Goal: Entertainment & Leisure: Participate in discussion

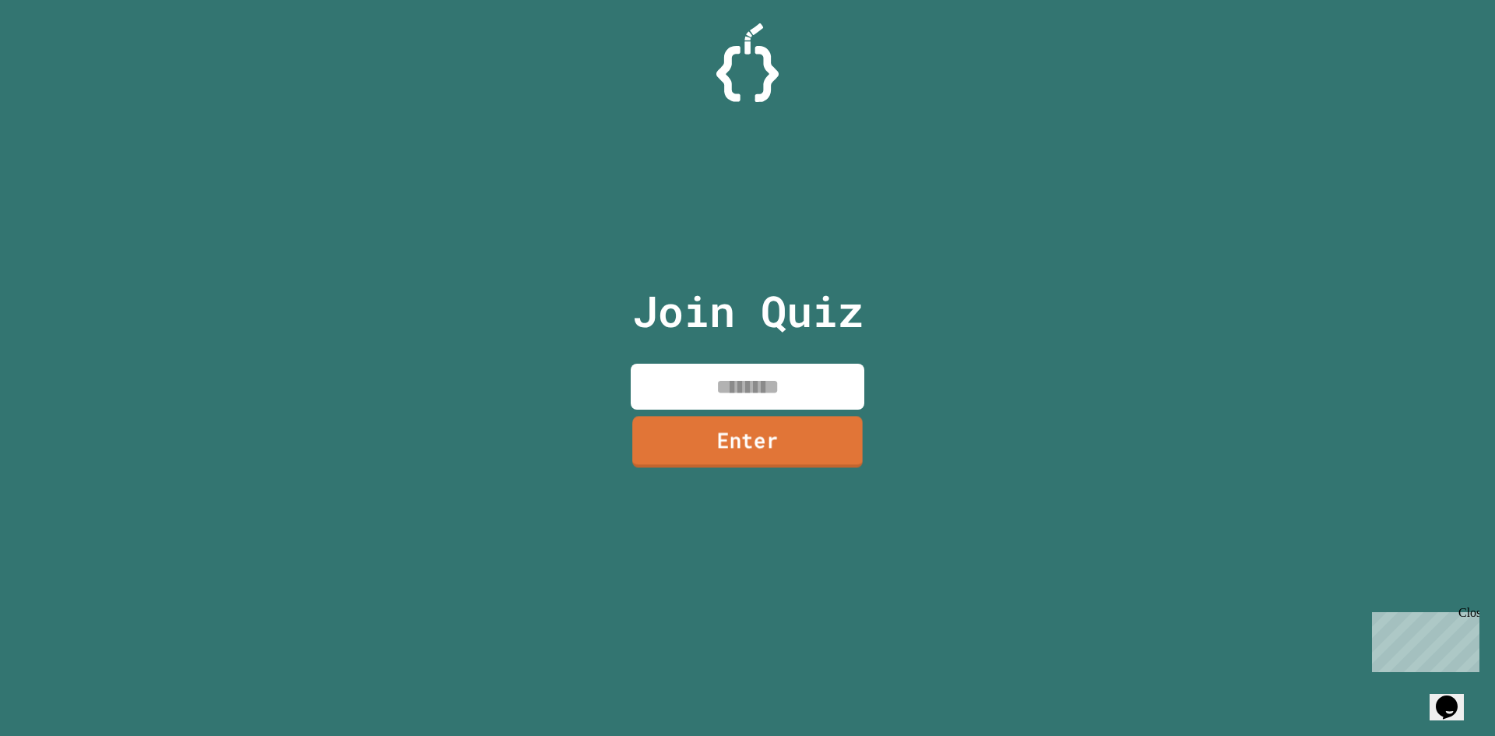
click at [748, 388] on input at bounding box center [748, 387] width 234 height 46
type input "**********"
type input "*****"
click at [1467, 613] on div "Close" at bounding box center [1468, 615] width 19 height 19
click at [716, 386] on input at bounding box center [748, 387] width 234 height 46
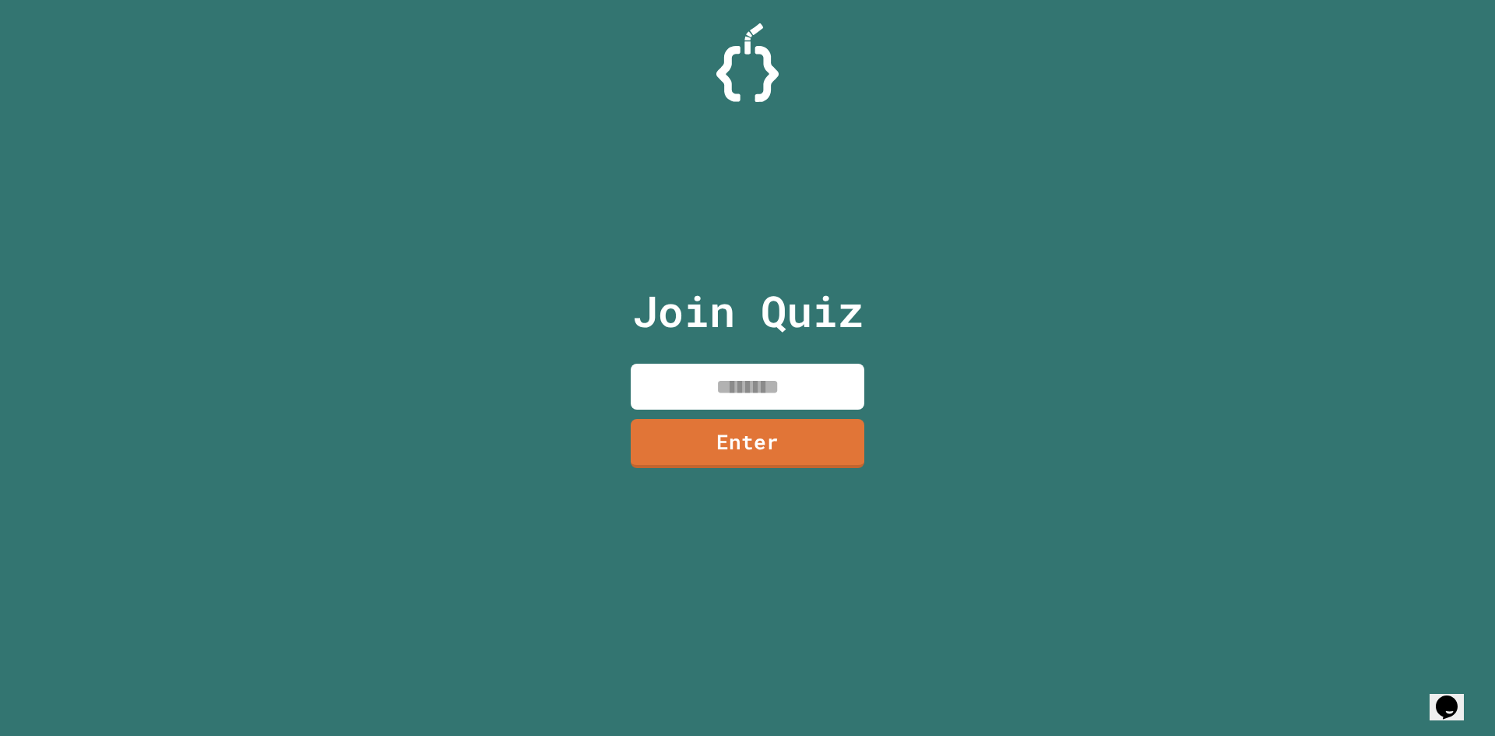
click at [716, 386] on input at bounding box center [748, 387] width 234 height 46
click at [748, 384] on input at bounding box center [748, 387] width 234 height 46
click at [746, 386] on input at bounding box center [748, 387] width 234 height 46
click at [1460, 695] on div "Opens Chat This icon Opens the chat window." at bounding box center [1447, 707] width 25 height 25
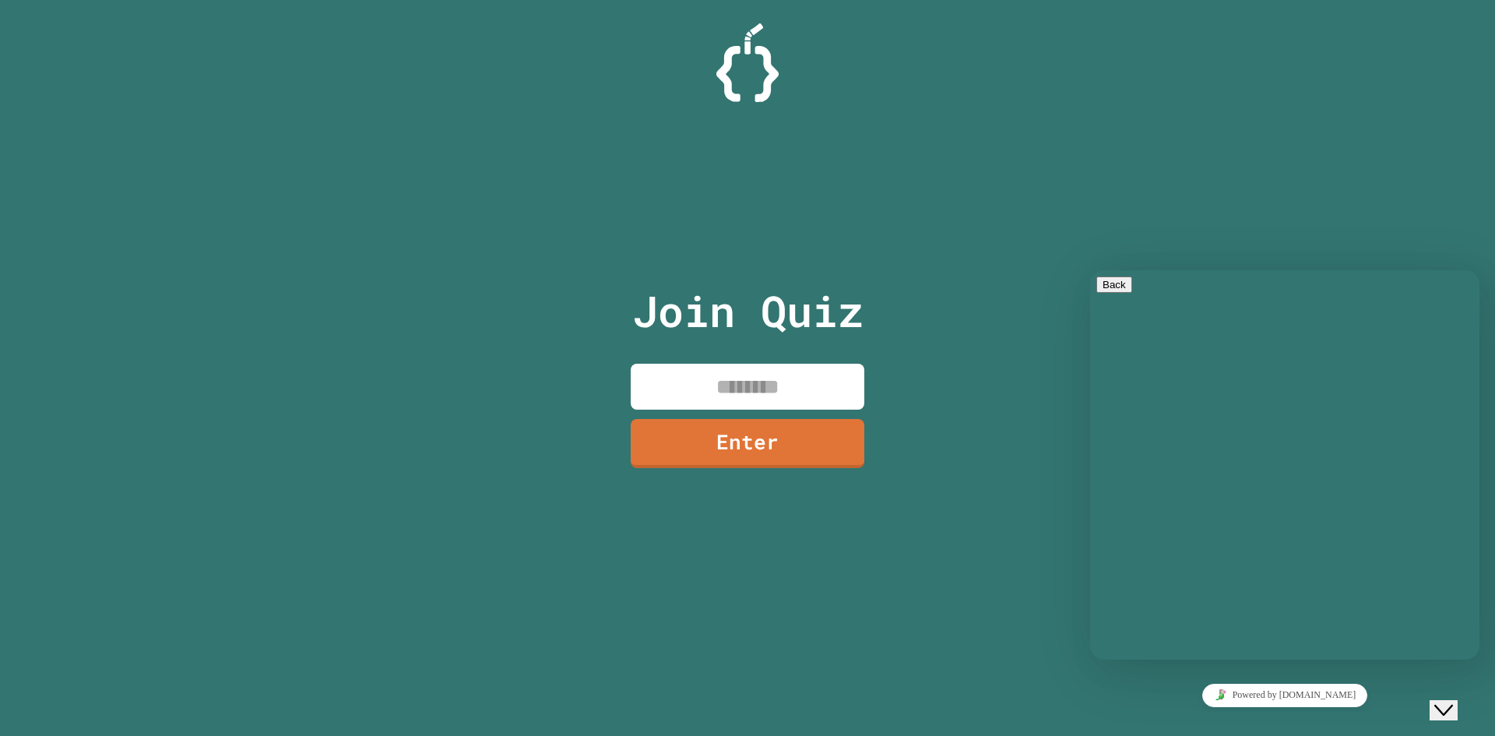
click at [1203, 715] on div "Rate this chat Upload File Insert emoji" at bounding box center [1285, 739] width 377 height 48
click at [1202, 715] on textarea at bounding box center [1157, 721] width 121 height 12
type textarea "**********"
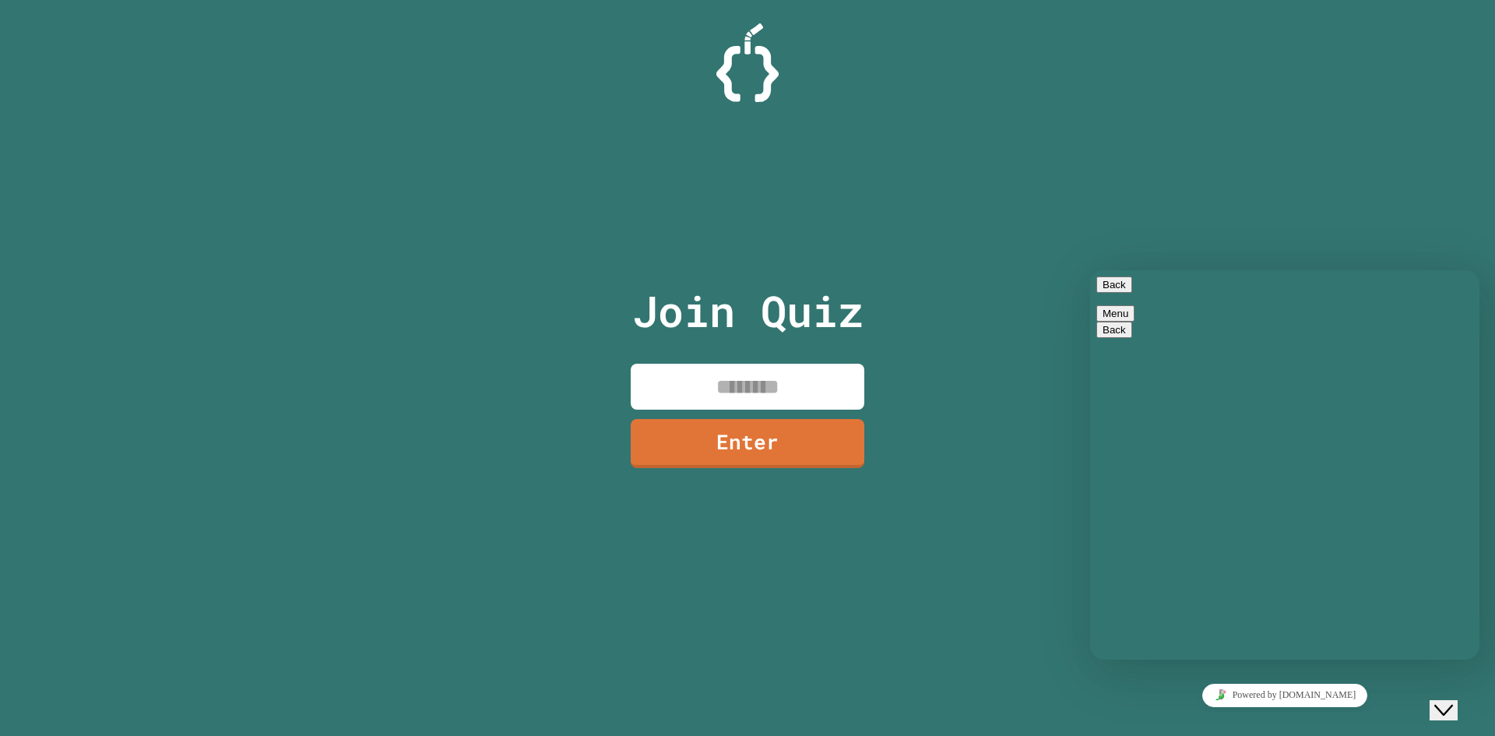
click at [1453, 703] on icon "Close Chat This icon closes the chat window." at bounding box center [1444, 710] width 19 height 19
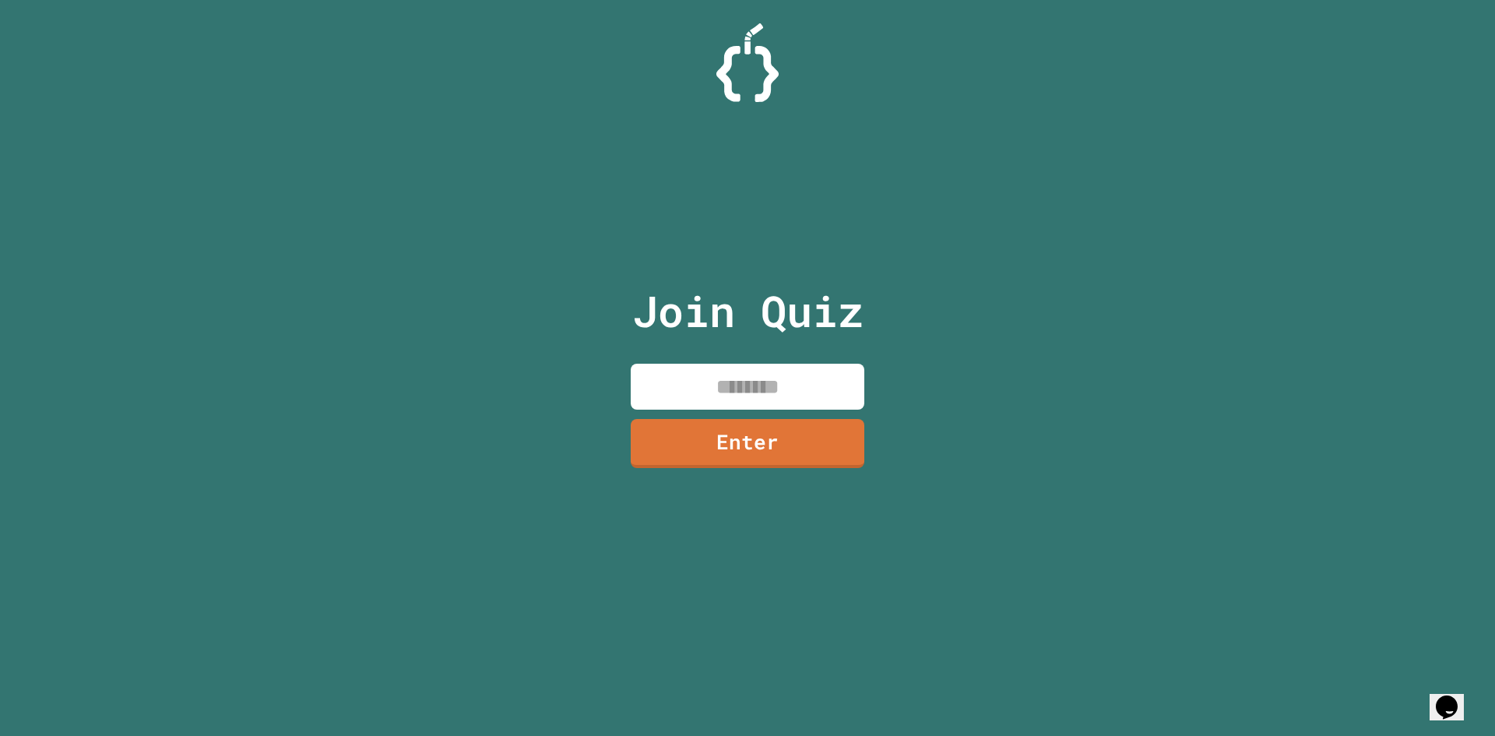
click at [1456, 703] on icon "Opens Chat This icon Opens the chat window." at bounding box center [1447, 707] width 25 height 25
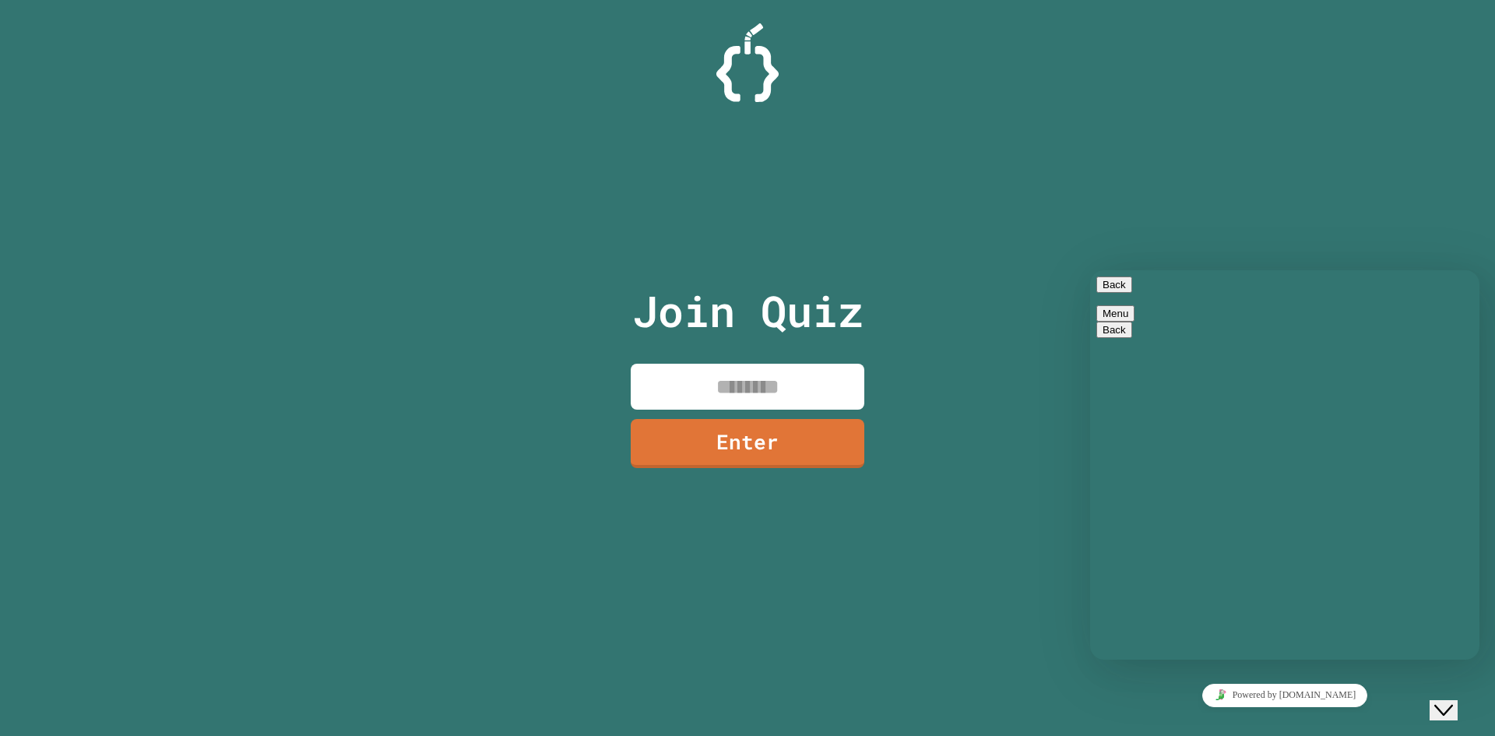
click at [1135, 305] on button "Menu" at bounding box center [1116, 313] width 38 height 16
click at [1352, 338] on button "Pop out widget" at bounding box center [1359, 330] width 81 height 16
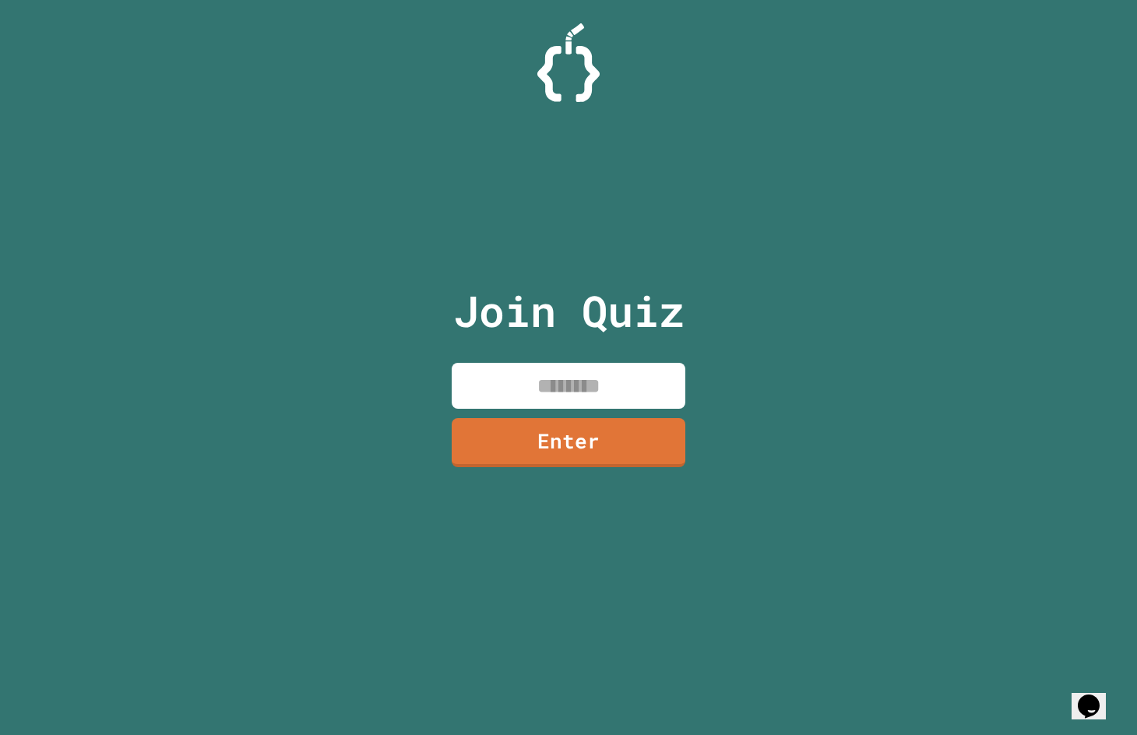
click at [579, 398] on input at bounding box center [569, 386] width 234 height 46
click at [590, 381] on input at bounding box center [569, 386] width 234 height 46
click at [551, 393] on input at bounding box center [569, 386] width 234 height 46
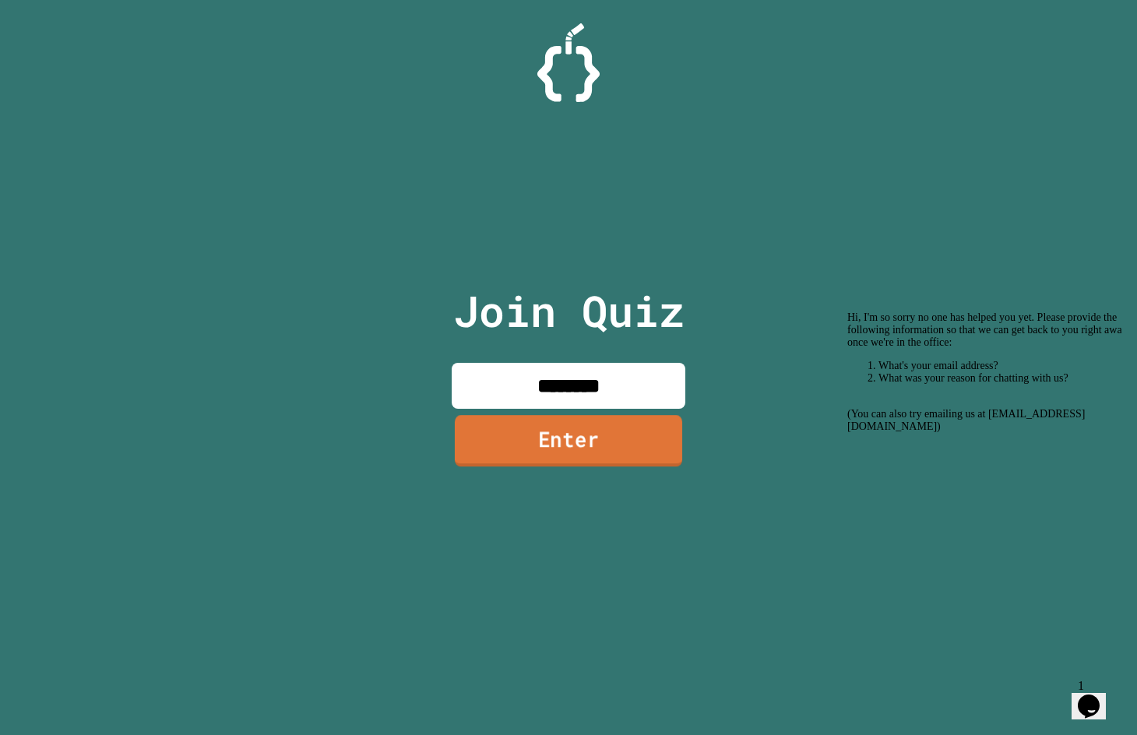
type input "********"
click at [592, 453] on link "Enter" at bounding box center [568, 440] width 227 height 51
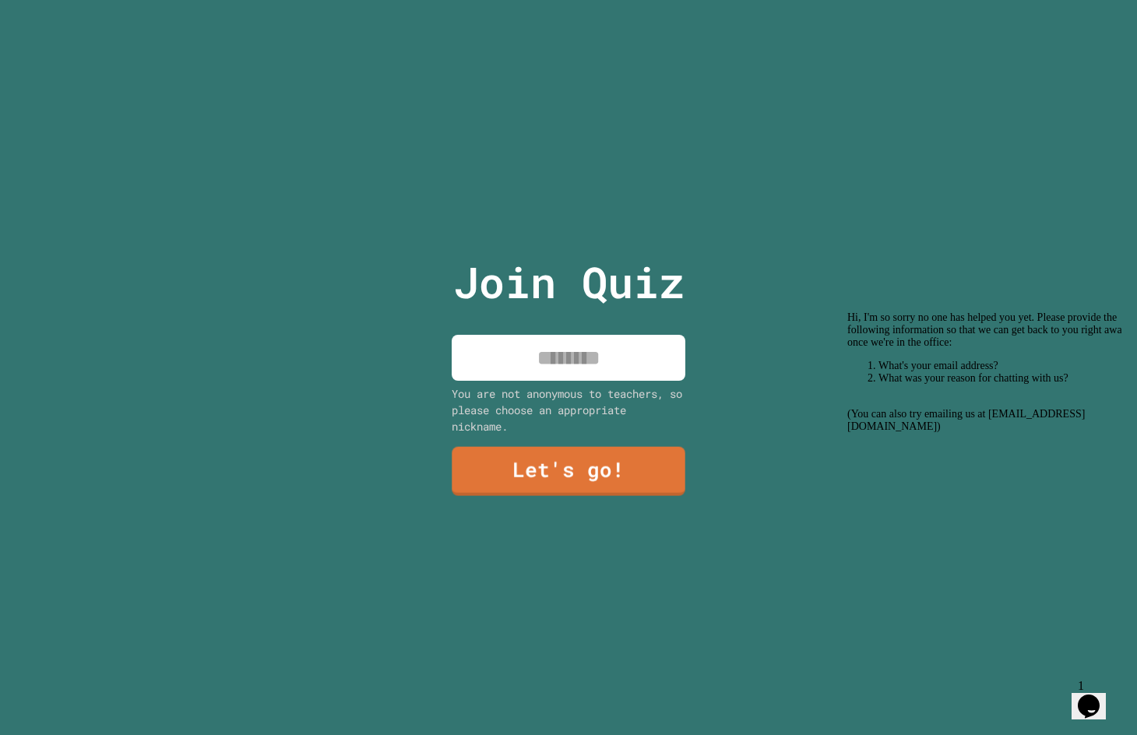
click at [584, 355] on input at bounding box center [569, 358] width 234 height 46
type input "**********"
click at [579, 470] on link "Let's go!" at bounding box center [568, 469] width 231 height 51
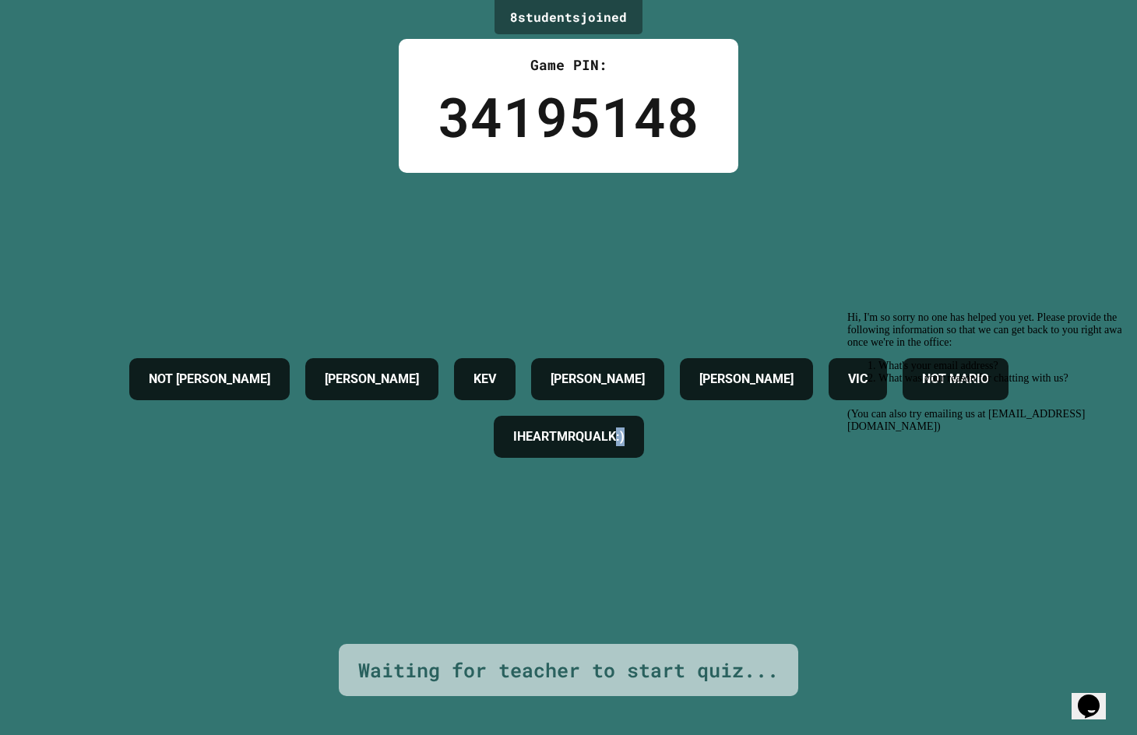
drag, startPoint x: 788, startPoint y: 440, endPoint x: 810, endPoint y: 441, distance: 21.8
click at [644, 441] on div "IHEARTMRQUALK:)" at bounding box center [569, 437] width 150 height 42
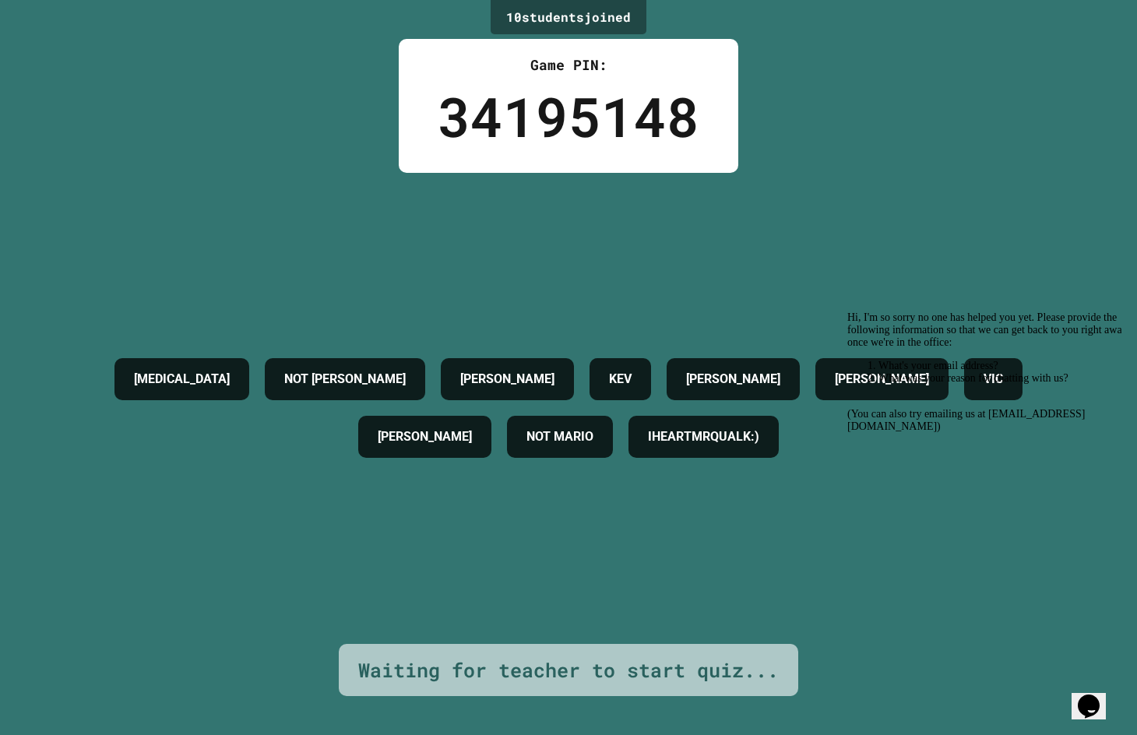
click at [195, 370] on h4 "[MEDICAL_DATA]" at bounding box center [182, 379] width 96 height 19
click at [438, 428] on h4 "SADIE MCKAIN" at bounding box center [425, 437] width 94 height 19
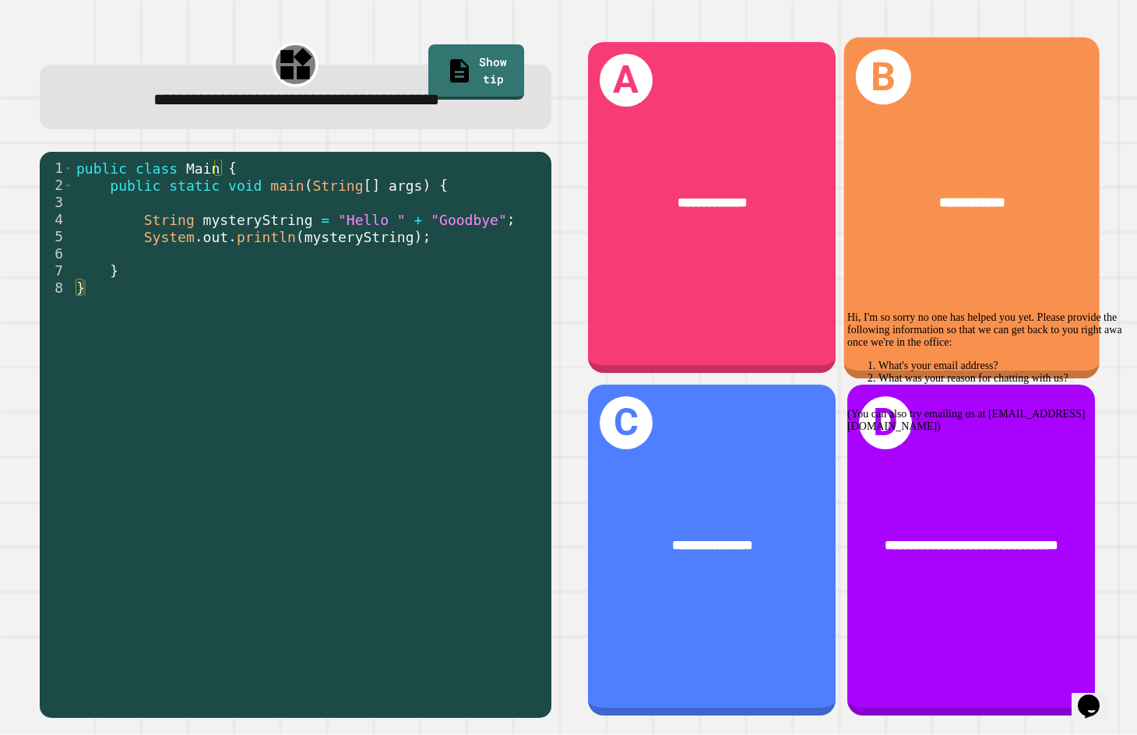
click at [917, 222] on div "**********" at bounding box center [970, 203] width 255 height 77
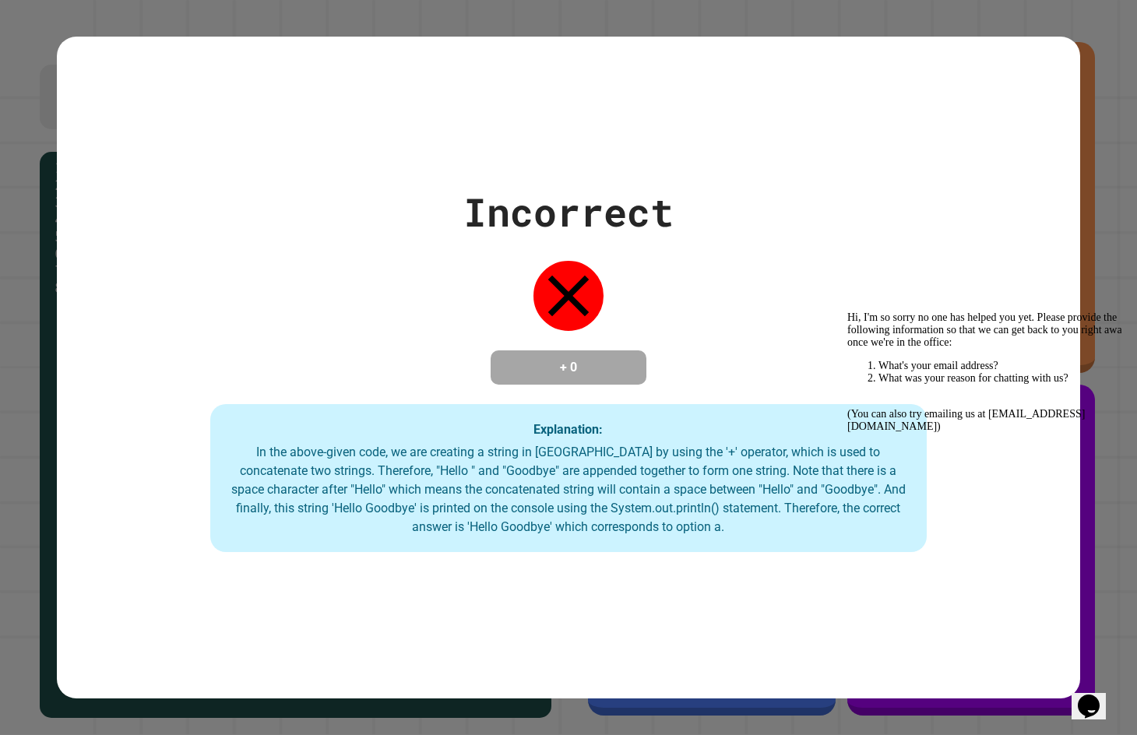
click at [1088, 117] on div "Incorrect + 0 Explanation: In the above-given code, we are creating a string in…" at bounding box center [568, 367] width 1137 height 735
click at [1047, 372] on li "What's your email address?" at bounding box center [1003, 366] width 249 height 12
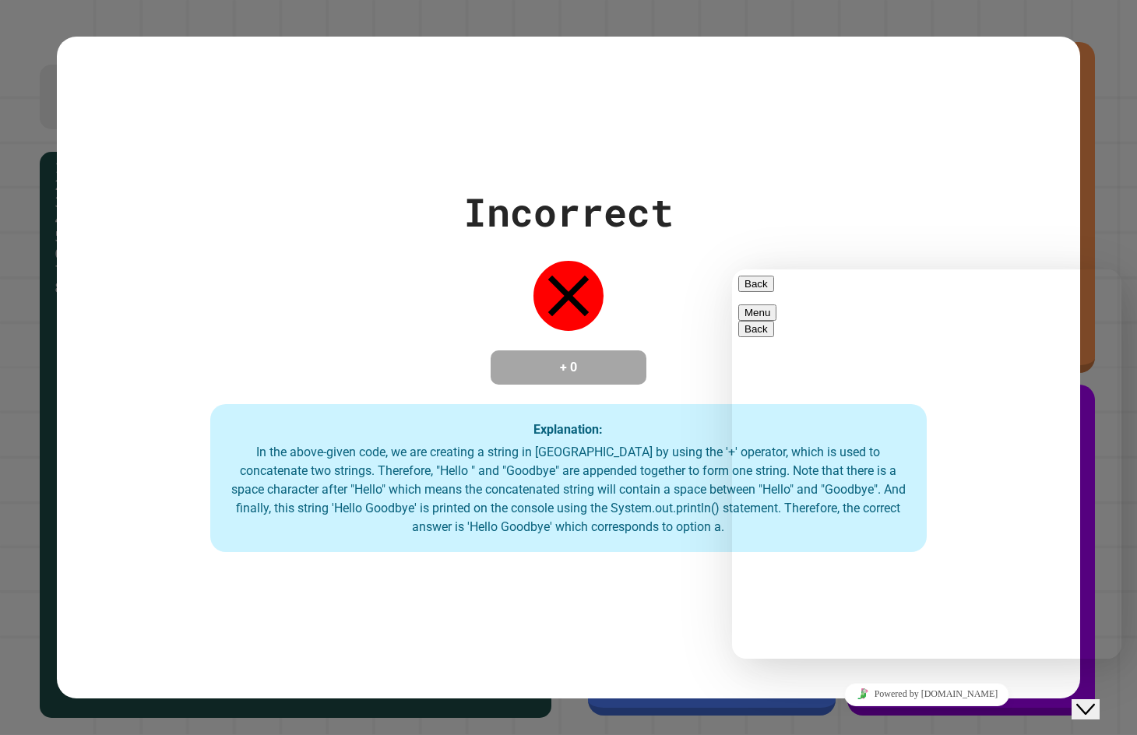
click at [776, 305] on button "Menu" at bounding box center [757, 313] width 38 height 16
click at [1053, 276] on div "Back Menu Change Name Email transcript Sound On Pop out widget End this chat se…" at bounding box center [926, 315] width 377 height 78
click at [754, 292] on button "Back" at bounding box center [756, 284] width 36 height 16
click at [1078, 679] on div "Close Chat This icon closes the chat window." at bounding box center [1096, 679] width 37 height 0
click at [1085, 700] on div "Close Chat This icon closes the chat window." at bounding box center [1085, 709] width 19 height 19
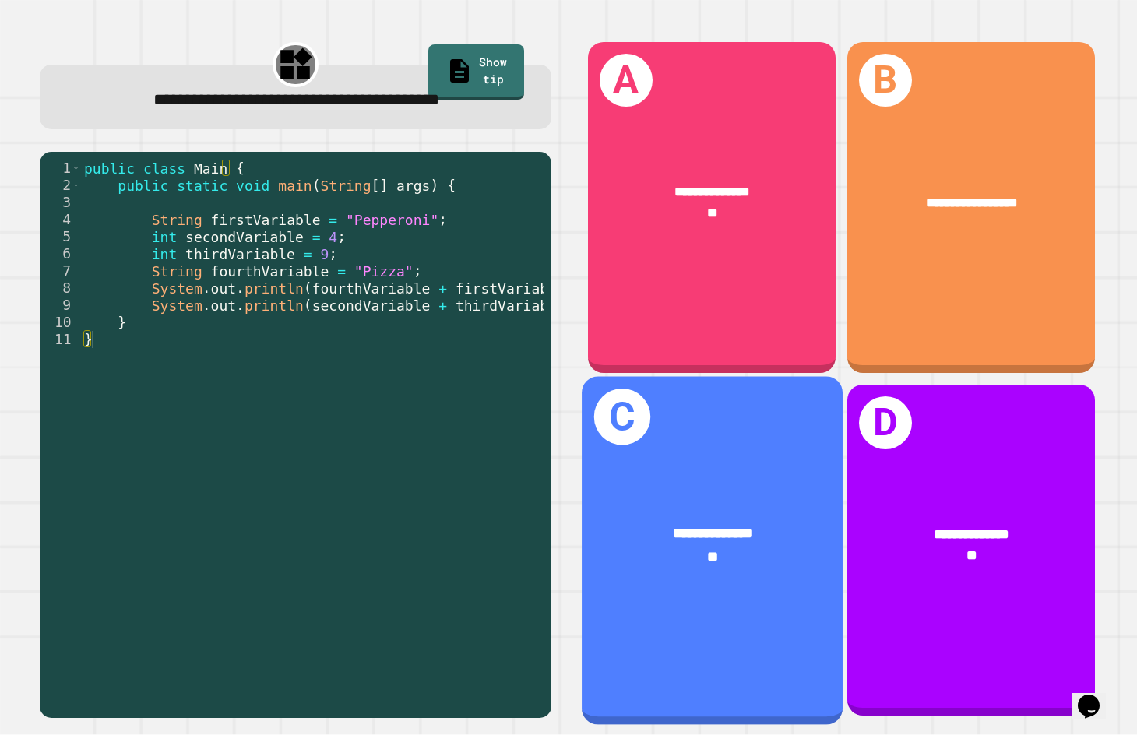
click at [678, 496] on div "**********" at bounding box center [712, 546] width 260 height 100
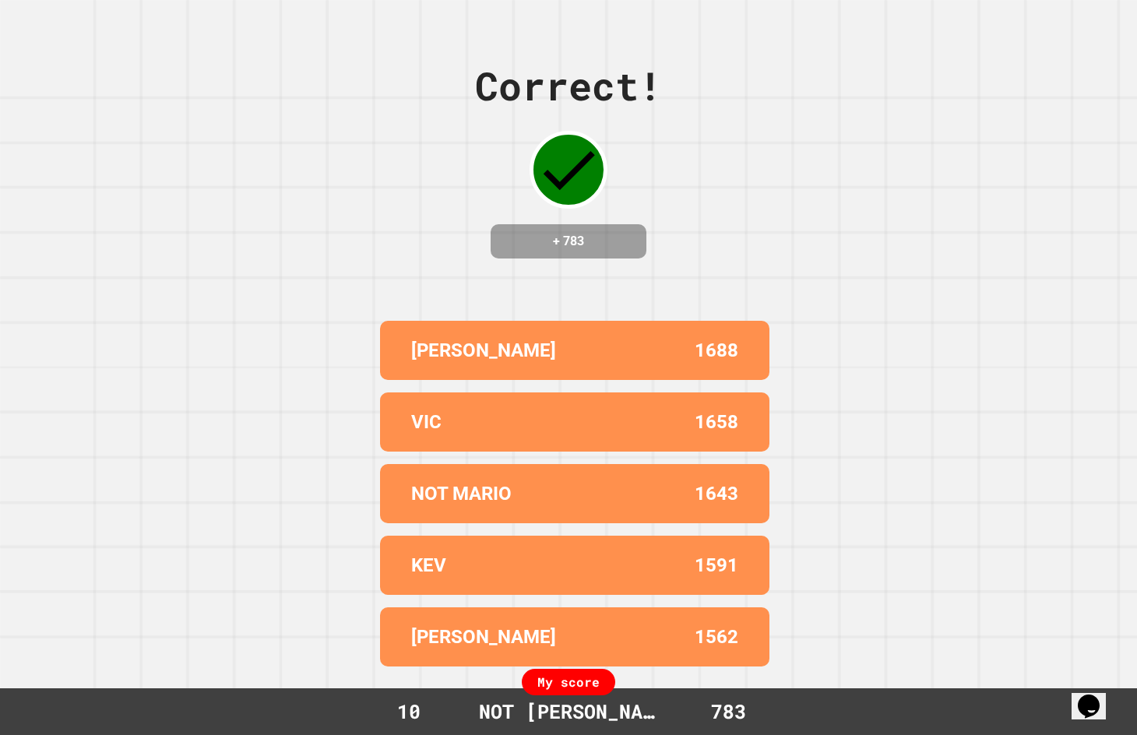
click at [1091, 699] on icon "Chat widget" at bounding box center [1089, 706] width 22 height 23
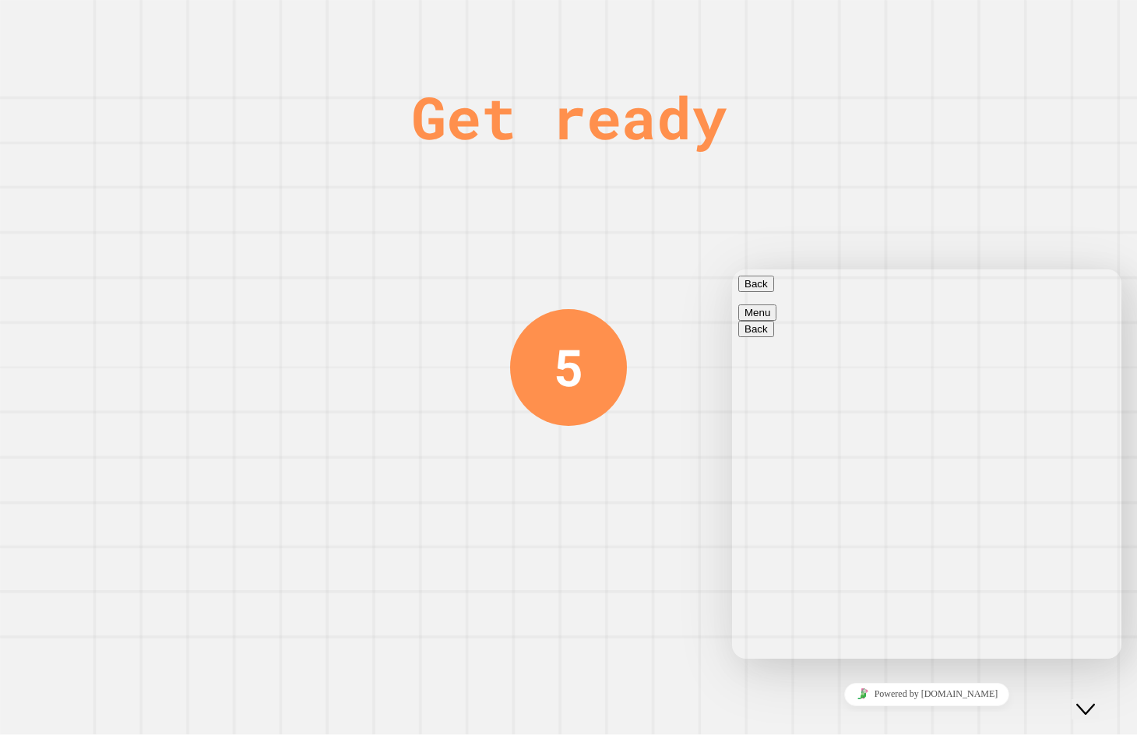
click at [1090, 700] on icon "Close Chat This icon closes the chat window." at bounding box center [1085, 709] width 19 height 19
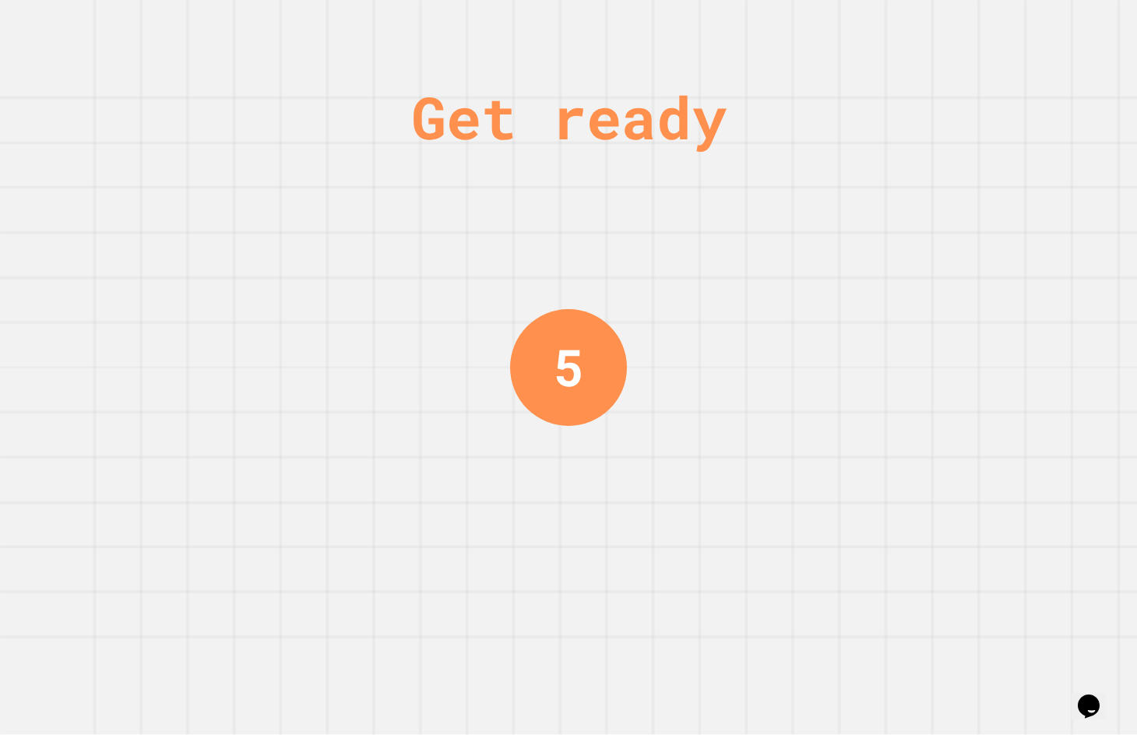
click at [1090, 699] on icon "Chat widget" at bounding box center [1089, 706] width 22 height 23
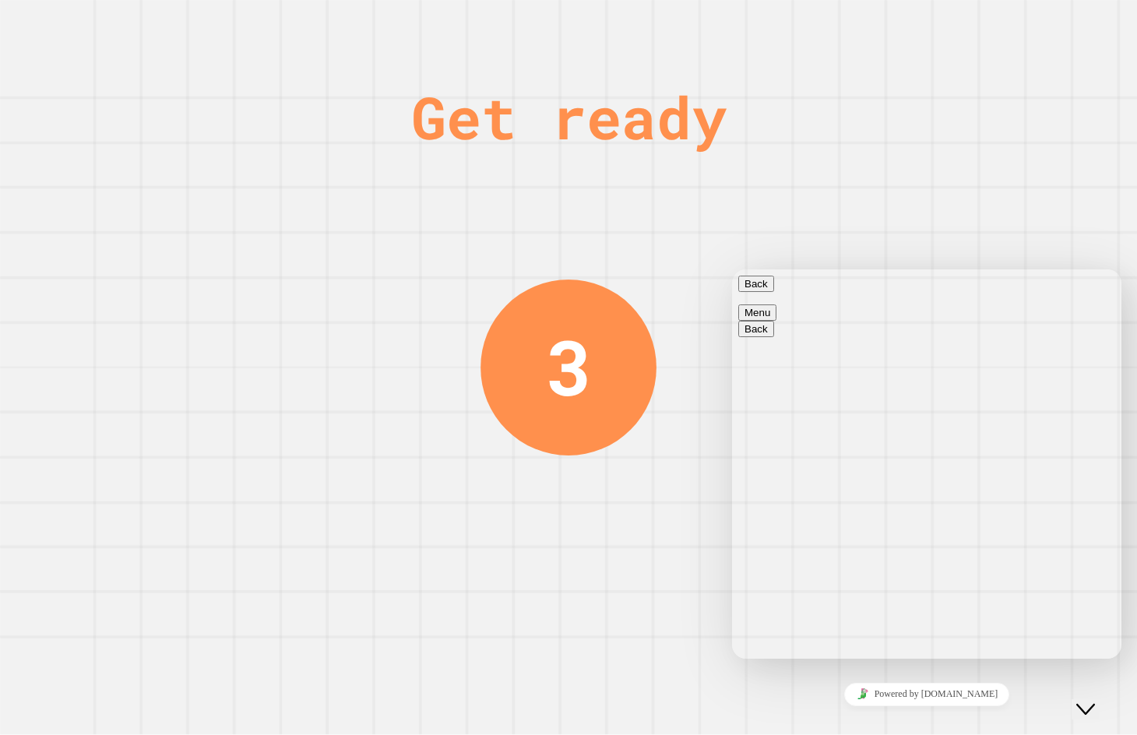
click at [776, 305] on button "Menu" at bounding box center [757, 313] width 38 height 16
click at [975, 337] on button "Pop out widget" at bounding box center [1001, 329] width 81 height 16
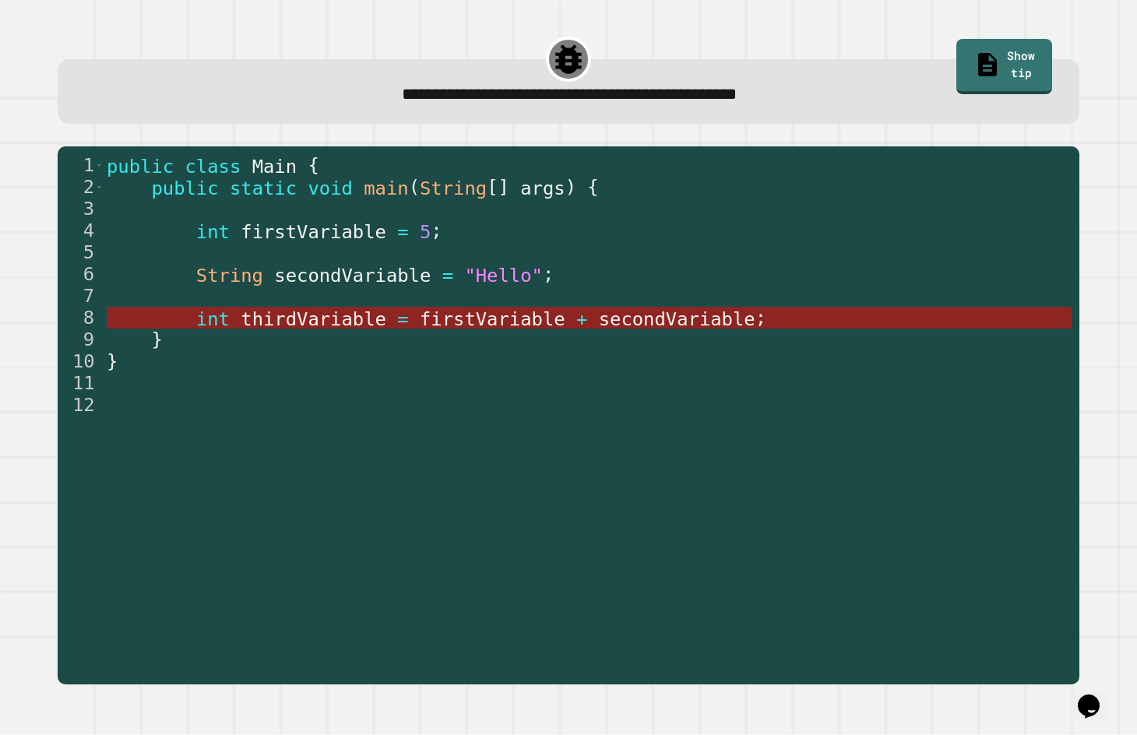
click at [468, 323] on span "firstVariable" at bounding box center [493, 319] width 146 height 22
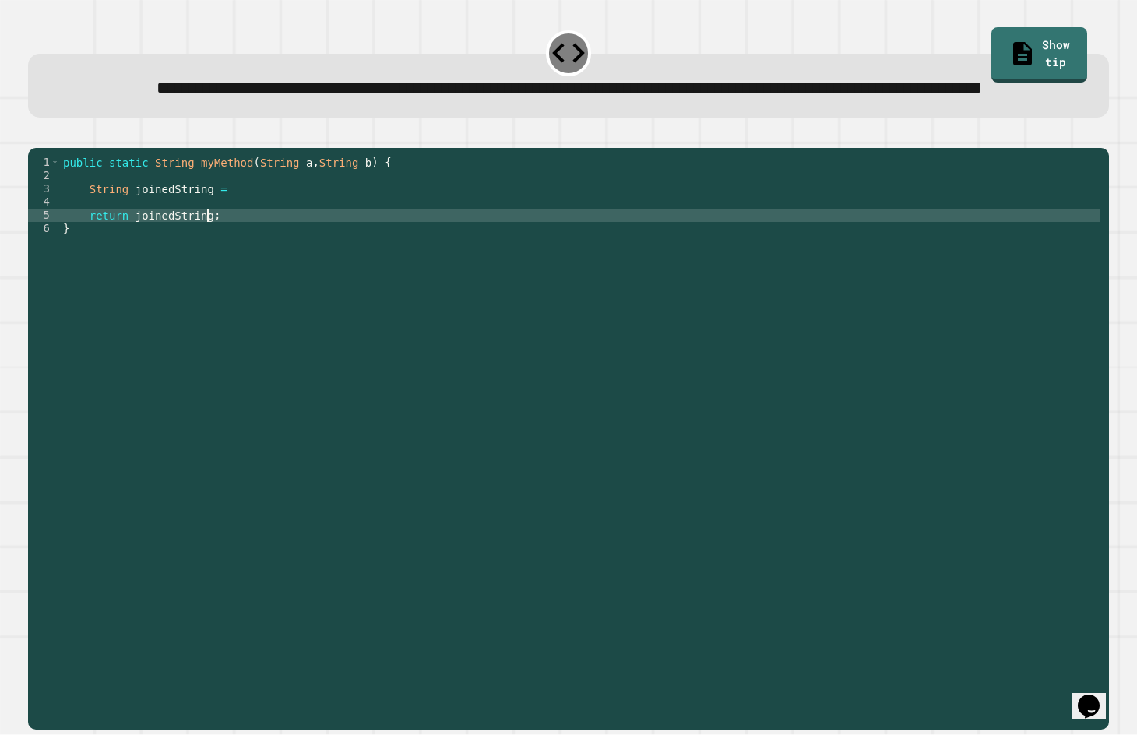
click at [245, 267] on div "public static String myMethod ( String a , String b ) { String joinedString = r…" at bounding box center [580, 407] width 1041 height 503
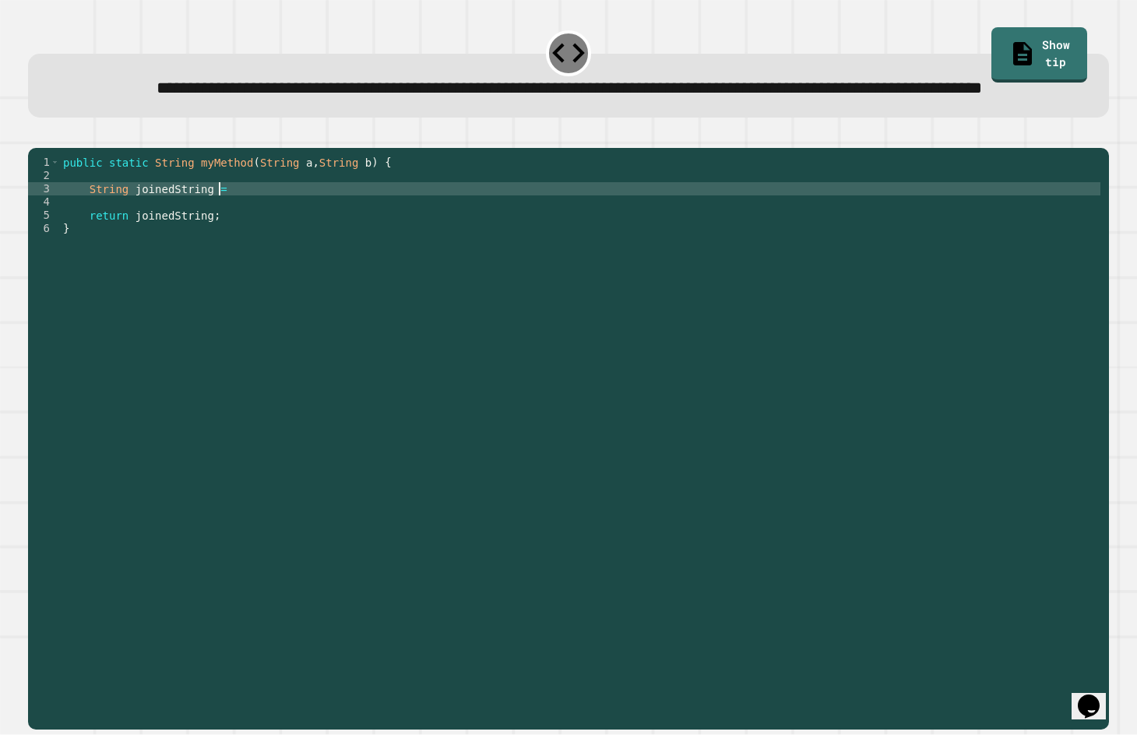
click at [276, 233] on div "public static String myMethod ( String a , String b ) { String joinedString = r…" at bounding box center [580, 407] width 1041 height 503
click at [36, 136] on icon "button" at bounding box center [36, 136] width 0 height 0
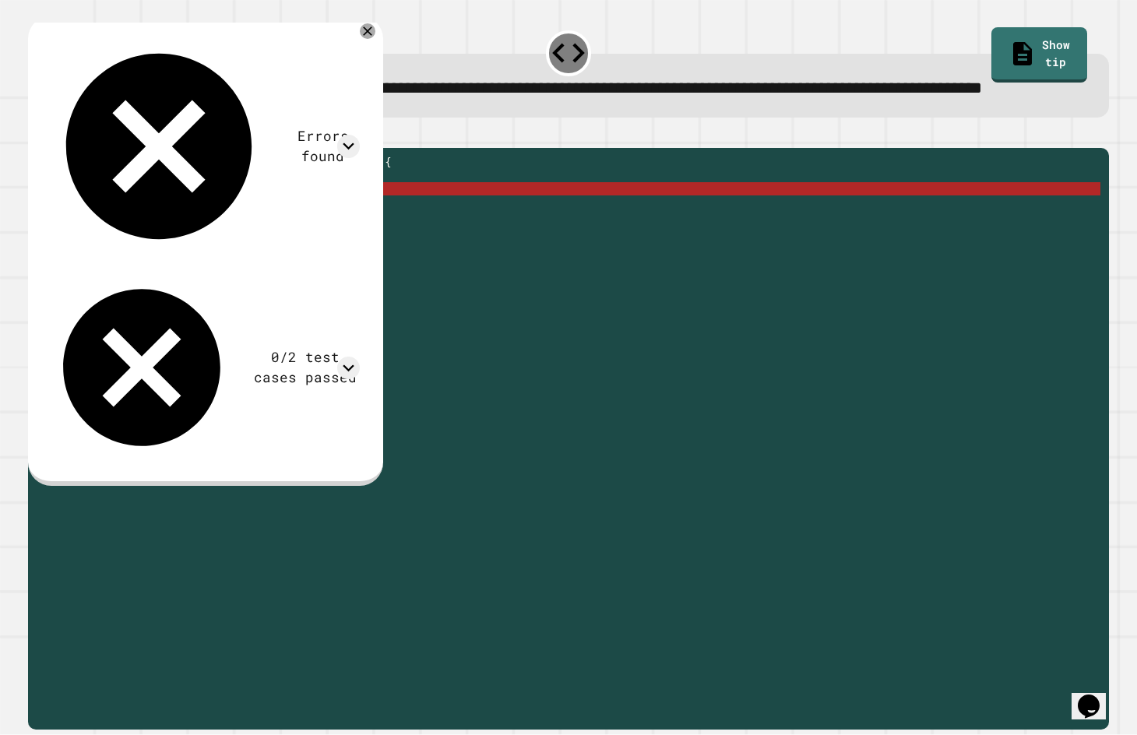
click at [247, 238] on div "public static String myMethod ( String a , String b ) { String joinedString = a…" at bounding box center [580, 407] width 1041 height 503
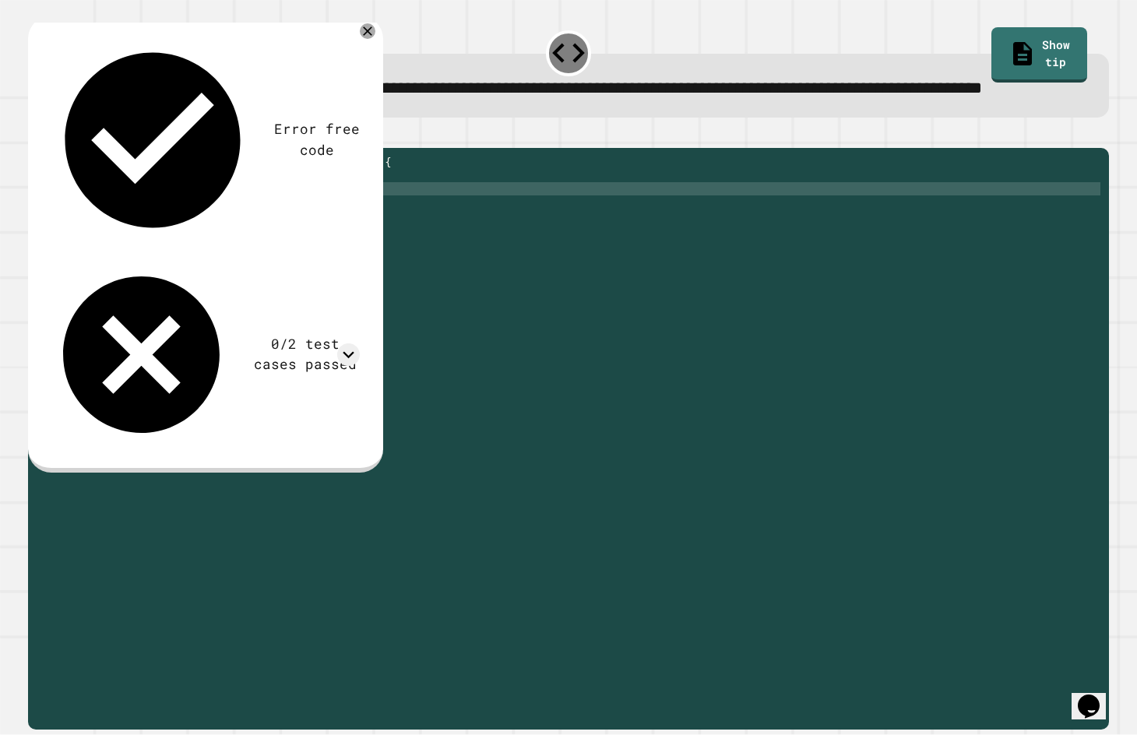
click at [49, 150] on icon "button" at bounding box center [46, 144] width 9 height 11
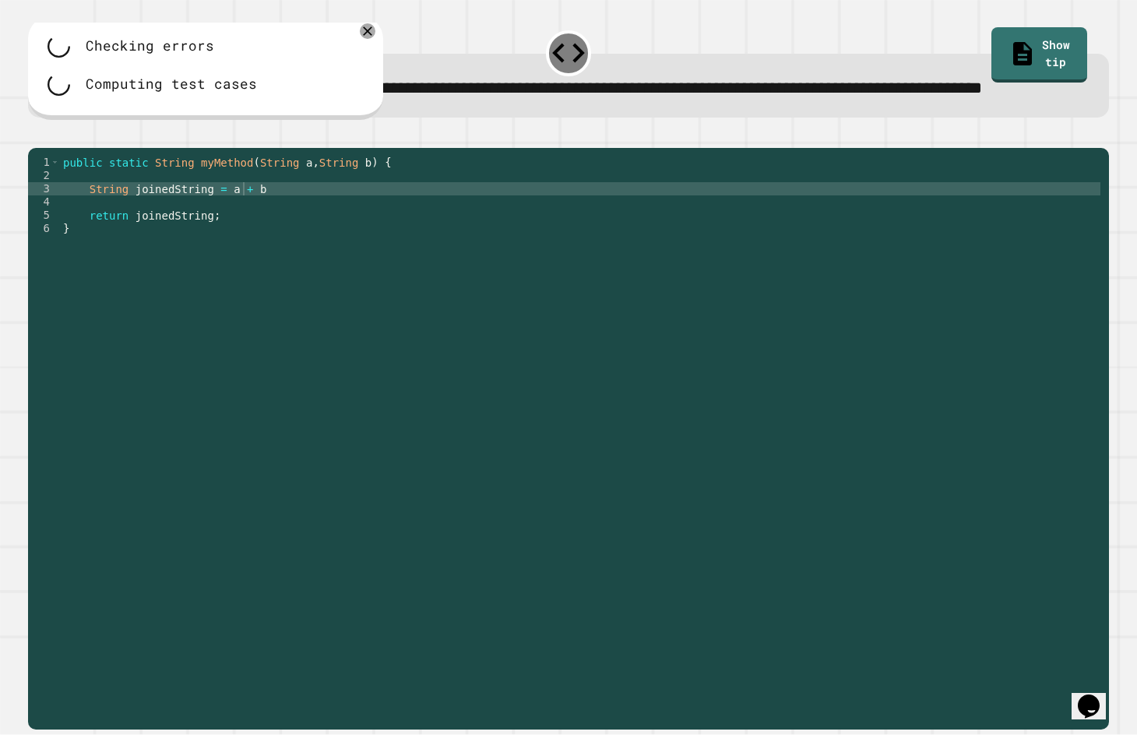
click at [296, 245] on div "public static String myMethod ( String a , String b ) { String joinedString = a…" at bounding box center [580, 407] width 1041 height 503
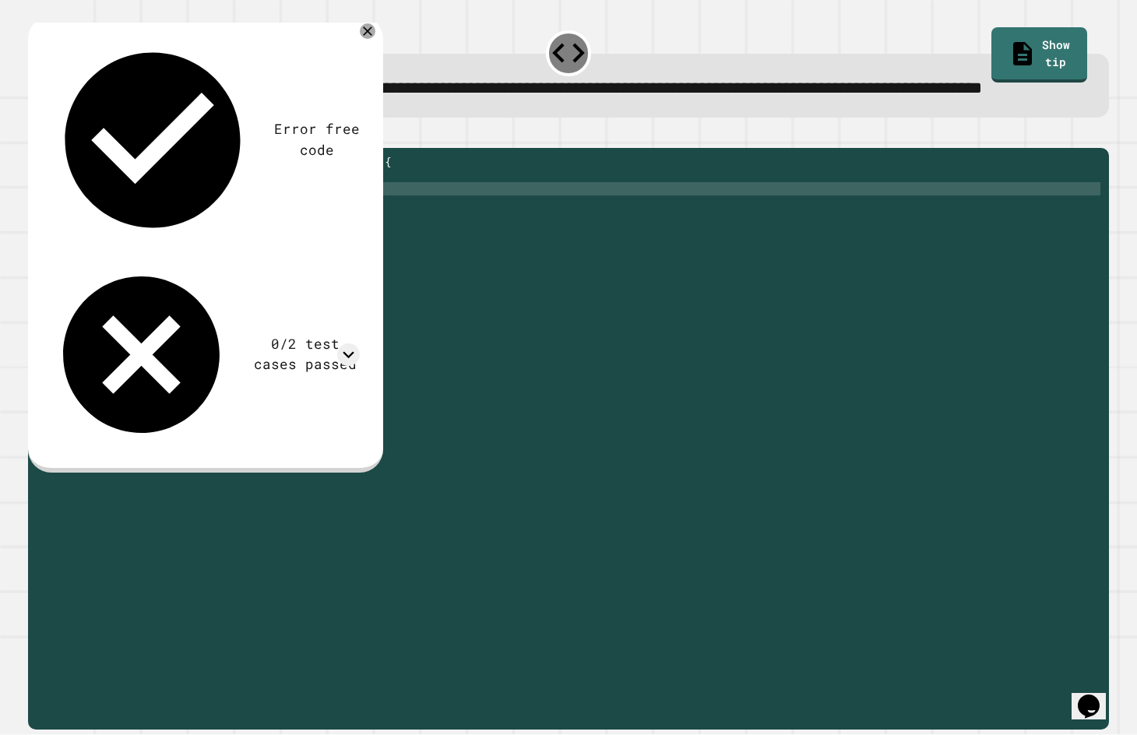
scroll to position [0, 13]
type textarea "**********"
click at [36, 136] on icon "button" at bounding box center [36, 136] width 0 height 0
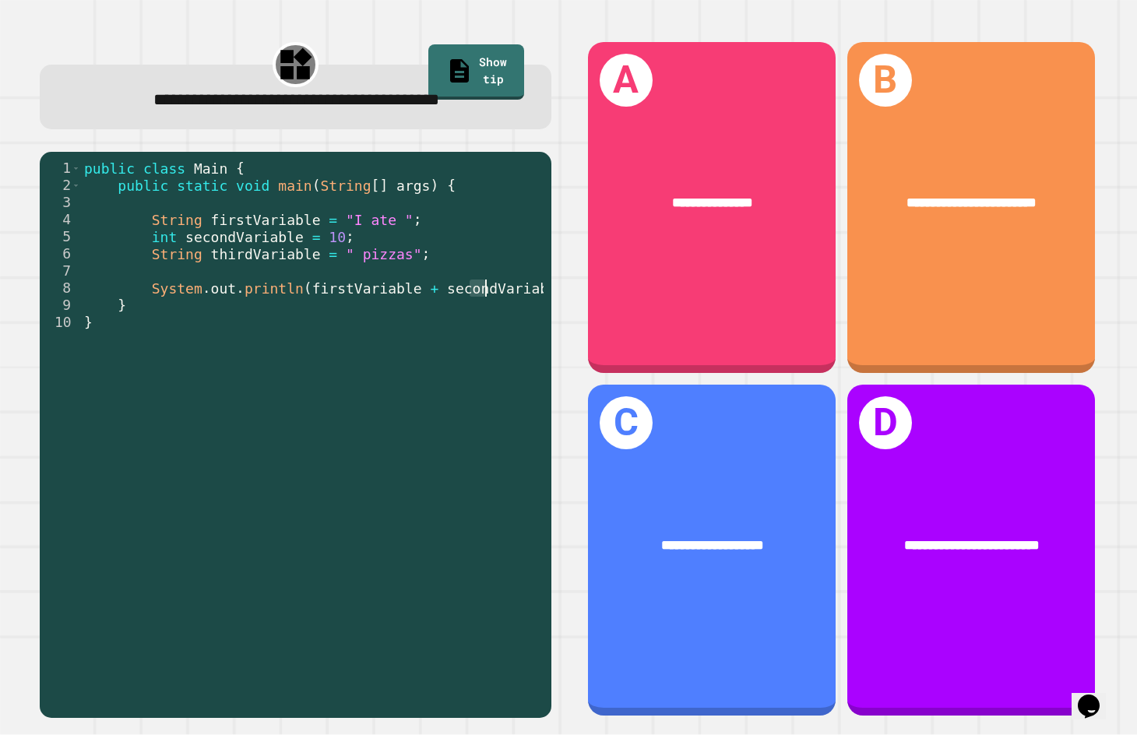
scroll to position [0, 133]
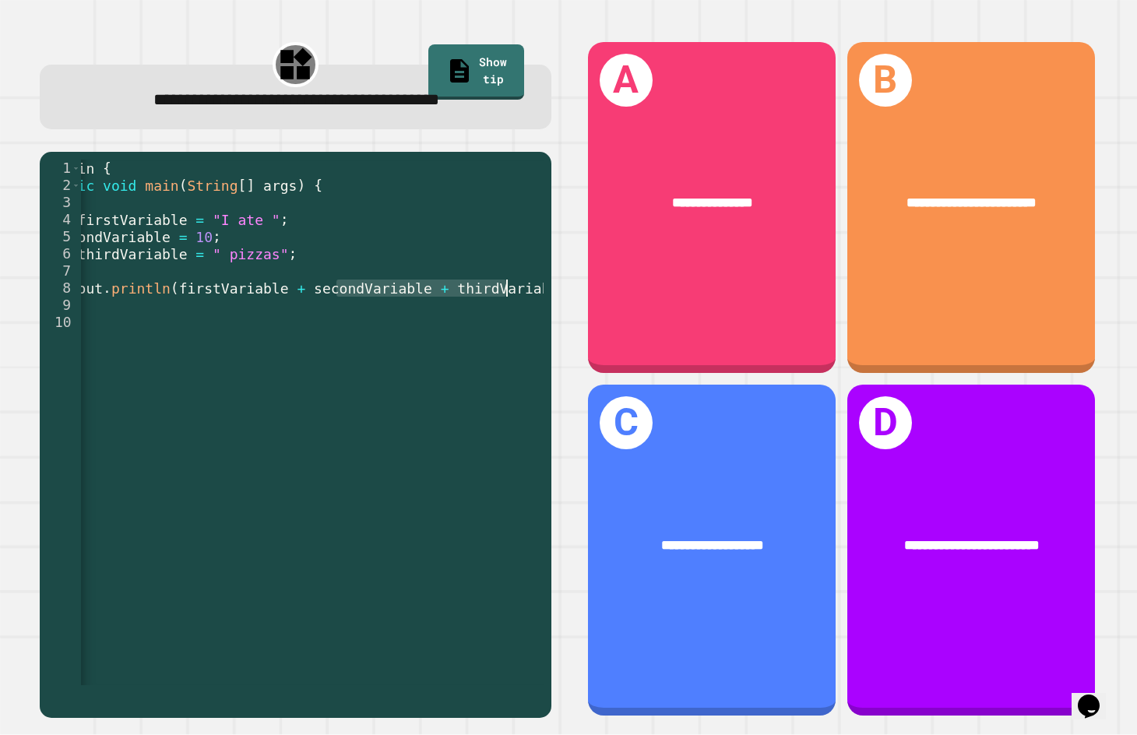
drag, startPoint x: 467, startPoint y: 289, endPoint x: 505, endPoint y: 297, distance: 38.9
click at [505, 297] on div "public class Main { public static void main ( String [ ] args ) { String firstV…" at bounding box center [240, 434] width 584 height 548
click at [474, 291] on div "public class Main { public static void main ( String [ ] args ) { String firstV…" at bounding box center [312, 423] width 463 height 526
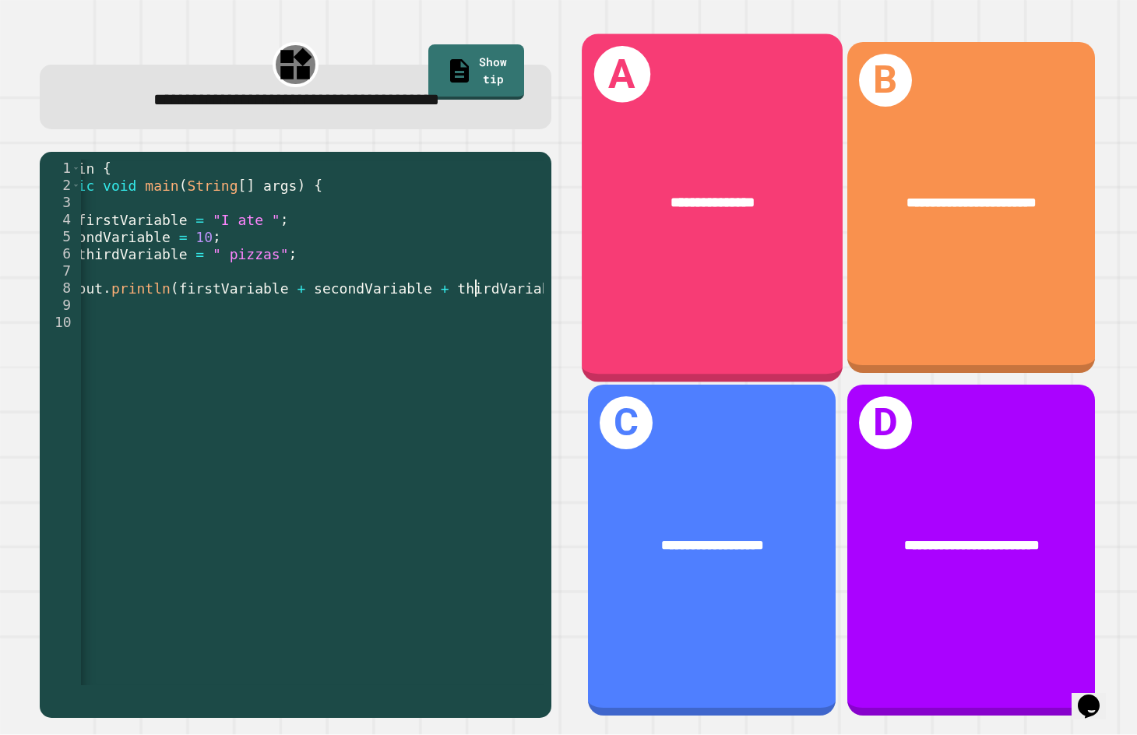
click at [756, 276] on div "**********" at bounding box center [712, 207] width 260 height 348
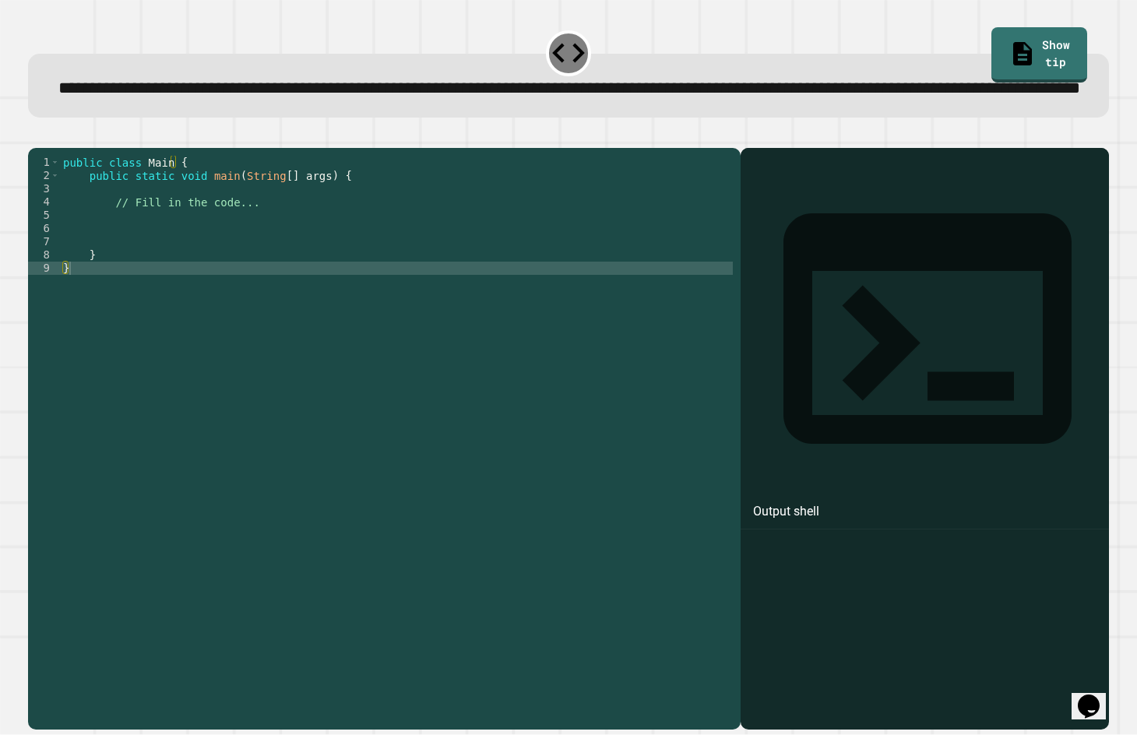
click at [202, 283] on div "public class Main { public static void main ( String [ ] args ) { // Fill in th…" at bounding box center [396, 407] width 673 height 503
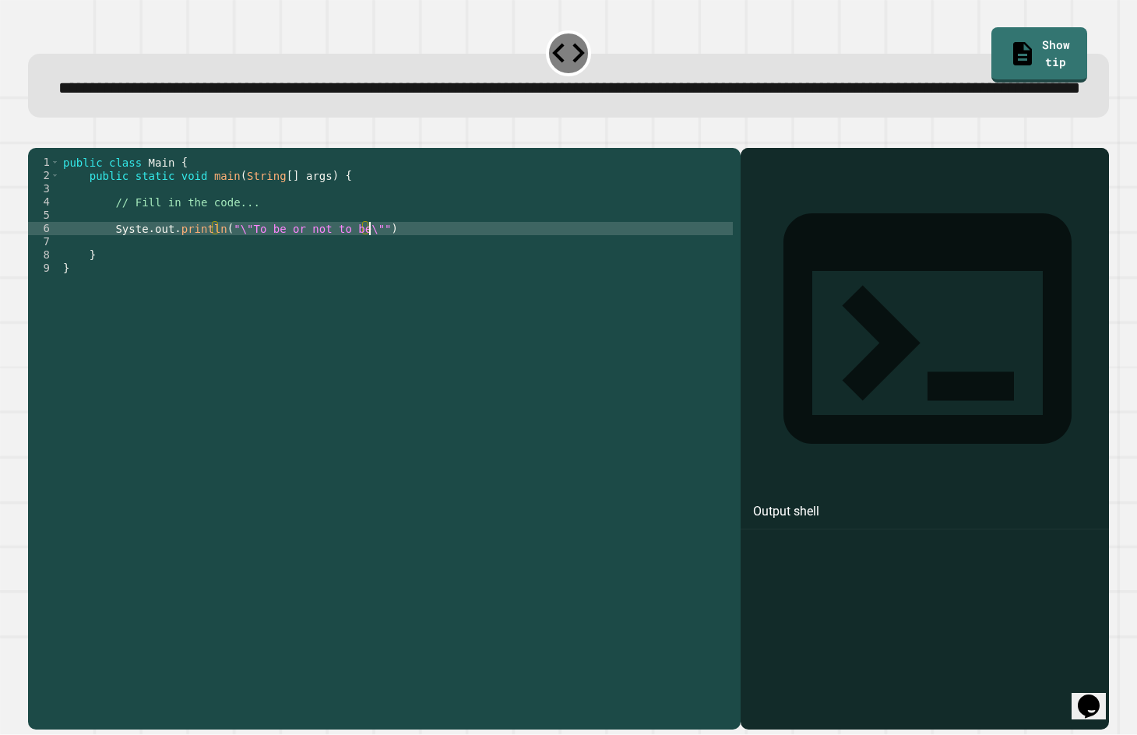
scroll to position [0, 22]
click at [36, 136] on button "button" at bounding box center [36, 136] width 0 height 0
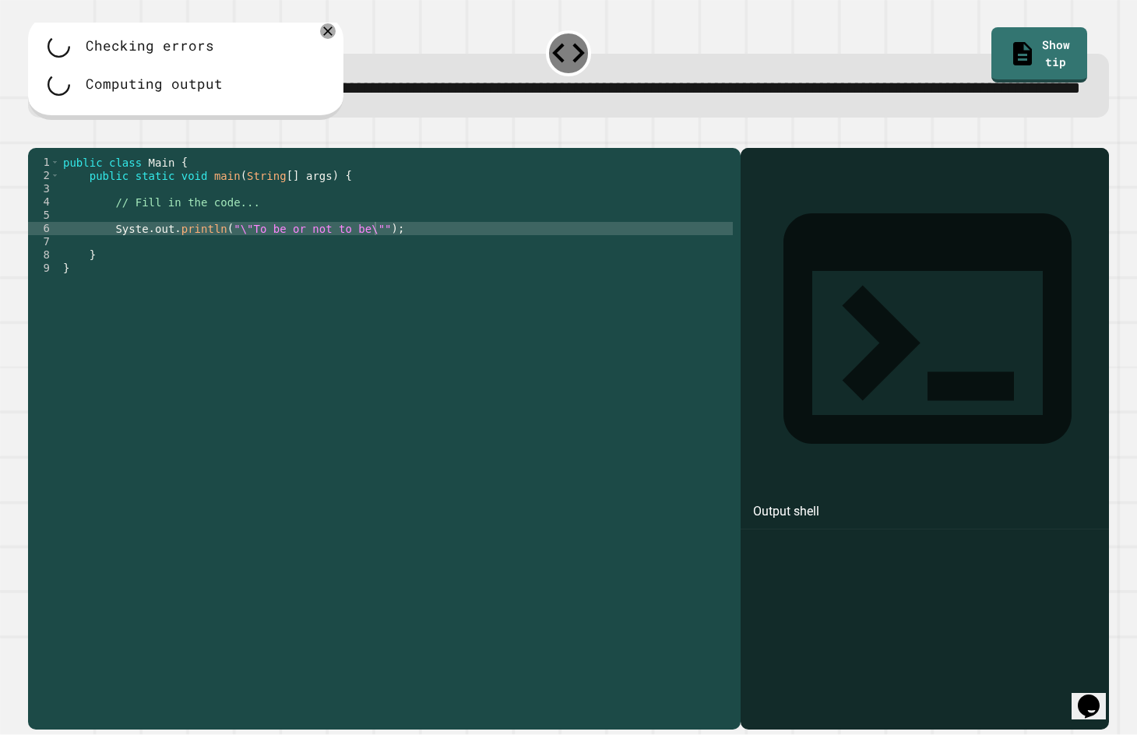
click at [137, 278] on div "public class Main { public static void main ( String [ ] args ) { // Fill in th…" at bounding box center [396, 407] width 673 height 503
click at [139, 277] on div "public class Main { public static void main ( String [ ] args ) { // Fill in th…" at bounding box center [396, 407] width 673 height 503
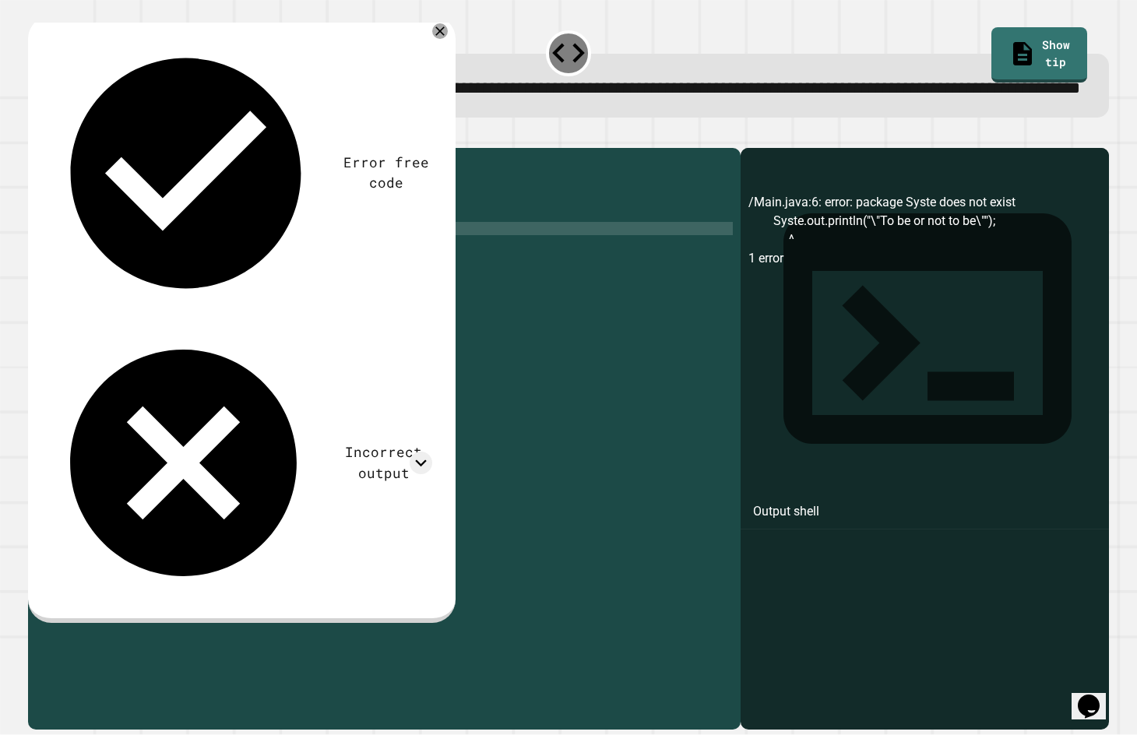
scroll to position [0, 4]
click at [36, 136] on icon "button" at bounding box center [36, 136] width 0 height 0
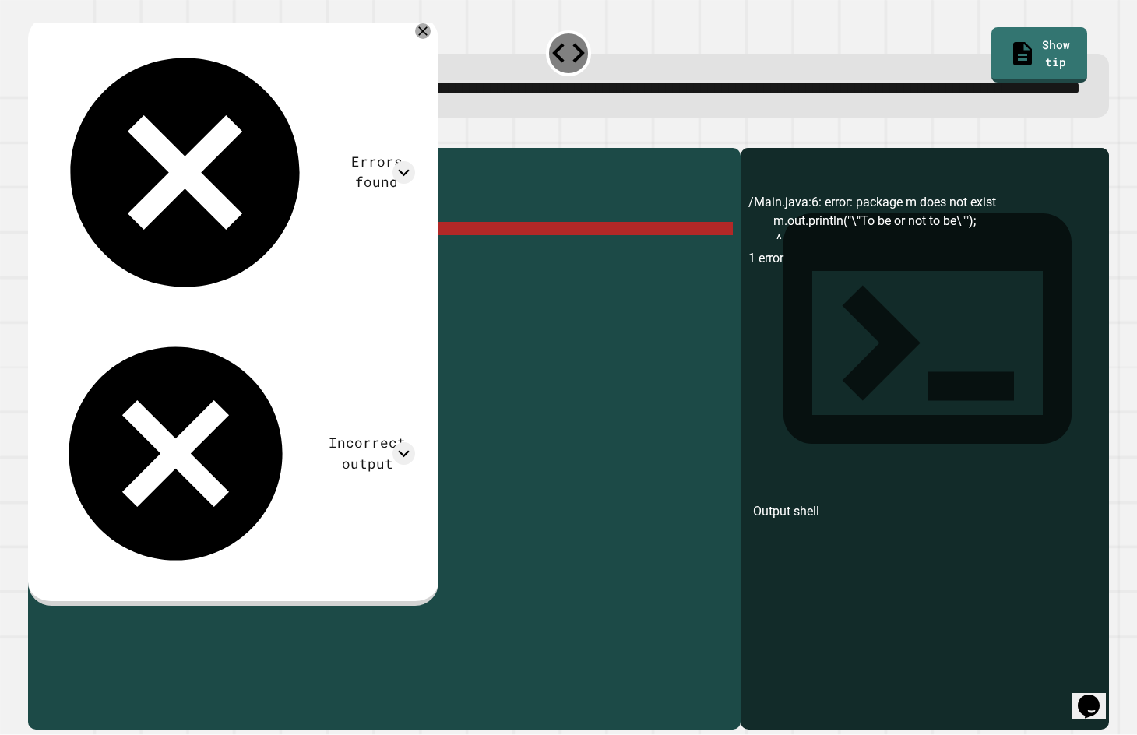
click at [110, 278] on div "public class Main { public static void main ( String [ ] args ) { // Fill in th…" at bounding box center [396, 407] width 673 height 503
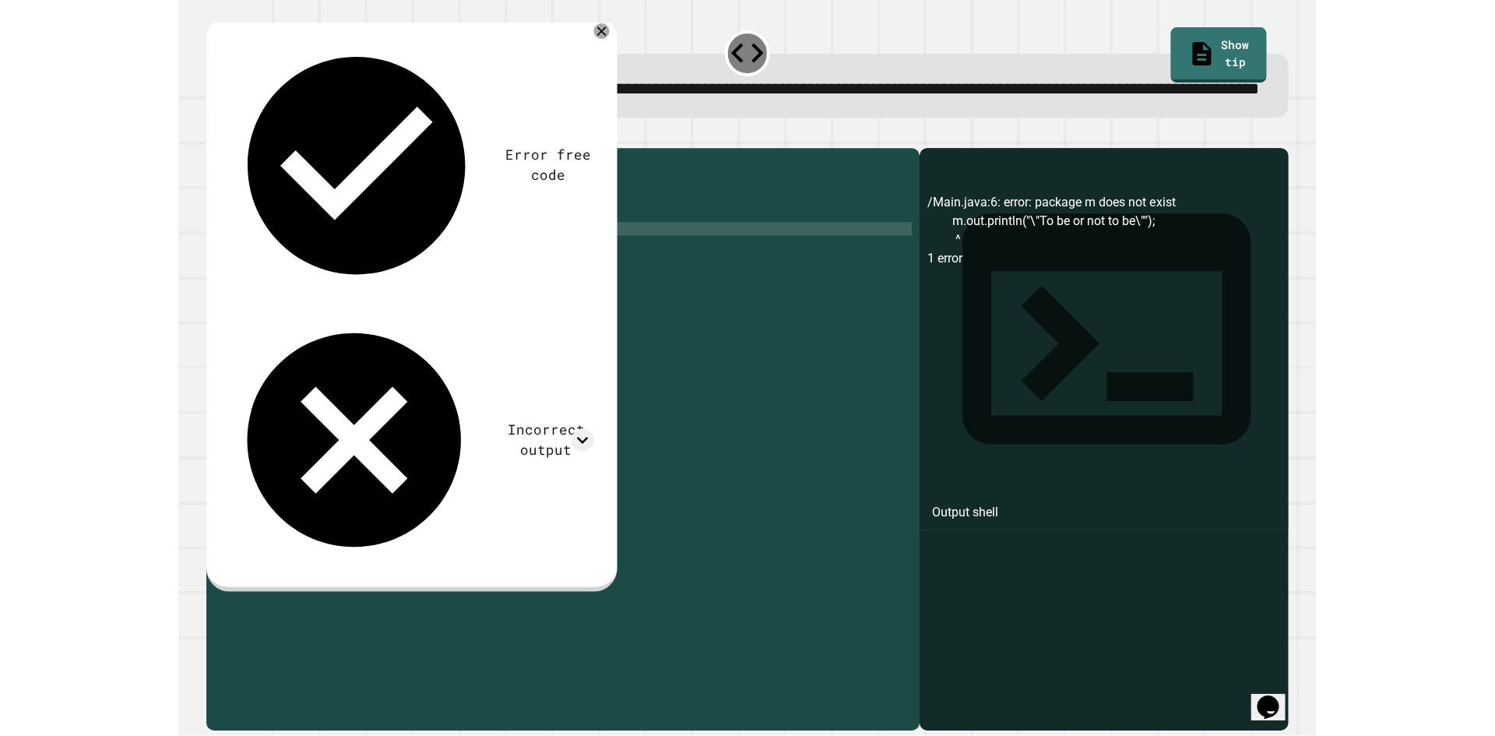
scroll to position [0, 6]
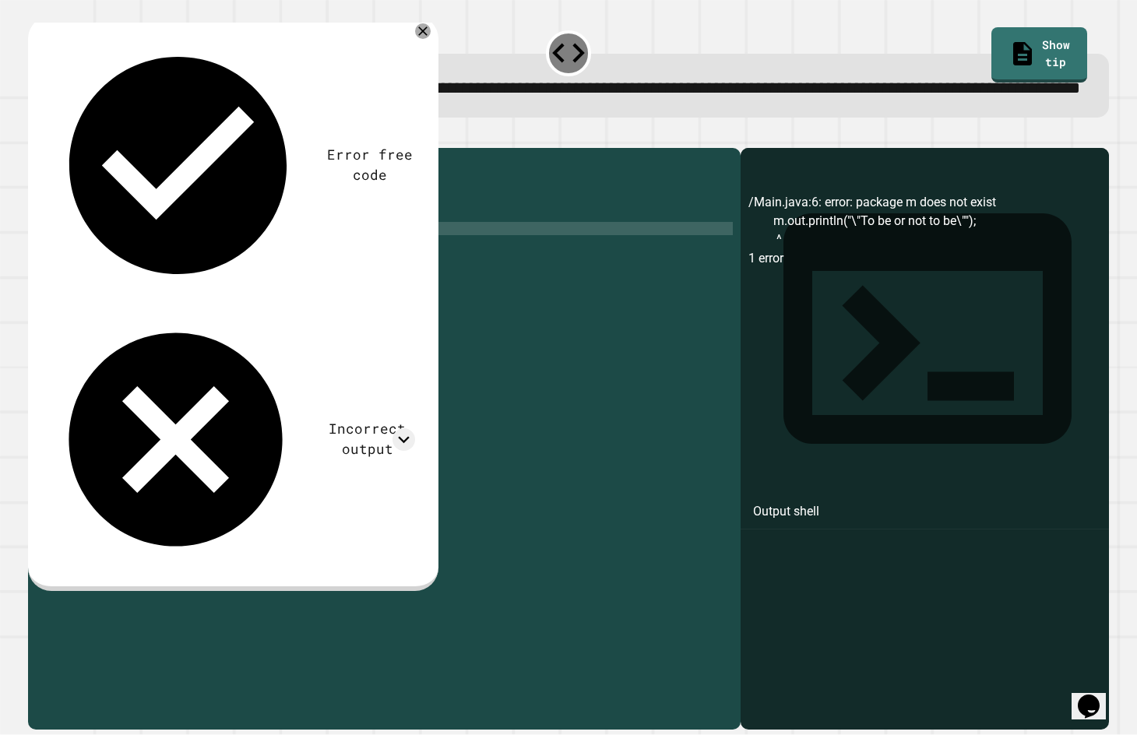
type textarea "**********"
click at [32, 148] on div at bounding box center [568, 138] width 1080 height 19
drag, startPoint x: 81, startPoint y: 172, endPoint x: 34, endPoint y: 178, distance: 47.1
click at [79, 148] on div at bounding box center [568, 138] width 1080 height 19
click at [34, 148] on div at bounding box center [568, 138] width 1080 height 19
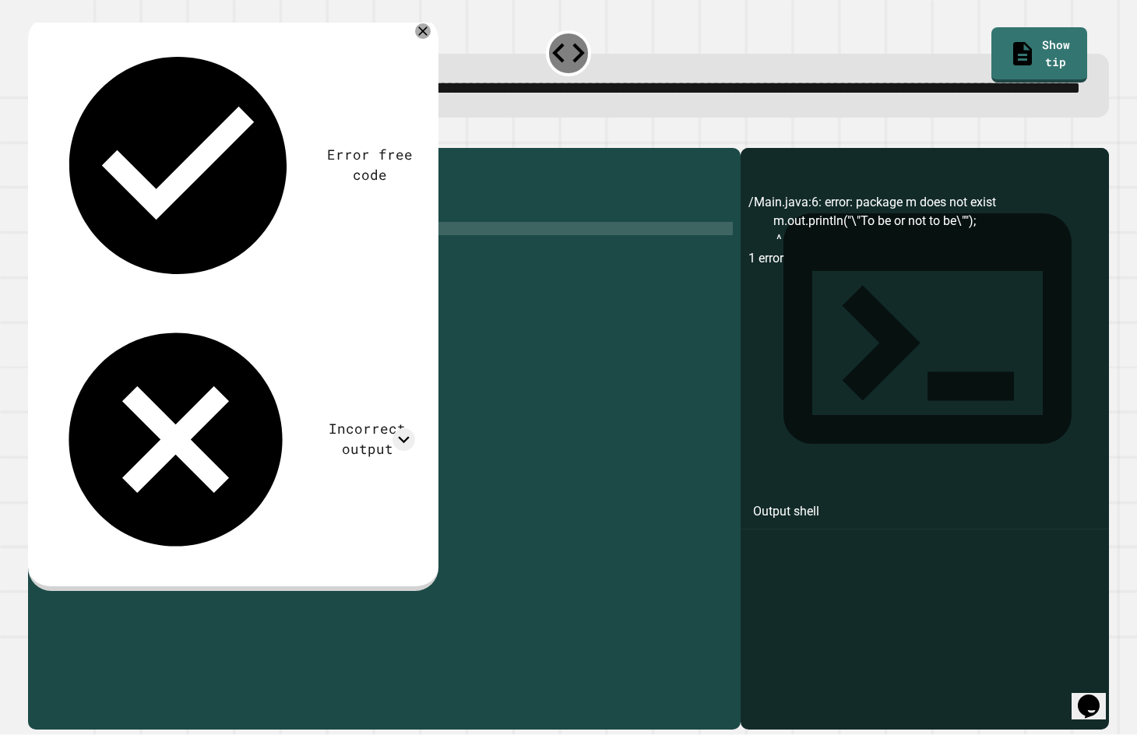
click at [36, 136] on icon "button" at bounding box center [36, 136] width 0 height 0
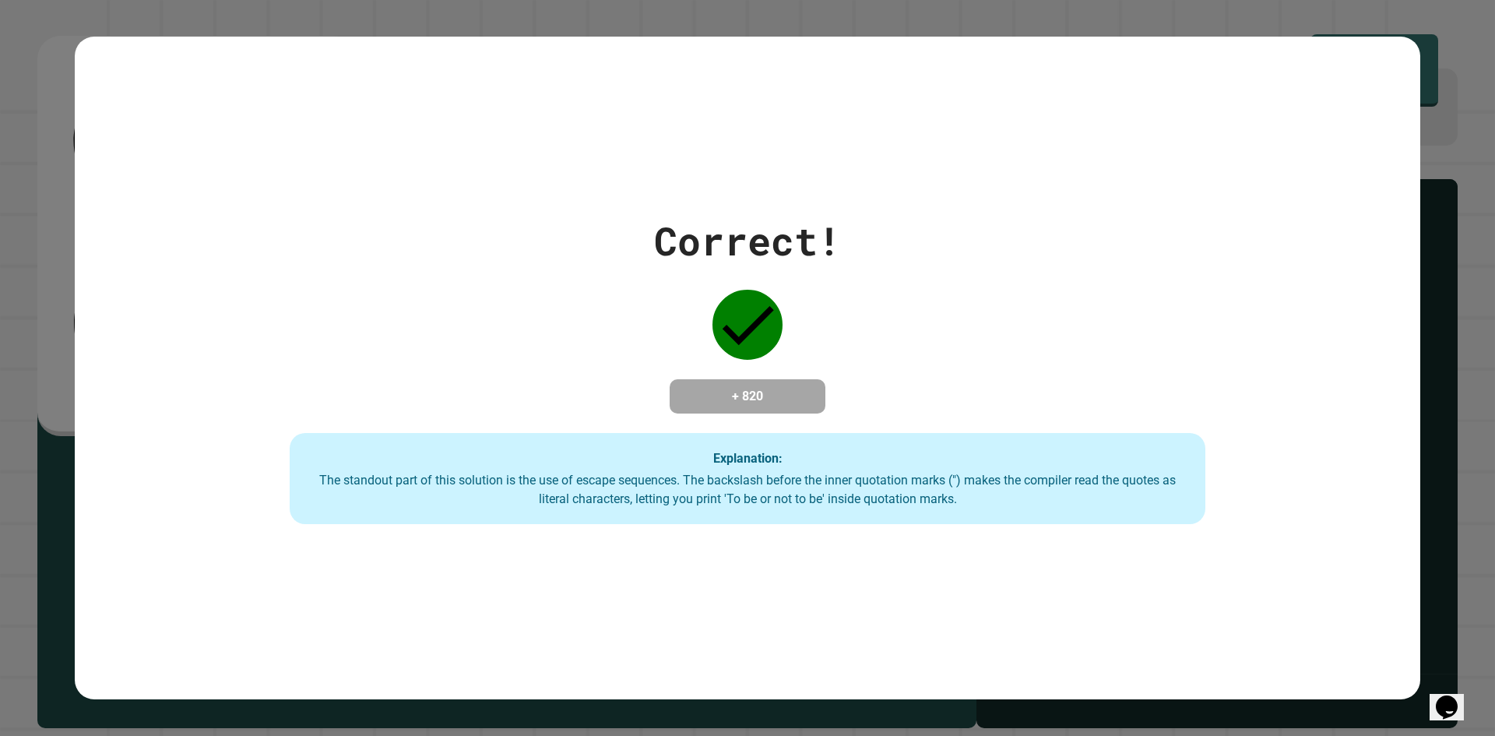
click at [1458, 695] on icon "Chat widget" at bounding box center [1447, 706] width 22 height 23
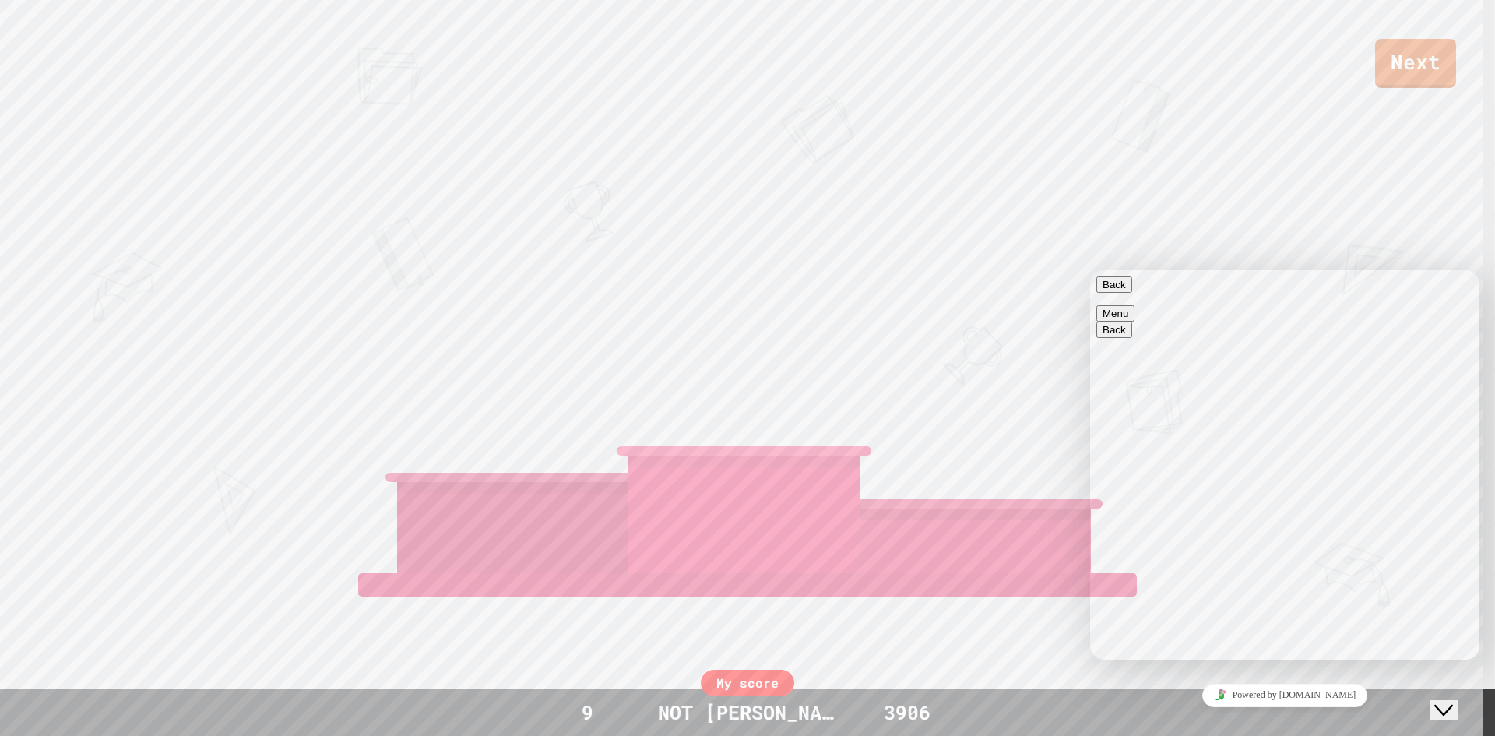
type textarea "*******"
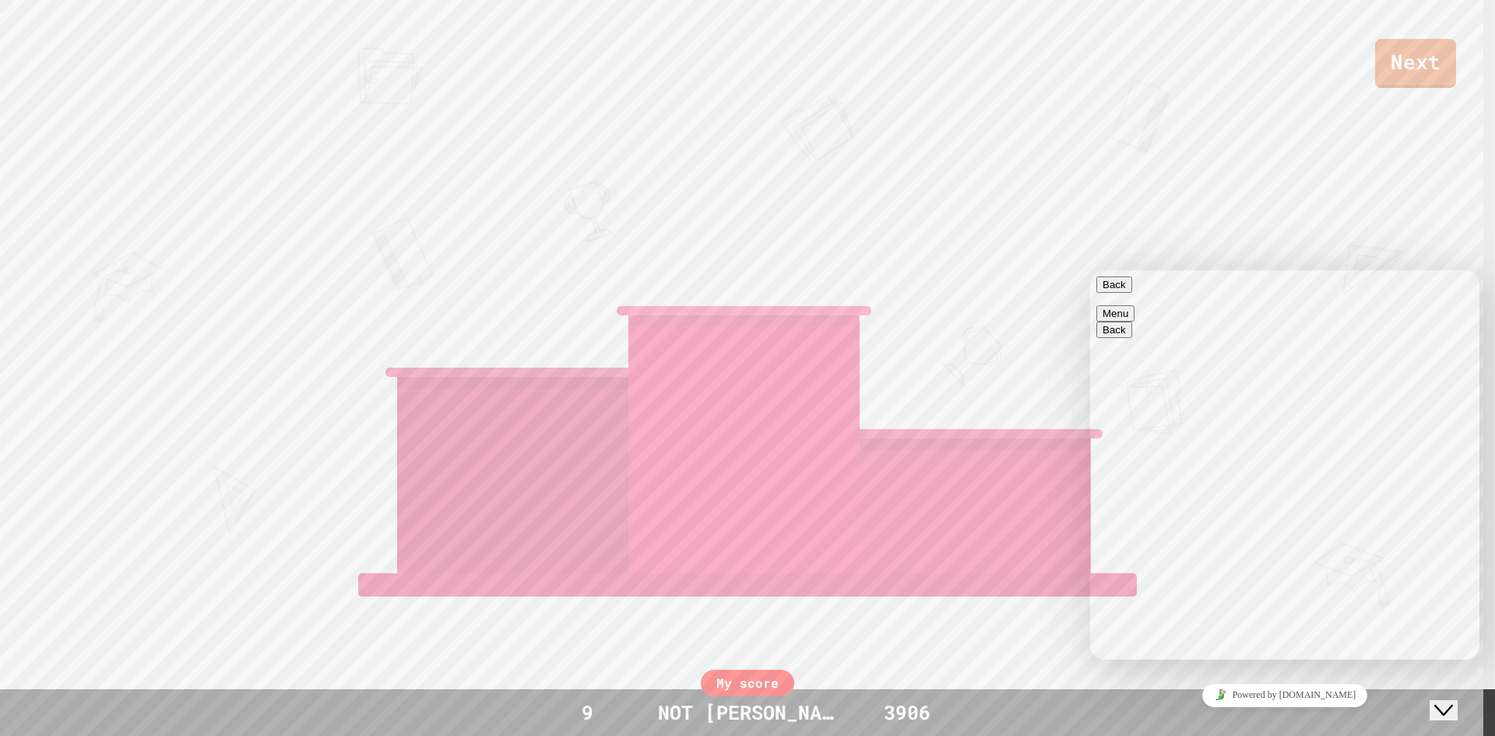
scroll to position [123, 0]
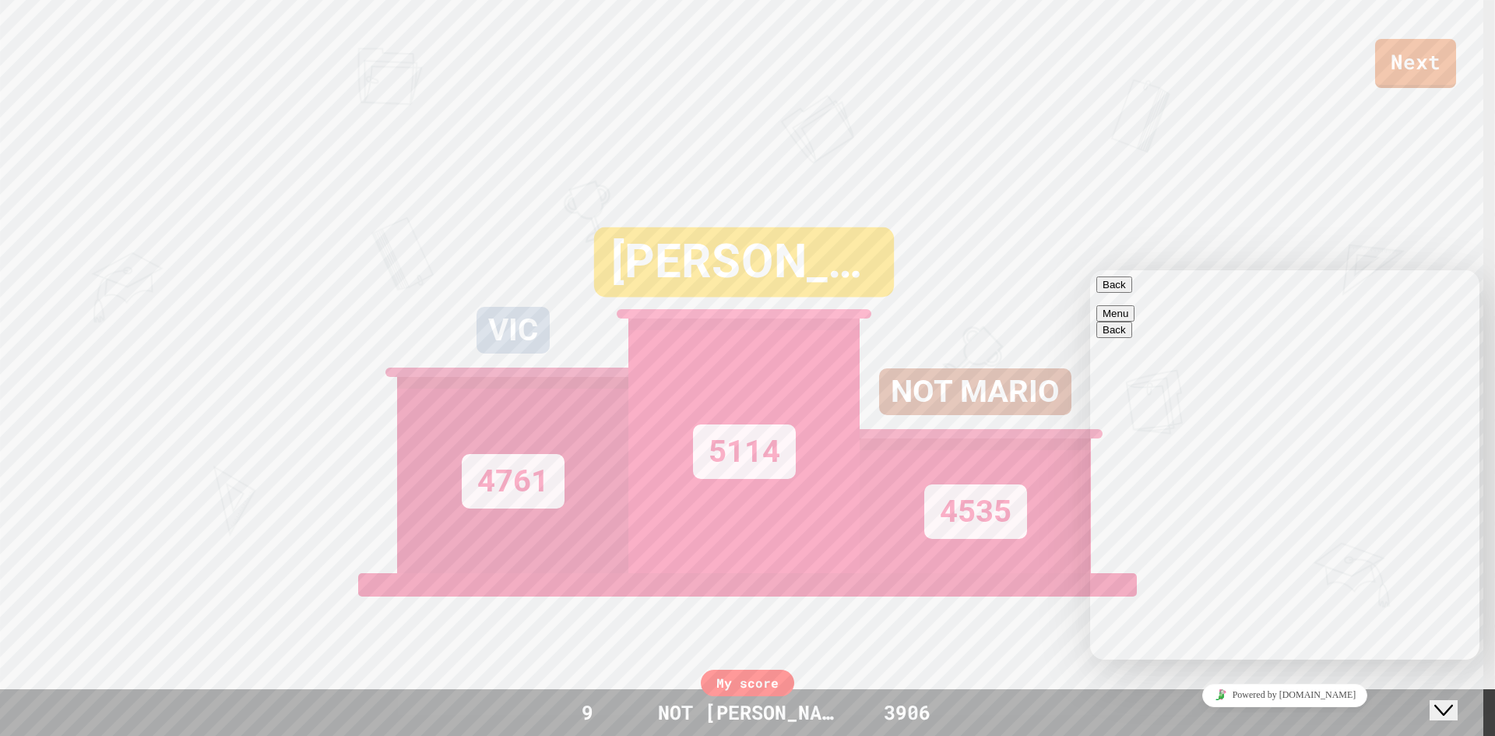
click at [1451, 700] on button "Close Chat This icon closes the chat window." at bounding box center [1444, 710] width 28 height 20
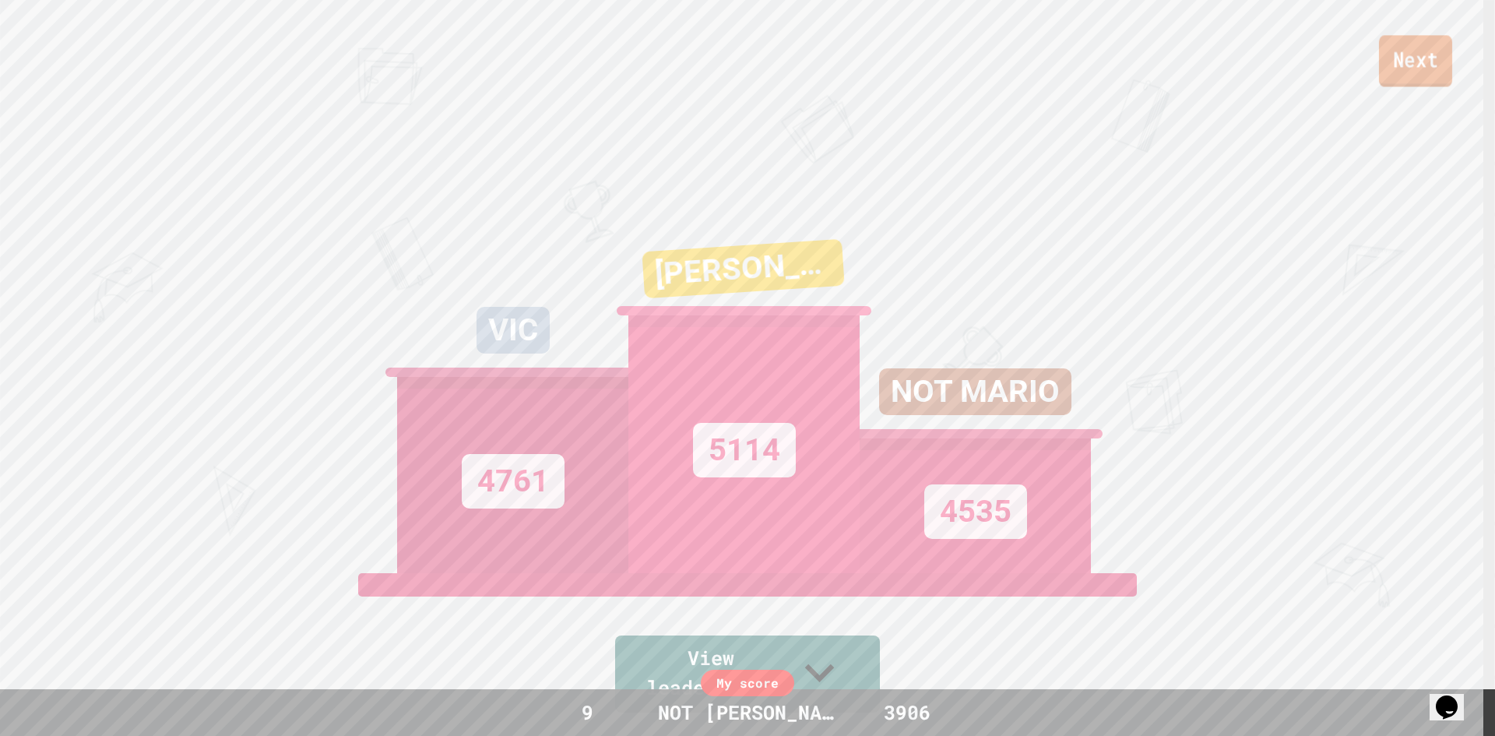
click at [1446, 51] on link "Next" at bounding box center [1415, 60] width 73 height 51
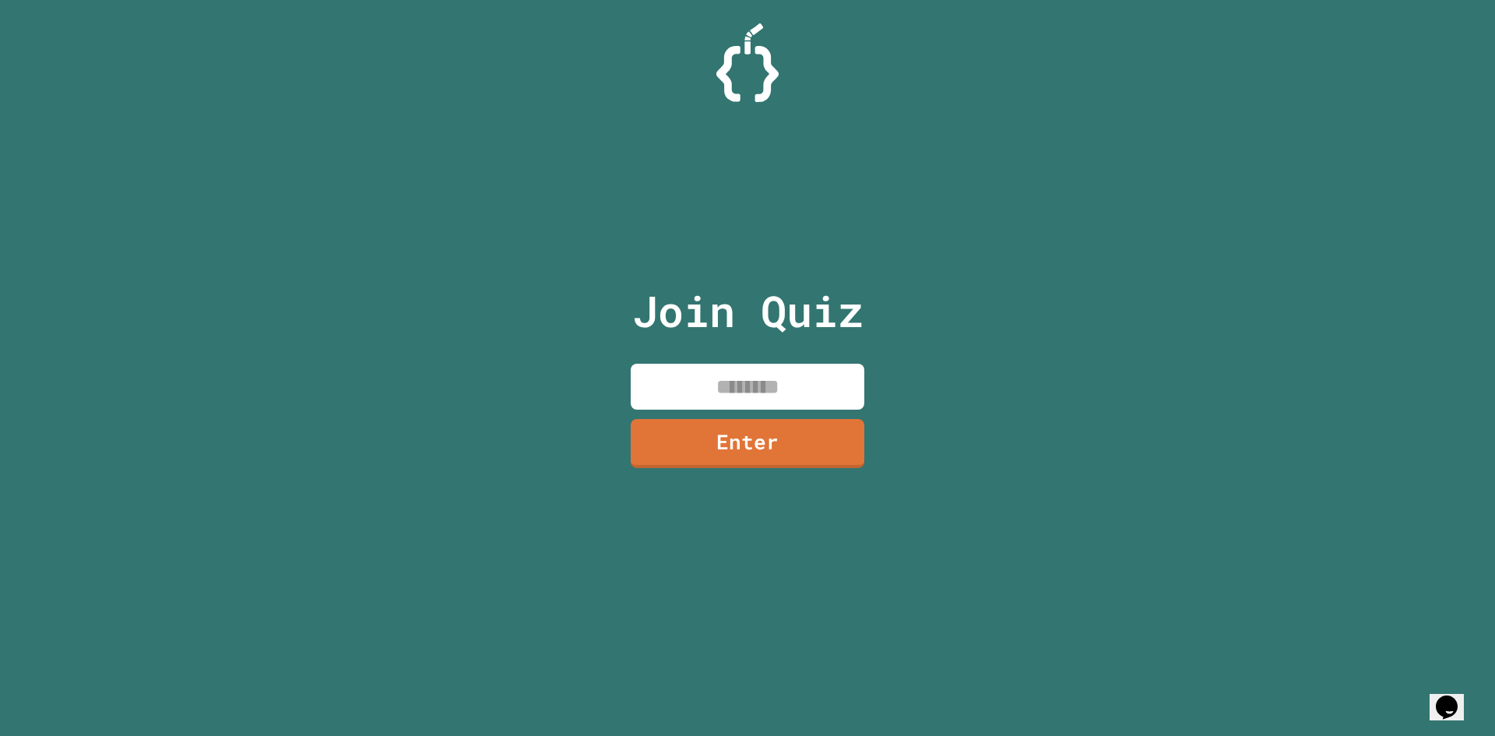
click at [790, 410] on div "Join Quiz Enter" at bounding box center [748, 368] width 262 height 658
click at [790, 385] on input at bounding box center [748, 387] width 234 height 46
click at [754, 374] on input at bounding box center [748, 387] width 234 height 46
click at [746, 386] on input at bounding box center [748, 387] width 234 height 46
type input "********"
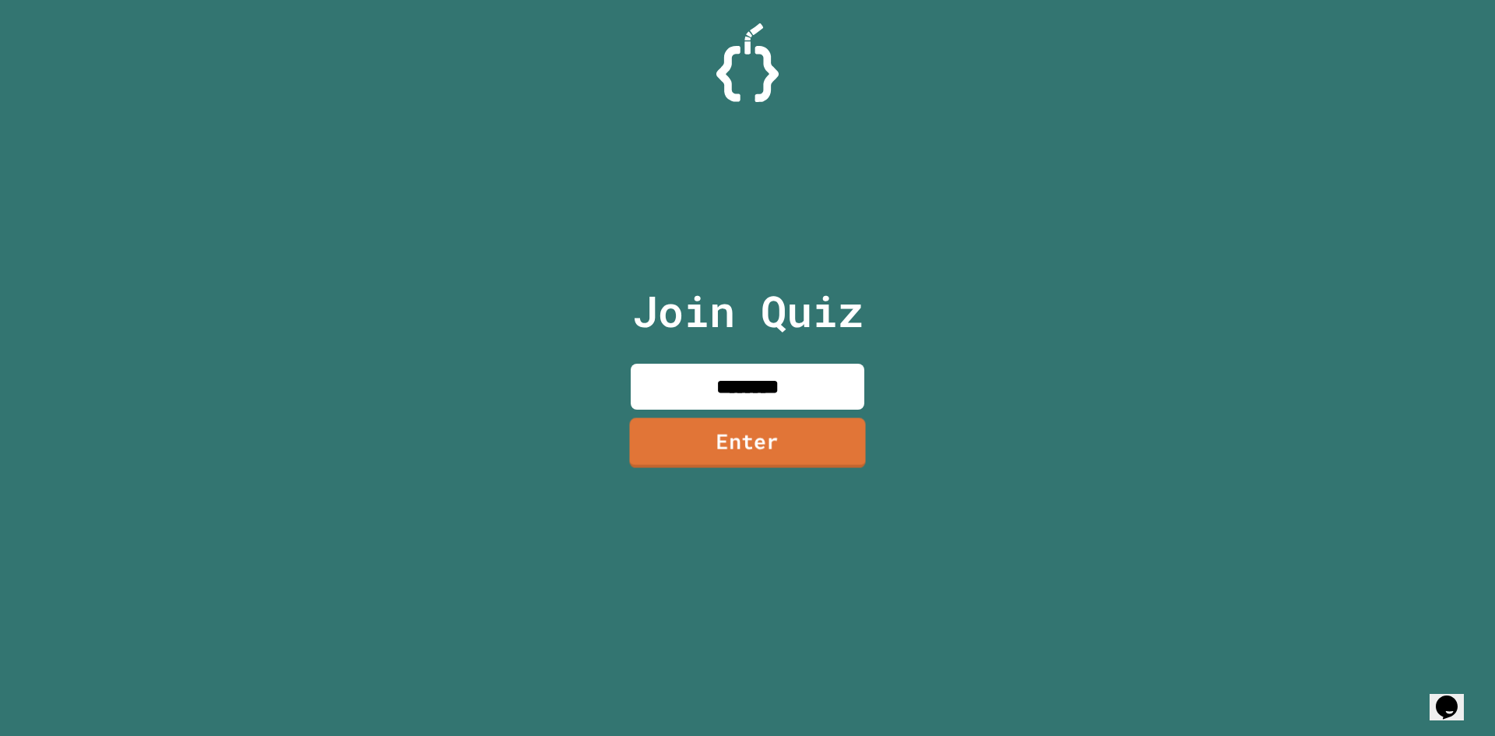
click at [794, 464] on link "Enter" at bounding box center [747, 442] width 236 height 50
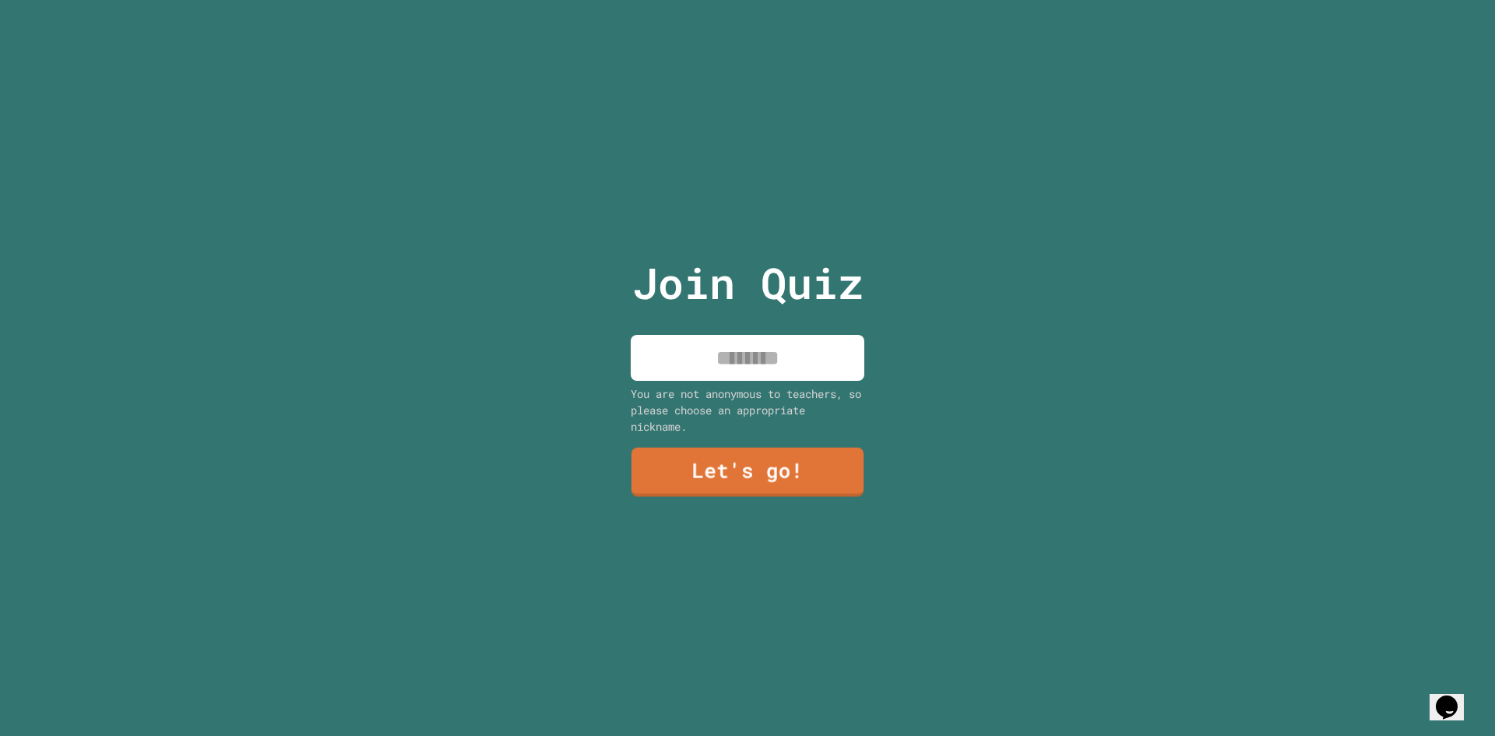
click at [743, 358] on input at bounding box center [748, 358] width 234 height 46
type input "******"
click at [830, 350] on input "******" at bounding box center [748, 358] width 234 height 46
type input "******"
click at [801, 469] on link "Let's go!" at bounding box center [748, 469] width 228 height 51
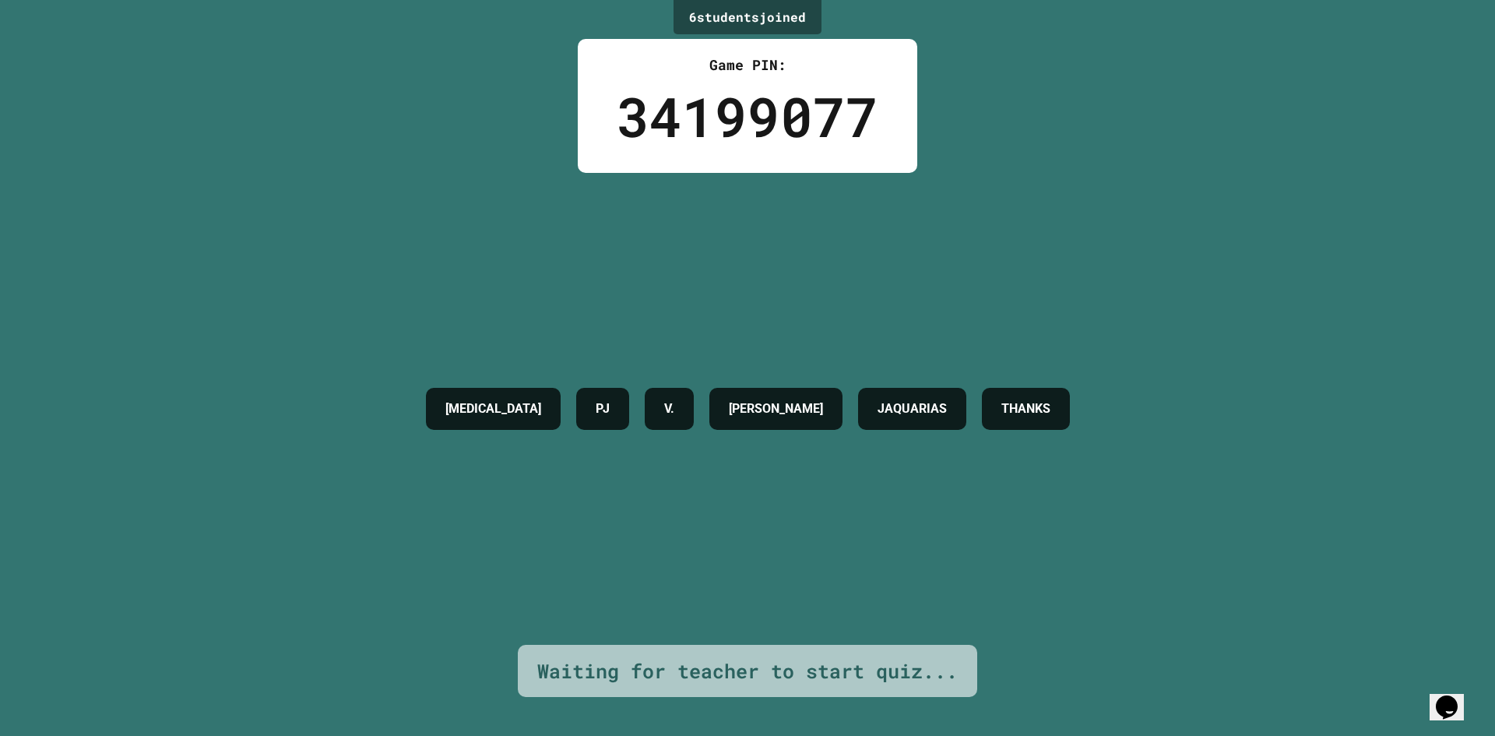
click at [964, 353] on div "[MEDICAL_DATA] [PERSON_NAME] [PERSON_NAME] THANKS" at bounding box center [748, 409] width 660 height 472
click at [1078, 344] on div "[MEDICAL_DATA] [PERSON_NAME] [PERSON_NAME] THANKS" at bounding box center [748, 409] width 660 height 472
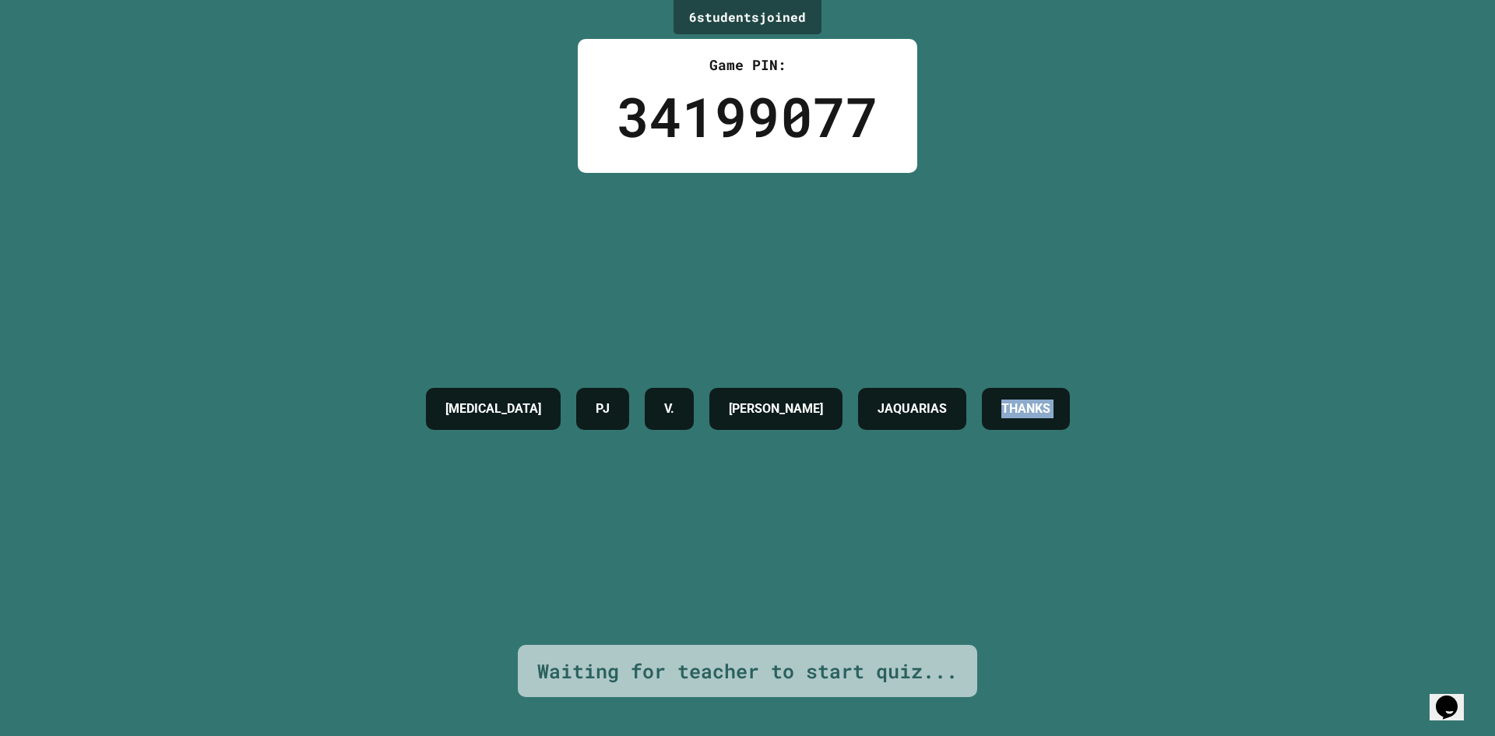
click at [1078, 344] on div "[MEDICAL_DATA] [PERSON_NAME] [PERSON_NAME] THANKS" at bounding box center [748, 409] width 660 height 472
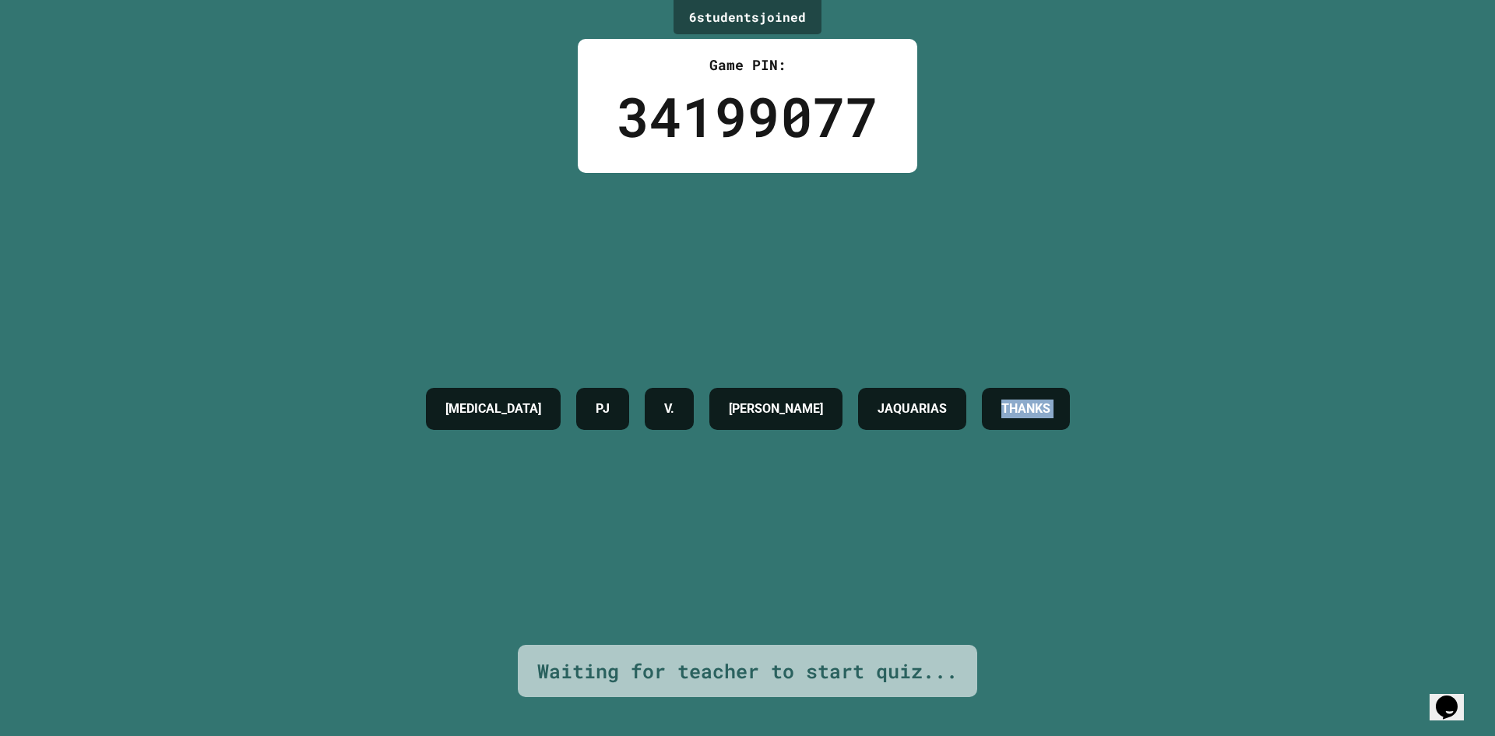
click at [1078, 344] on div "[MEDICAL_DATA] [PERSON_NAME] [PERSON_NAME] THANKS" at bounding box center [748, 409] width 660 height 472
click at [1279, 305] on div "6 student s joined Game PIN: 34199077 [MEDICAL_DATA] [PERSON_NAME] [PERSON_NAME…" at bounding box center [747, 368] width 1495 height 736
click at [1345, 431] on div "6 student s joined Game PIN: 34199077 [MEDICAL_DATA] [PERSON_NAME] [PERSON_NAME…" at bounding box center [747, 368] width 1495 height 736
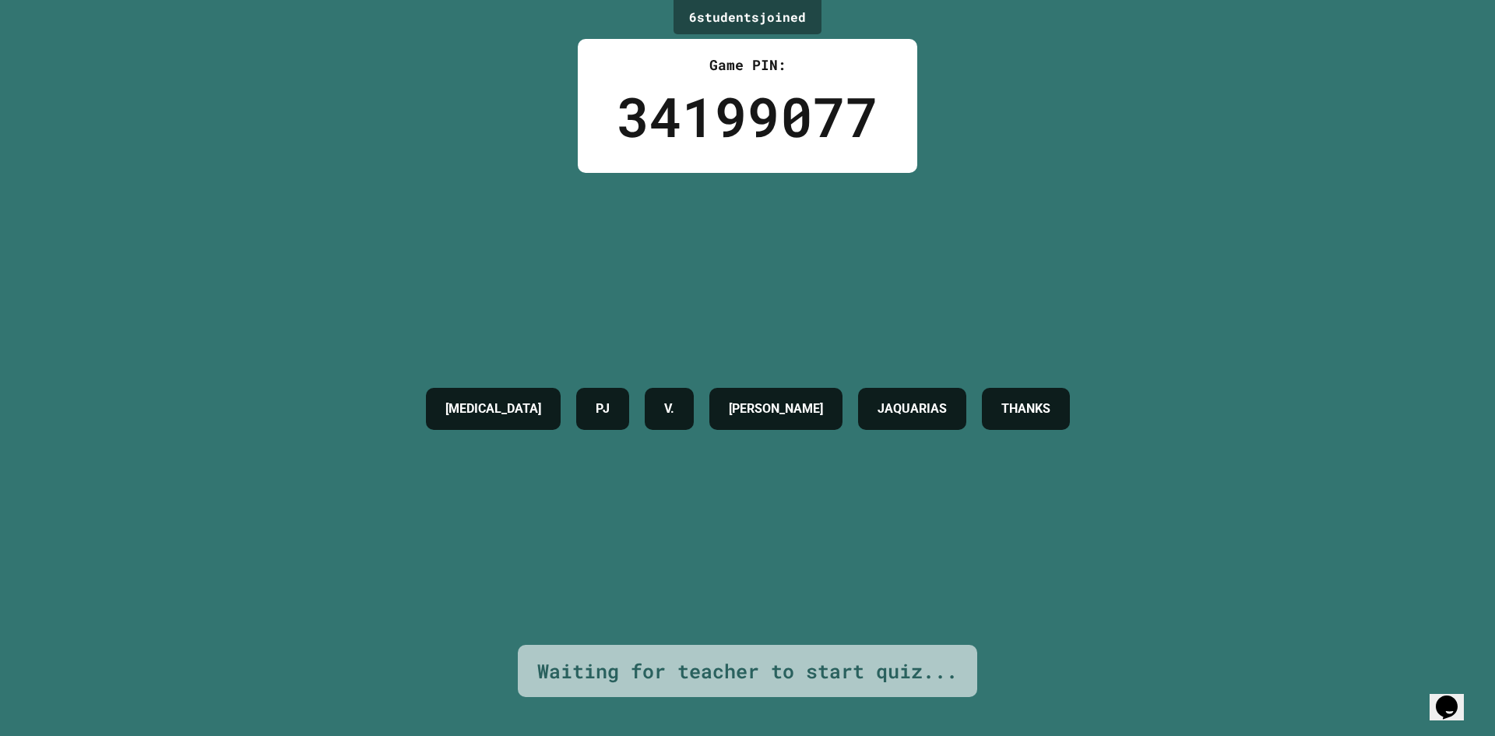
click at [1422, 530] on div "6 student s joined Game PIN: 34199077 [MEDICAL_DATA] [PERSON_NAME] [PERSON_NAME…" at bounding box center [747, 368] width 1495 height 736
click at [1420, 531] on div "6 student s joined Game PIN: 34199077 [MEDICAL_DATA] [PERSON_NAME] [PERSON_NAME…" at bounding box center [747, 368] width 1495 height 736
click at [1449, 546] on div "6 student s joined Game PIN: 34199077 [MEDICAL_DATA] [PERSON_NAME] [PERSON_NAME…" at bounding box center [747, 368] width 1495 height 736
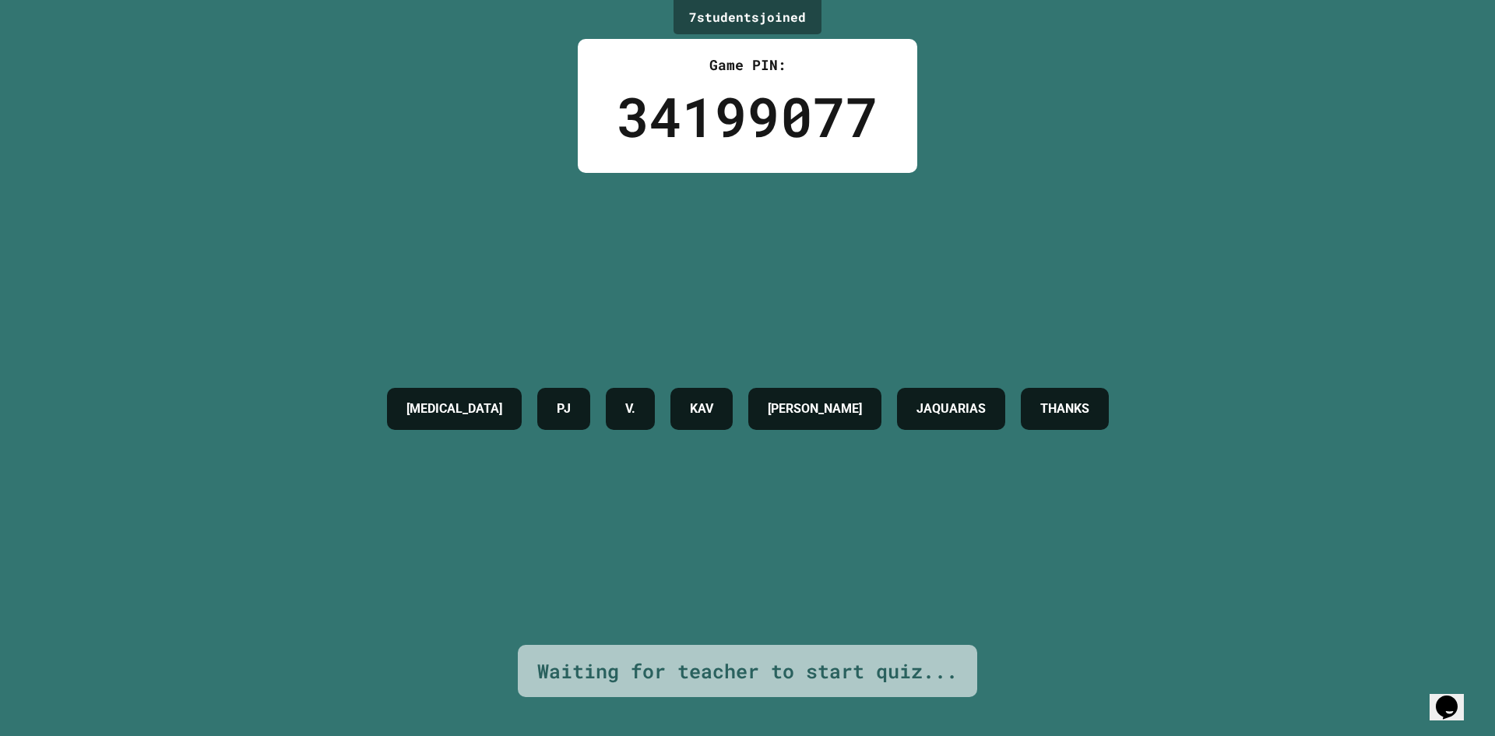
click at [1449, 546] on div "7 student s joined Game PIN: 34199077 [MEDICAL_DATA] [PERSON_NAME] [PERSON_NAME…" at bounding box center [747, 368] width 1495 height 736
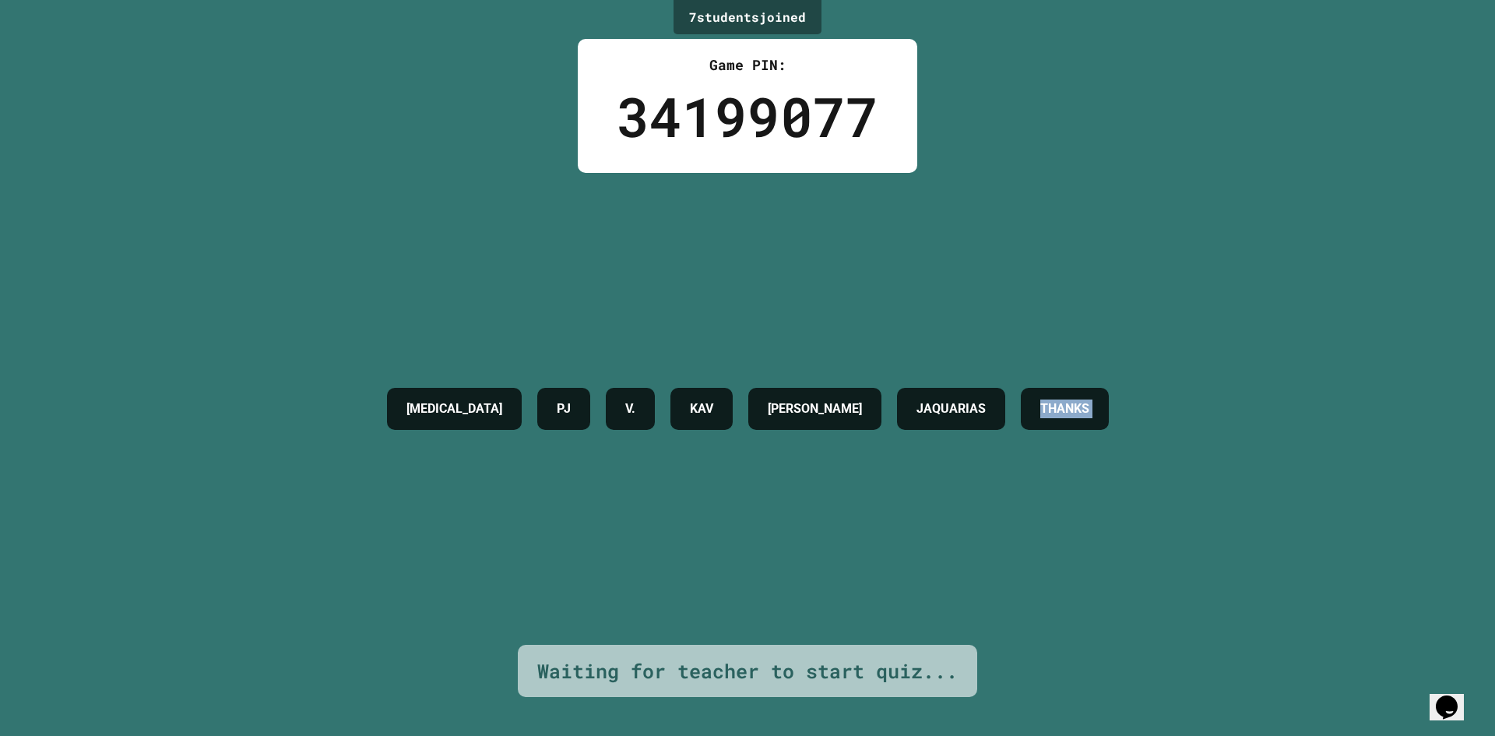
click at [1449, 546] on div "7 student s joined Game PIN: 34199077 [MEDICAL_DATA] [PERSON_NAME] [PERSON_NAME…" at bounding box center [747, 368] width 1495 height 736
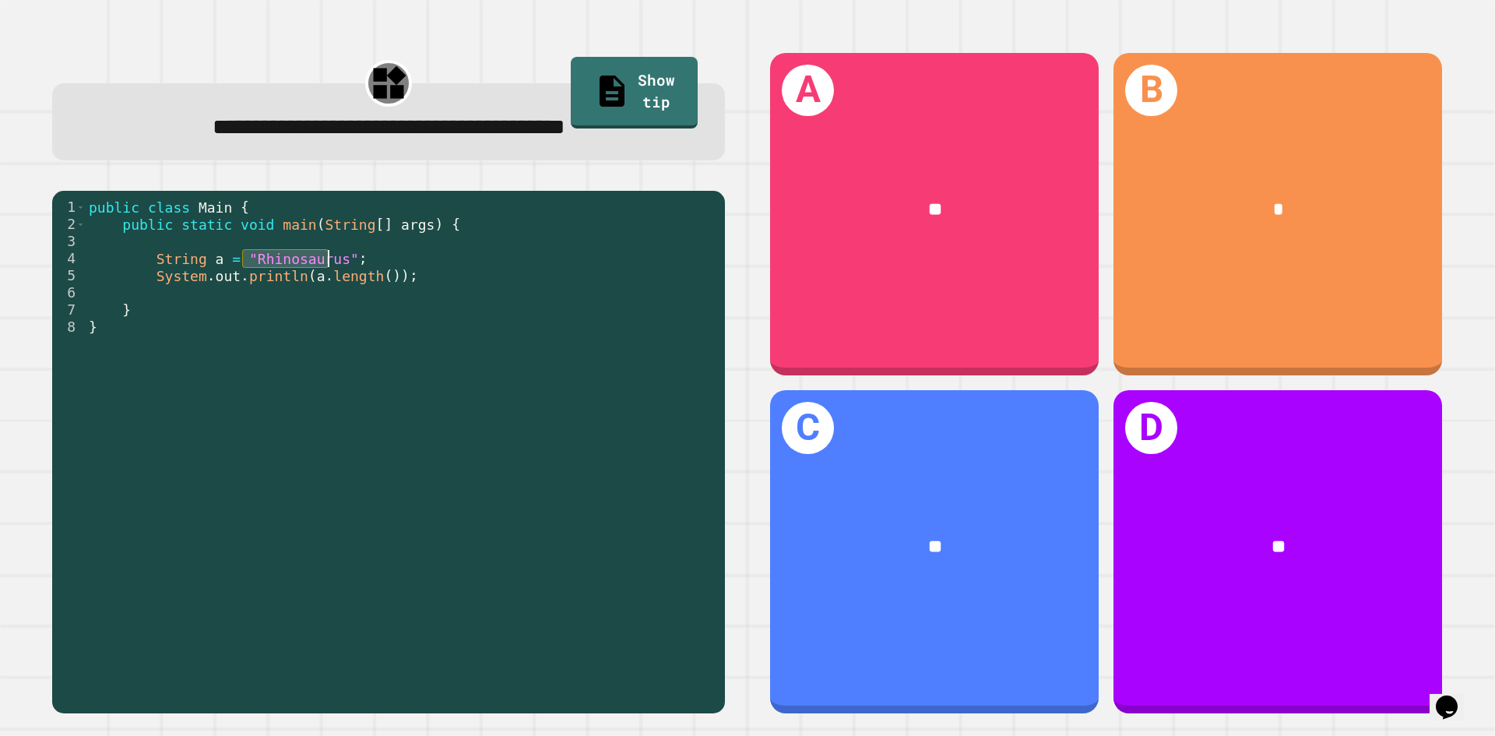
drag, startPoint x: 245, startPoint y: 263, endPoint x: 328, endPoint y: 267, distance: 82.6
click at [328, 267] on div "public class Main { public static void main ( String [ ] args ) { String a = "R…" at bounding box center [402, 447] width 632 height 497
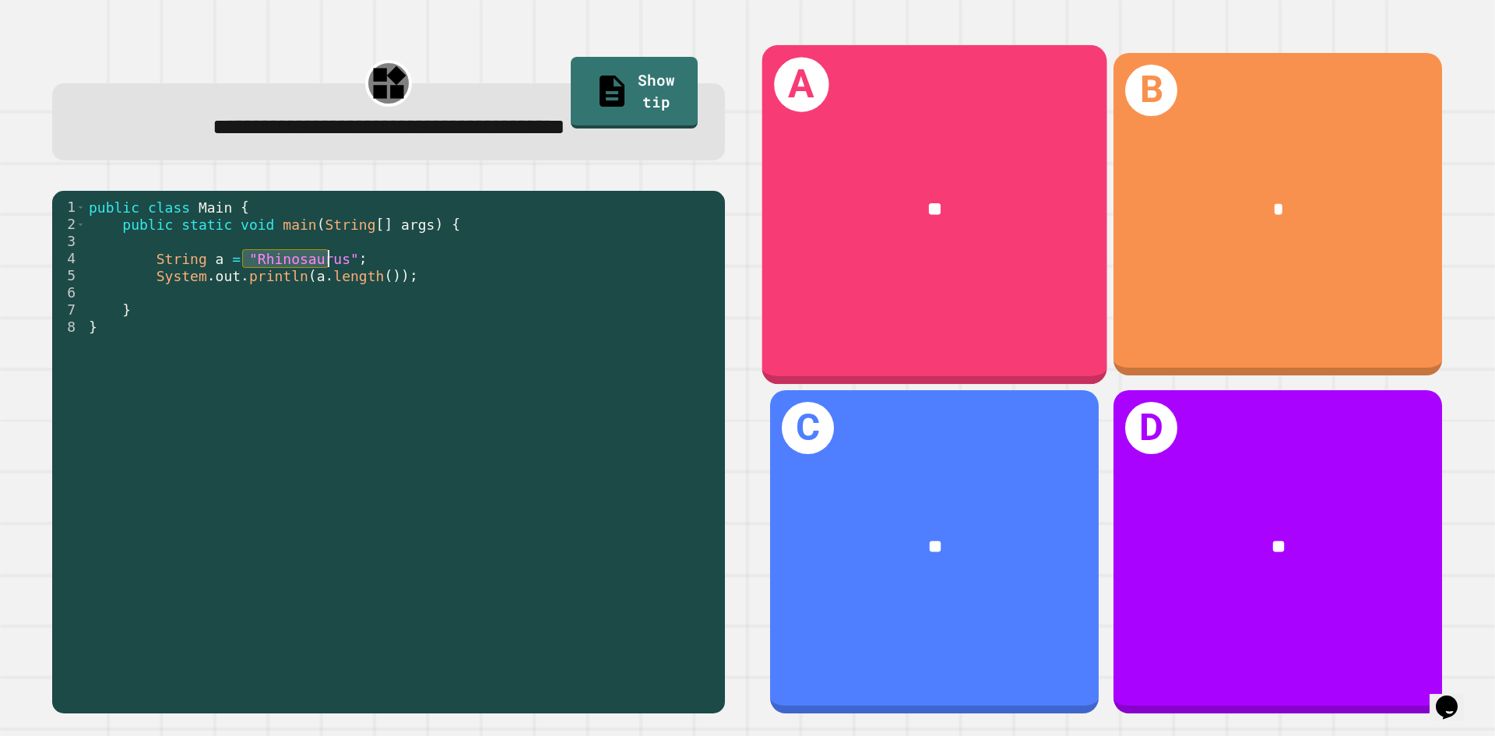
click at [1050, 242] on div "**" at bounding box center [934, 209] width 345 height 104
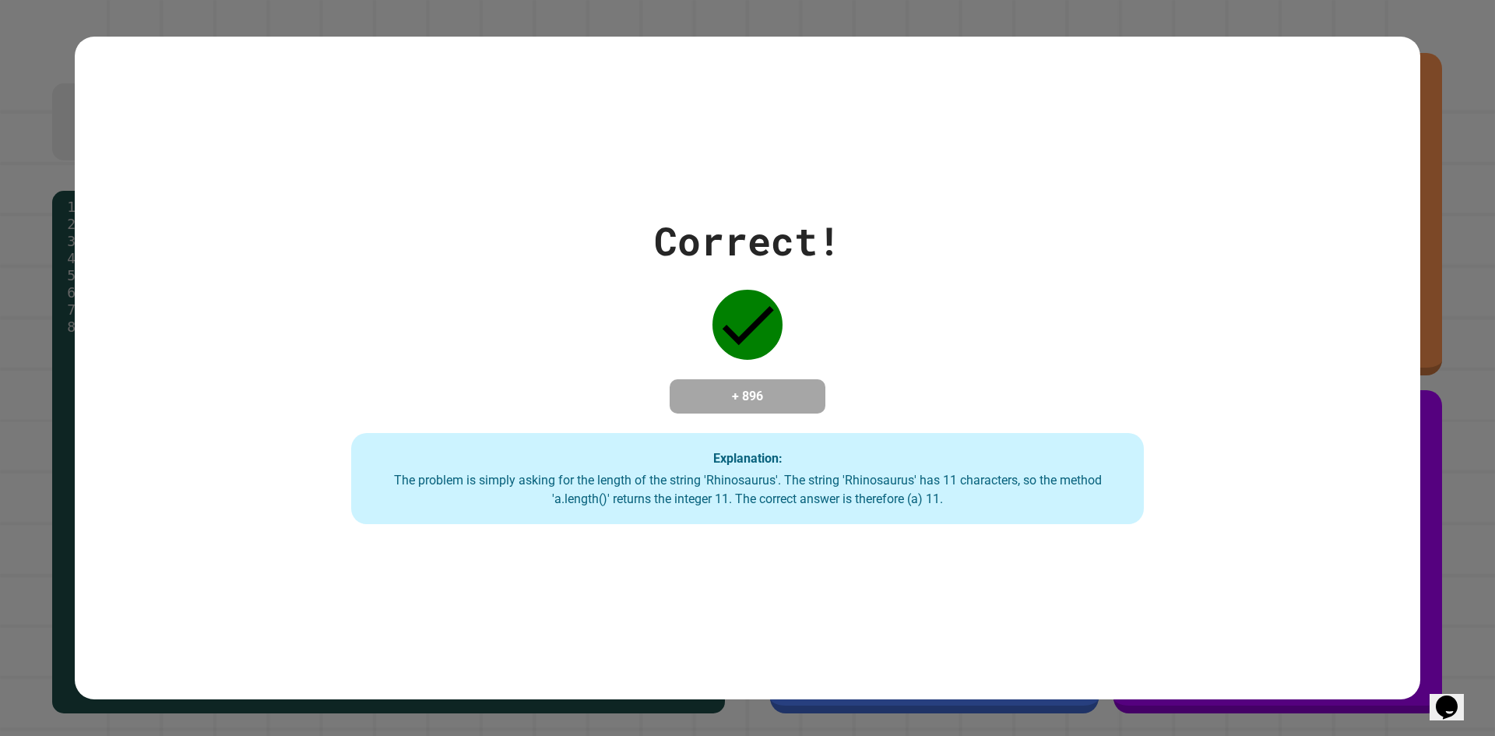
click at [1154, 389] on div "Correct! + 896 Explanation: The problem is simply asking for the length of the …" at bounding box center [747, 368] width 1133 height 313
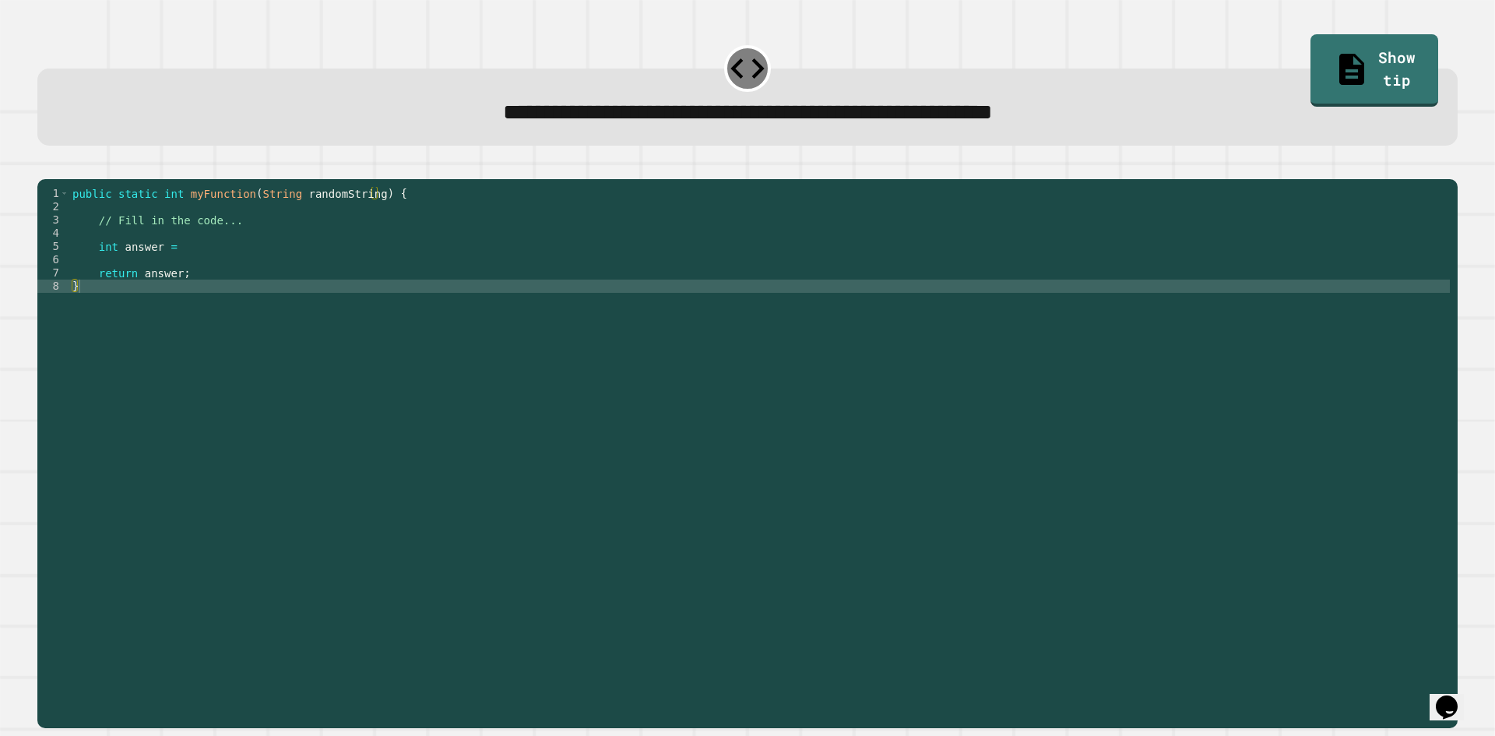
click at [198, 269] on div "public static int myFunction ( String randomString ) { // Fill in the code... i…" at bounding box center [759, 438] width 1381 height 503
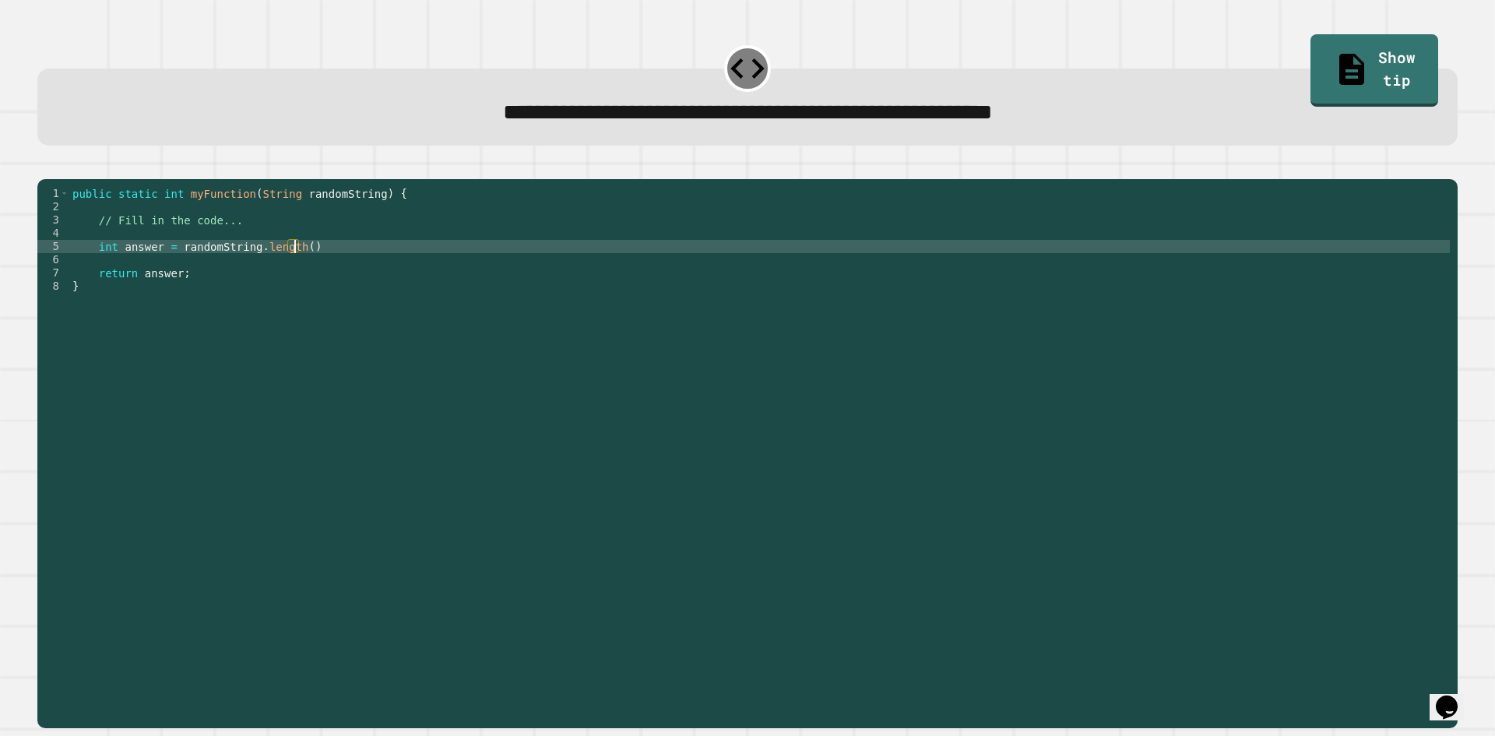
scroll to position [0, 15]
click at [76, 169] on div at bounding box center [747, 169] width 1421 height 19
click at [45, 167] on button "button" at bounding box center [45, 167] width 0 height 0
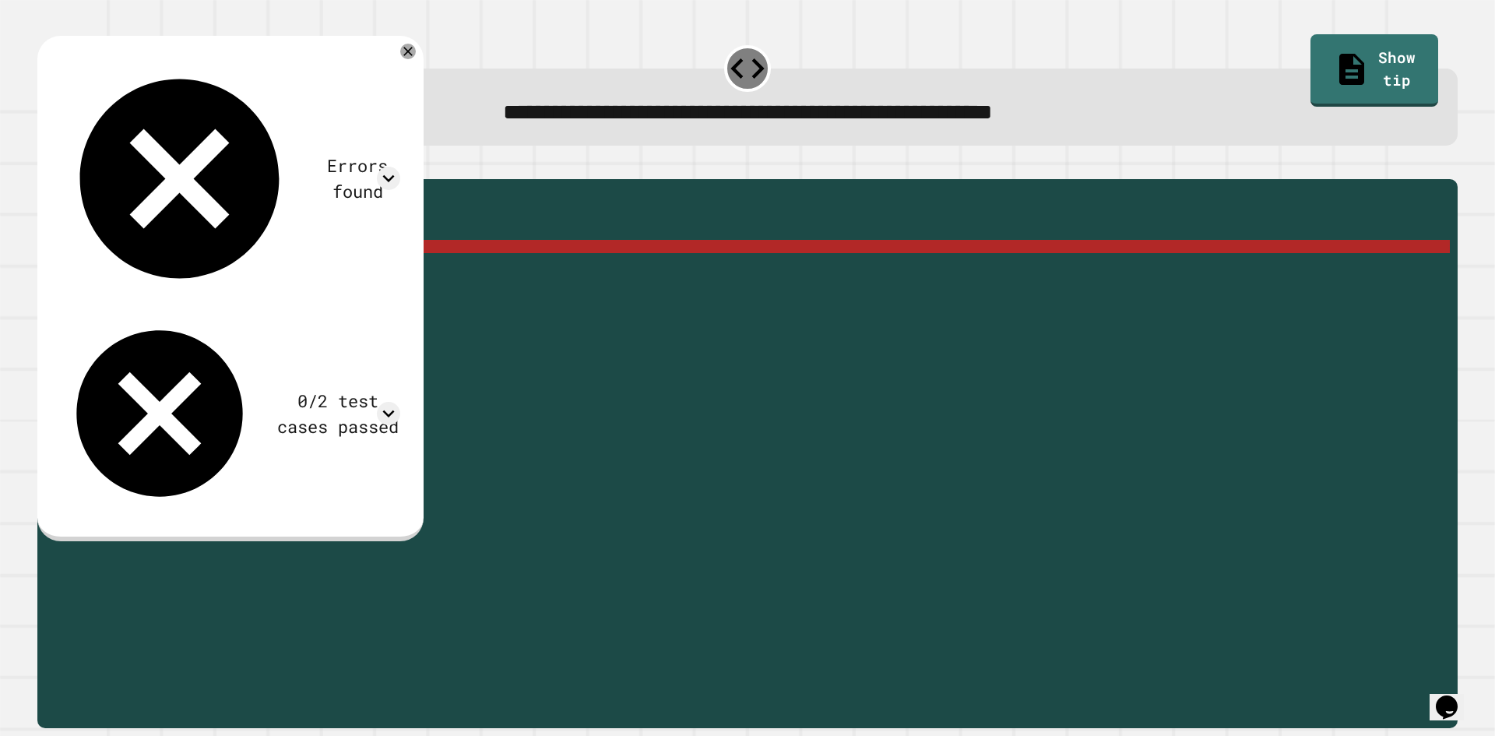
click at [309, 272] on div "public static int myFunction ( String randomString ) { // Fill in the code... i…" at bounding box center [759, 438] width 1381 height 503
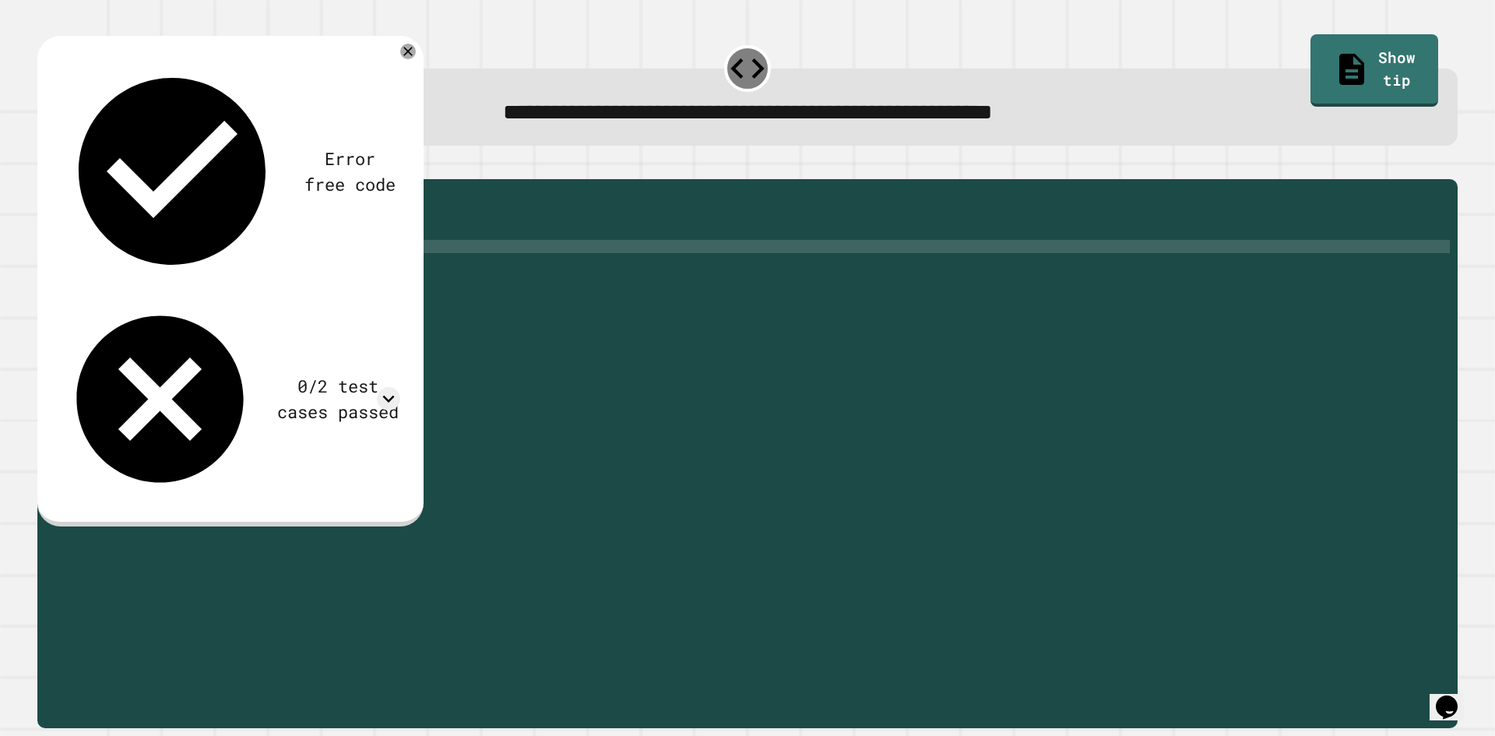
type textarea "**********"
click at [45, 167] on icon "button" at bounding box center [45, 167] width 0 height 0
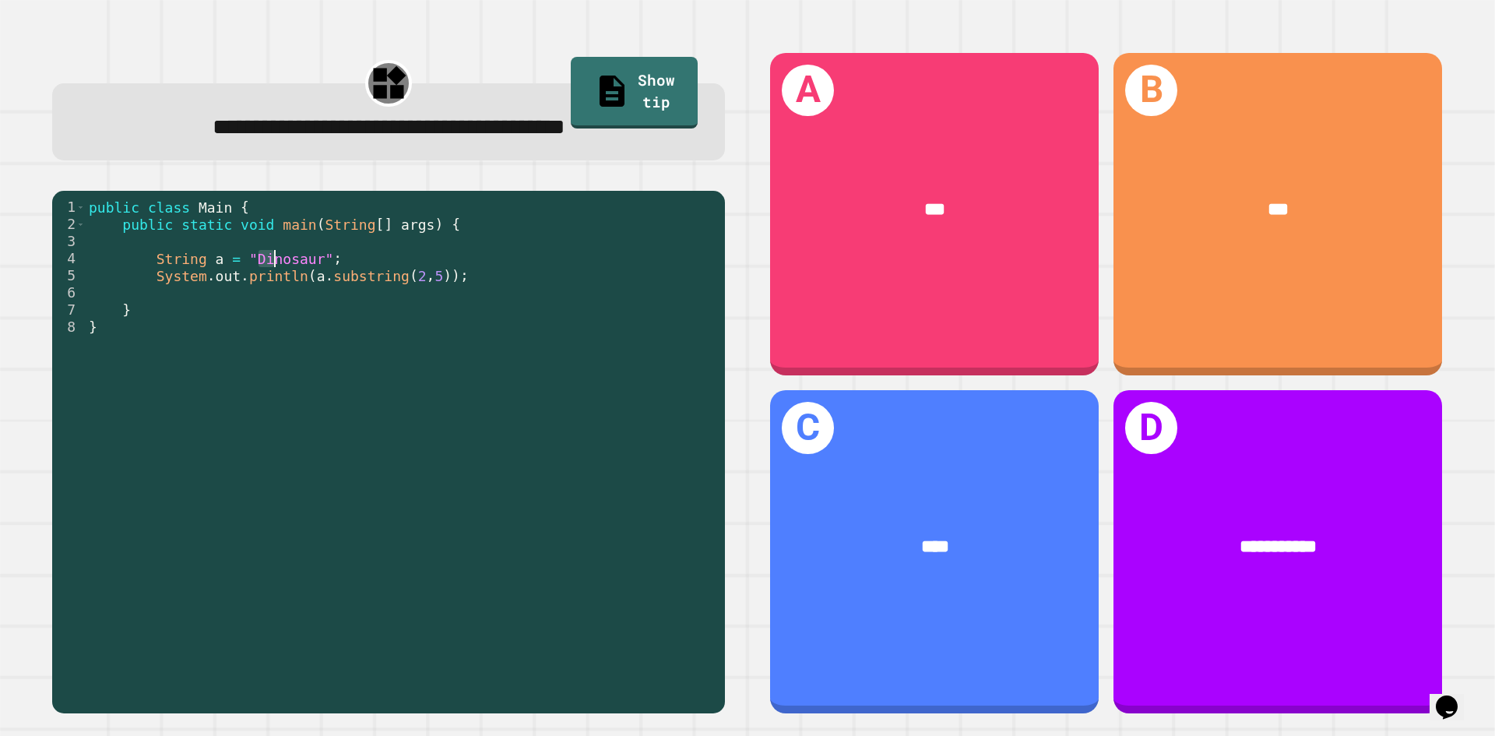
drag, startPoint x: 260, startPoint y: 263, endPoint x: 272, endPoint y: 262, distance: 11.7
click at [272, 262] on div "public class Main { public static void main ( String [ ] args ) { String a = "D…" at bounding box center [402, 447] width 632 height 497
click at [526, 327] on div "public class Main { public static void main ( String [ ] args ) { String a = "D…" at bounding box center [402, 447] width 632 height 497
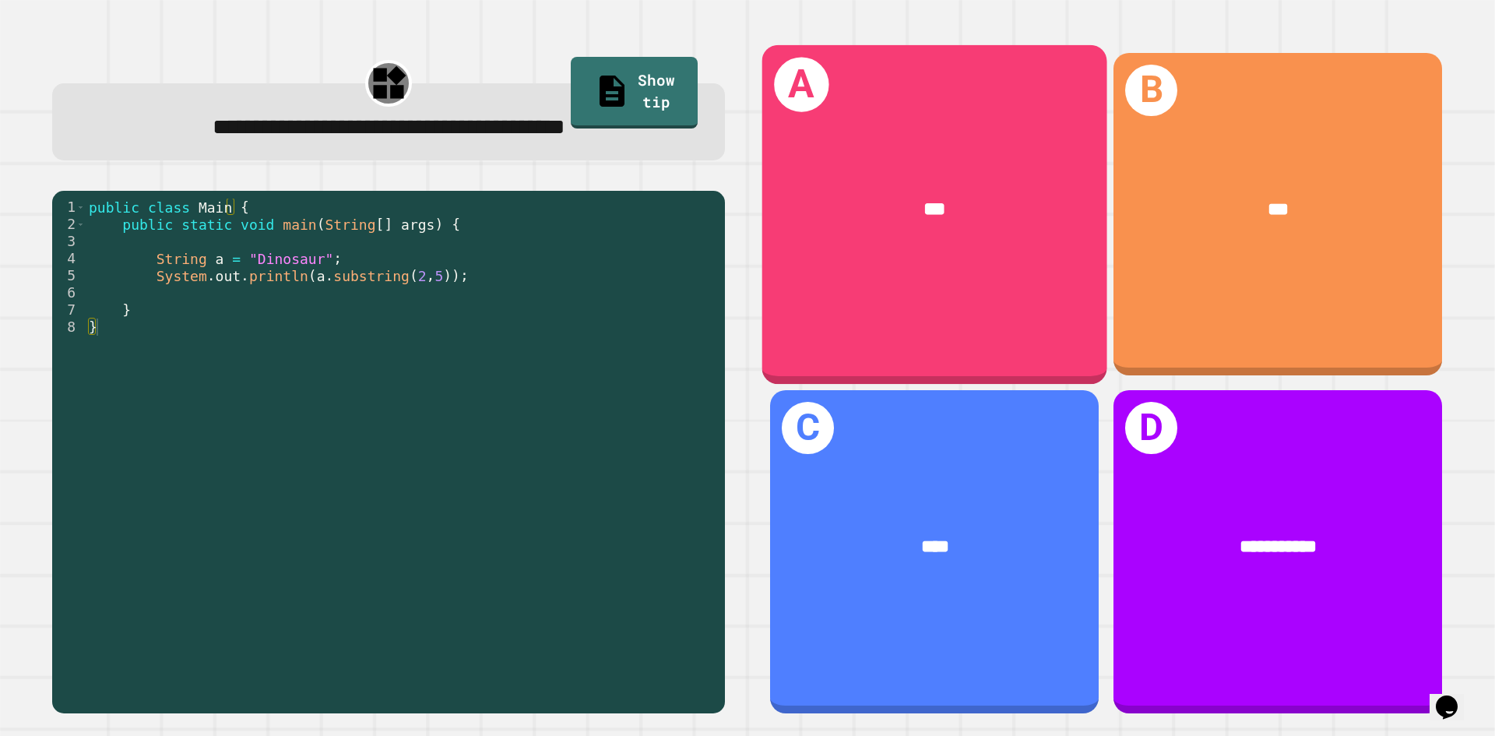
click at [836, 279] on div "A ***" at bounding box center [934, 213] width 345 height 339
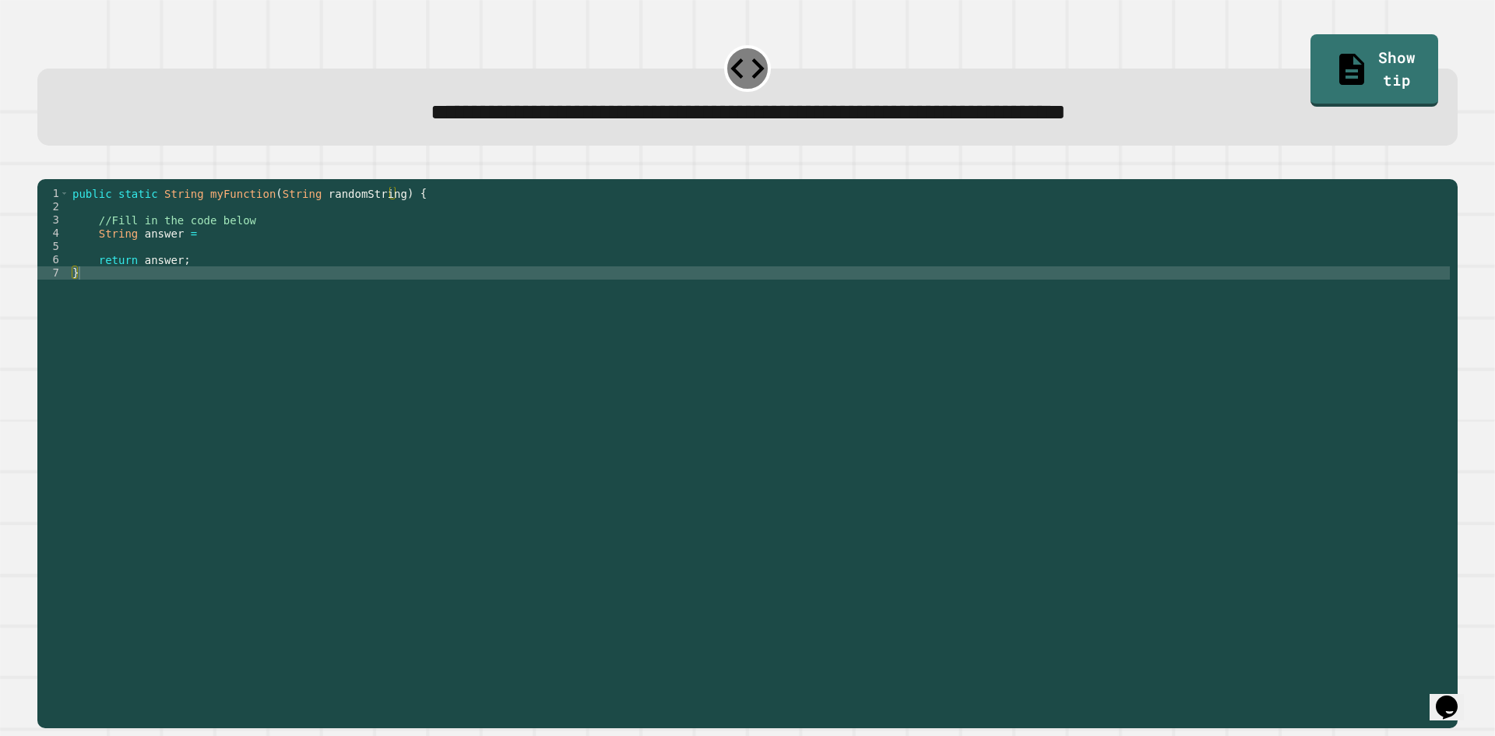
click at [229, 259] on div "public static String myFunction ( String randomString ) { //Fill in the code be…" at bounding box center [759, 438] width 1381 height 503
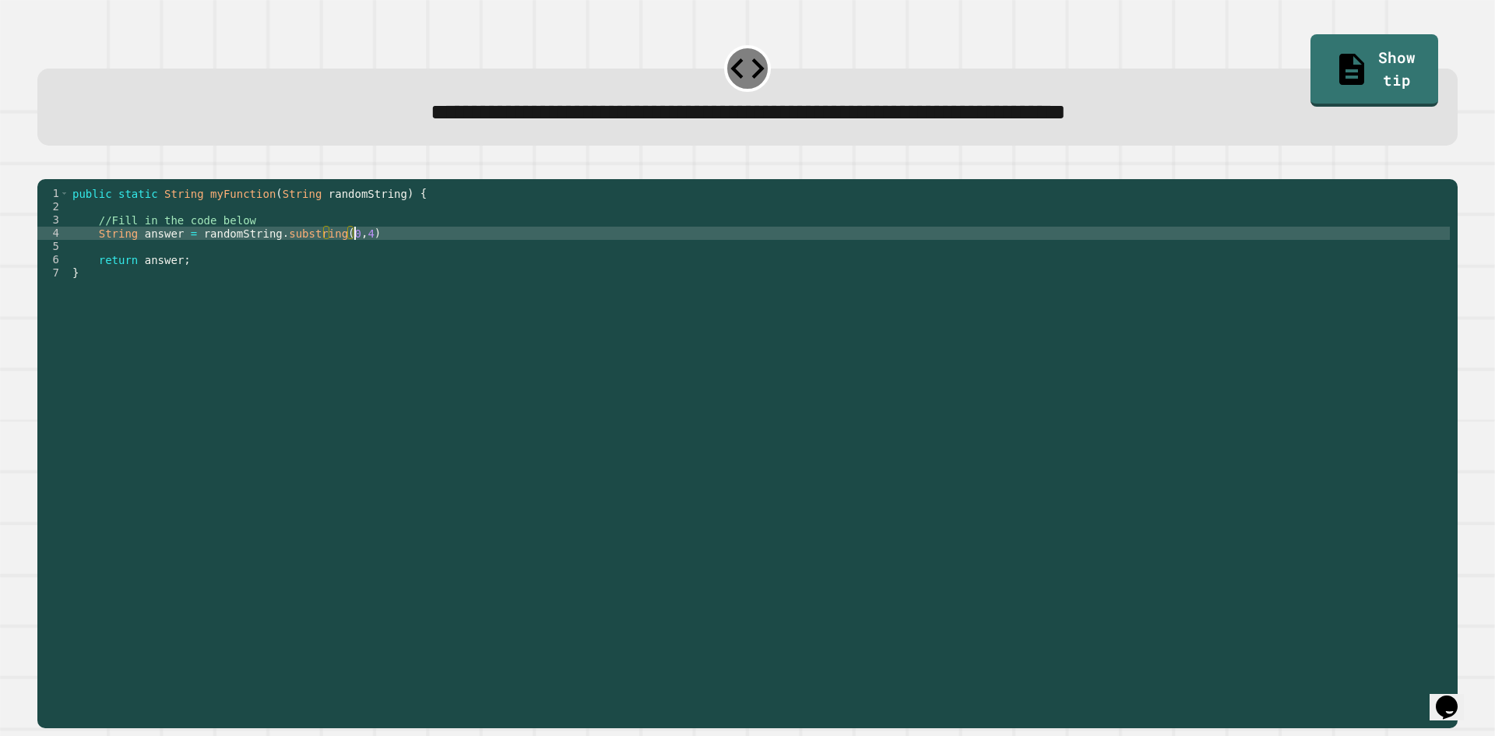
scroll to position [0, 19]
click at [45, 167] on button "button" at bounding box center [45, 167] width 0 height 0
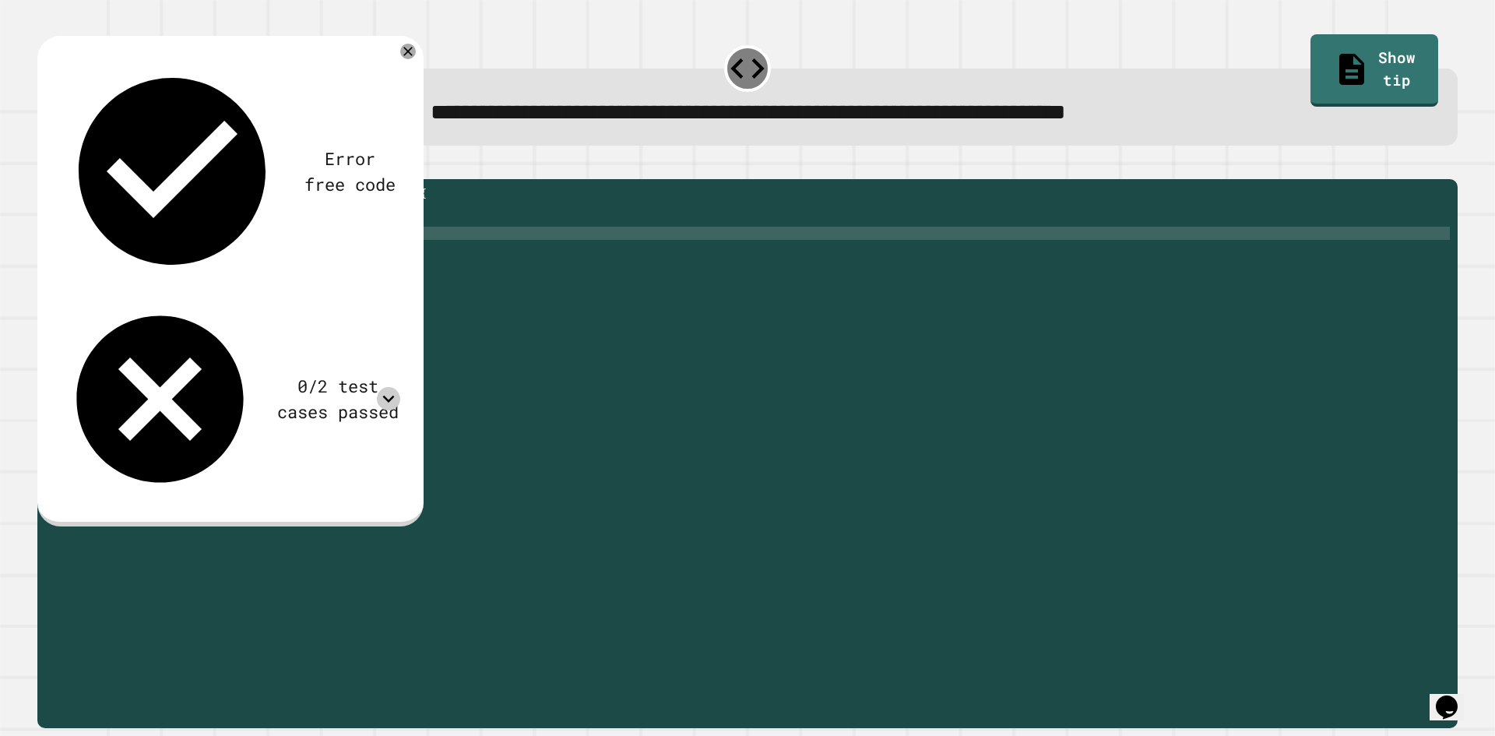
click at [400, 387] on icon at bounding box center [388, 398] width 23 height 23
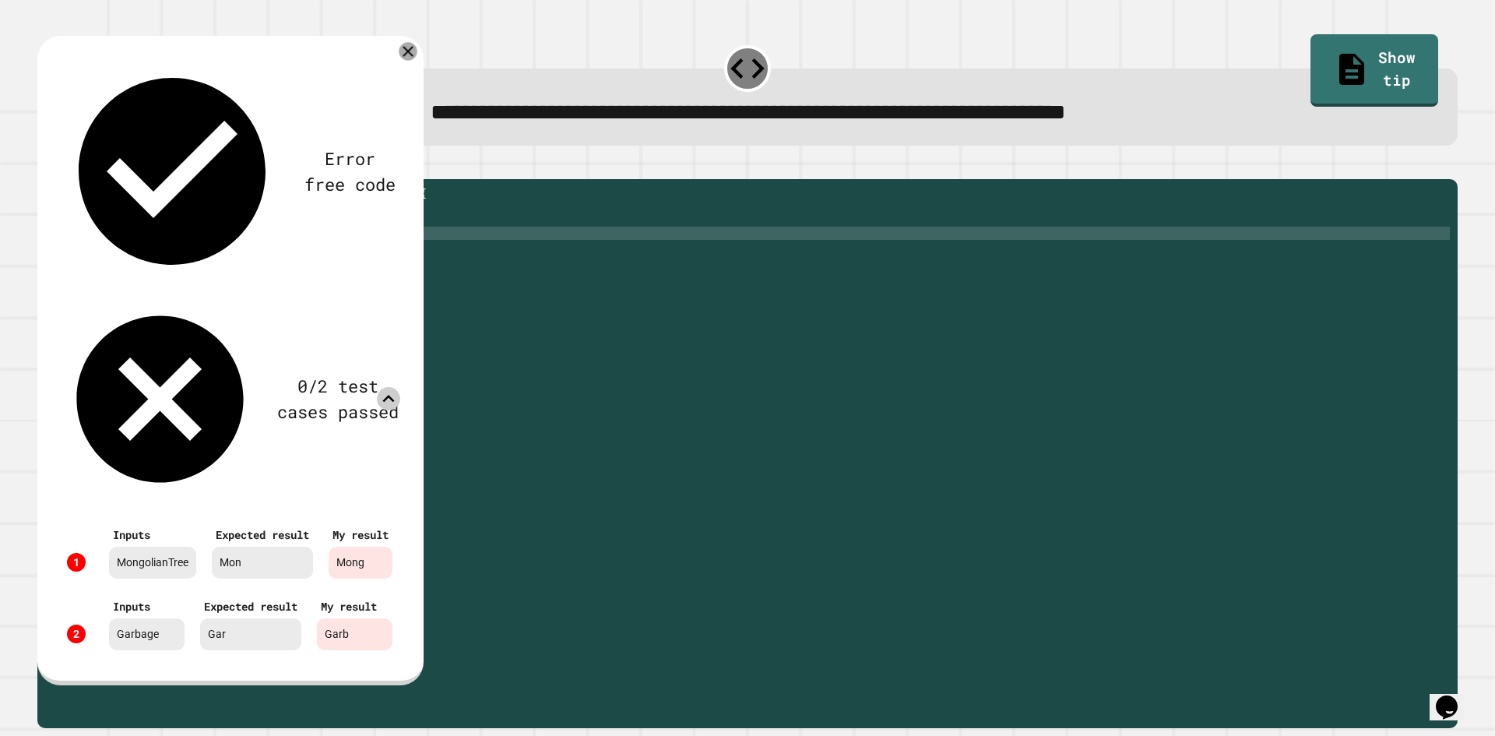
click at [417, 51] on icon at bounding box center [408, 52] width 18 height 18
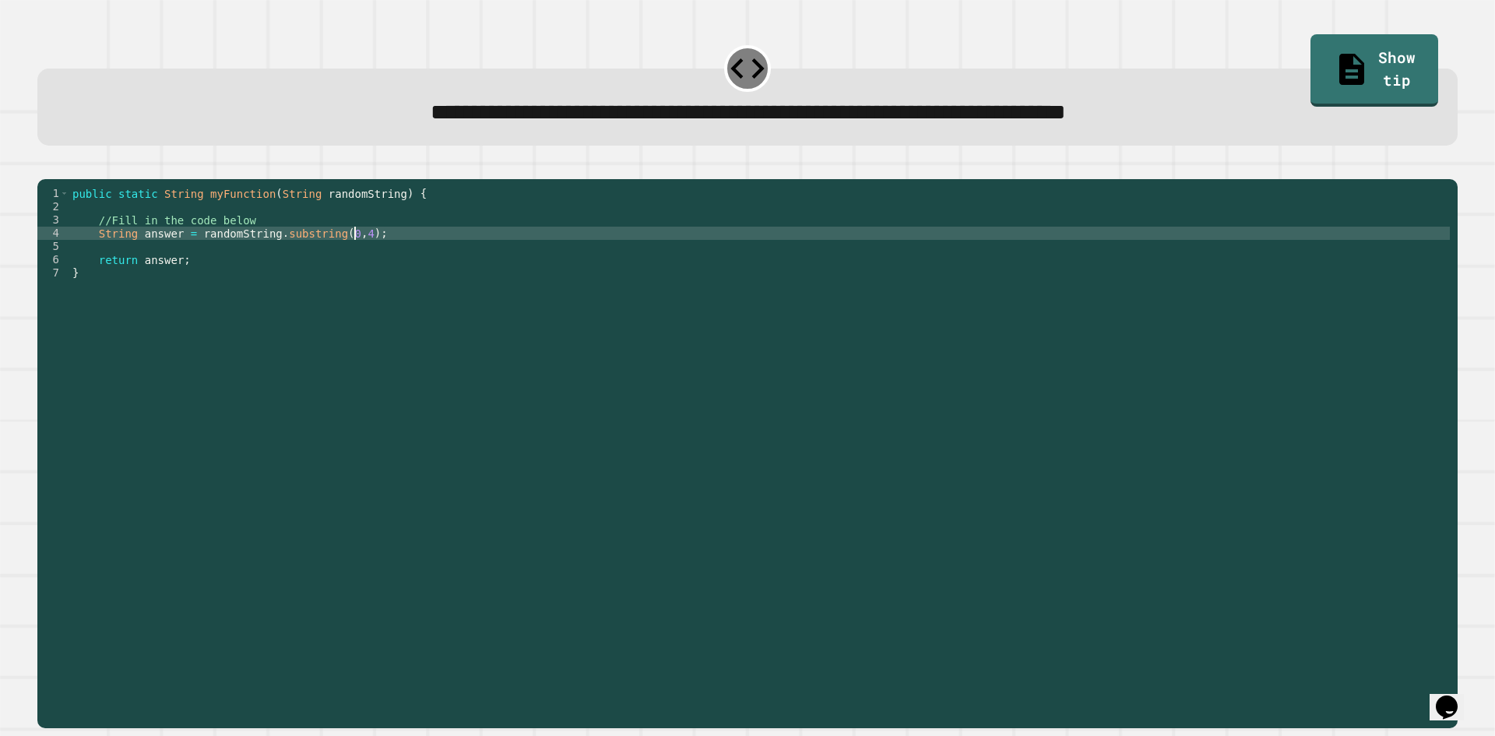
click at [351, 258] on div "public static String myFunction ( String randomString ) { //Fill in the code be…" at bounding box center [759, 438] width 1381 height 503
click at [347, 258] on div "public static String myFunction ( String randomString ) { //Fill in the code be…" at bounding box center [759, 438] width 1381 height 503
type textarea "**********"
click at [45, 167] on icon "button" at bounding box center [45, 167] width 0 height 0
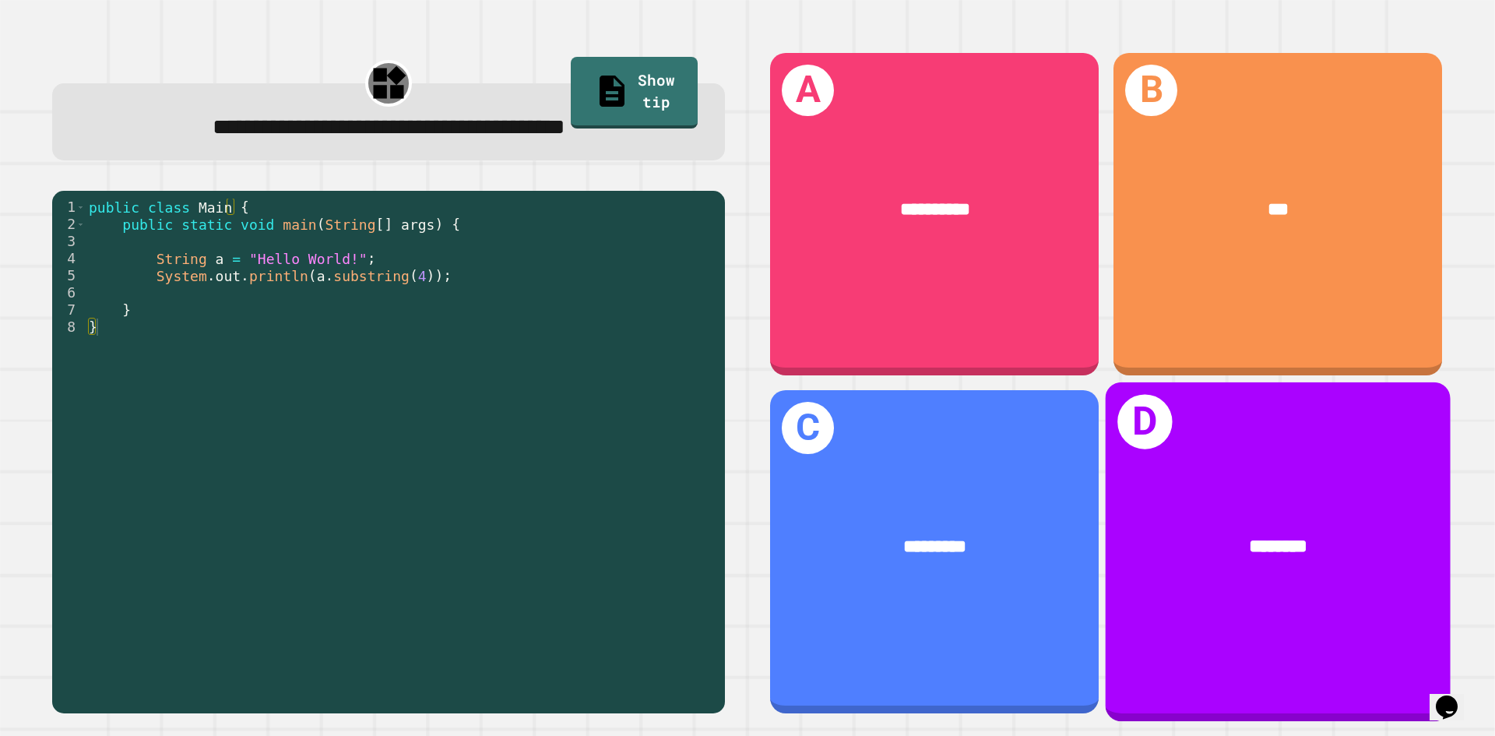
click at [1195, 535] on div "********" at bounding box center [1278, 547] width 269 height 29
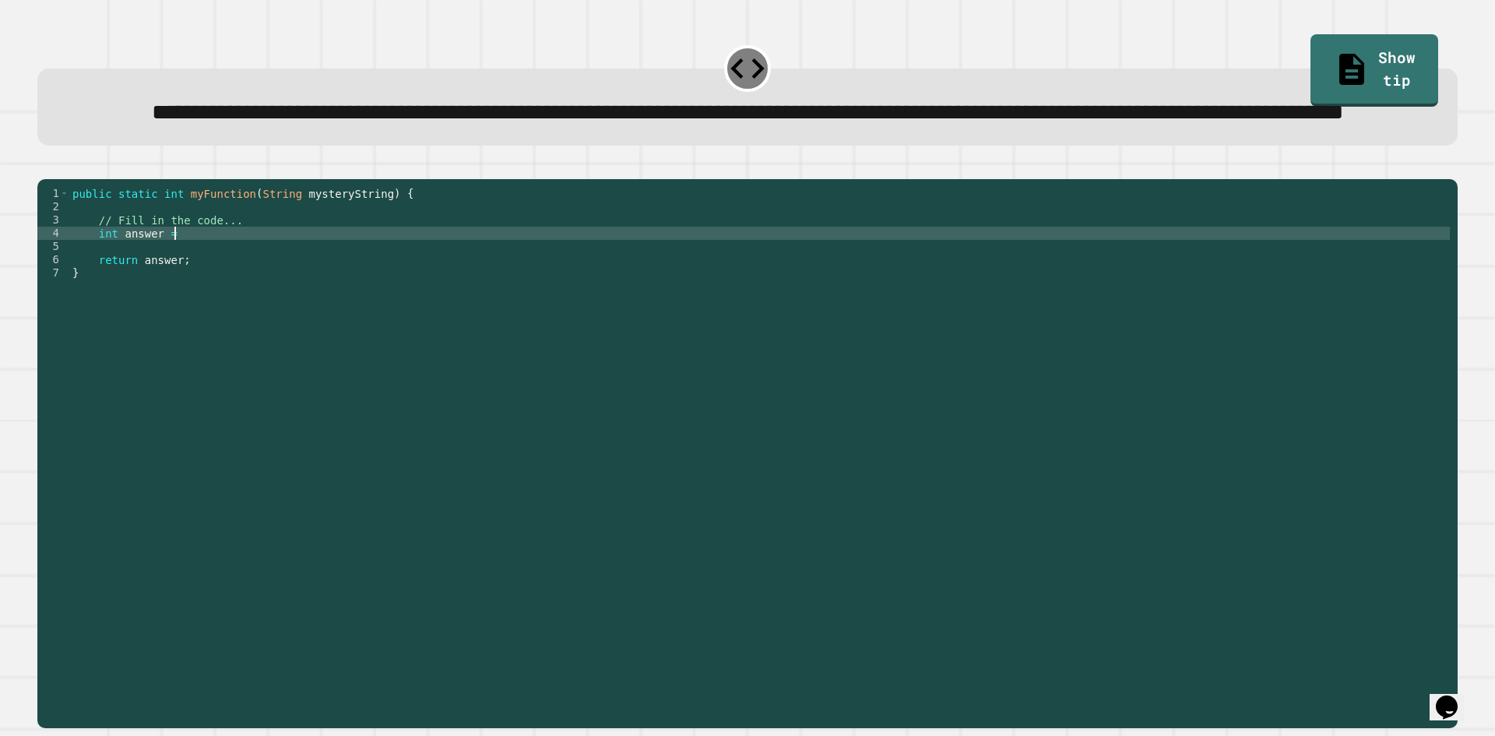
click at [189, 294] on div "public static int myFunction ( String mysteryString ) { // Fill in the code... …" at bounding box center [759, 418] width 1381 height 463
click at [1350, 88] on div "**********" at bounding box center [747, 107] width 1421 height 77
click at [1355, 67] on link "Show tip" at bounding box center [1375, 70] width 128 height 72
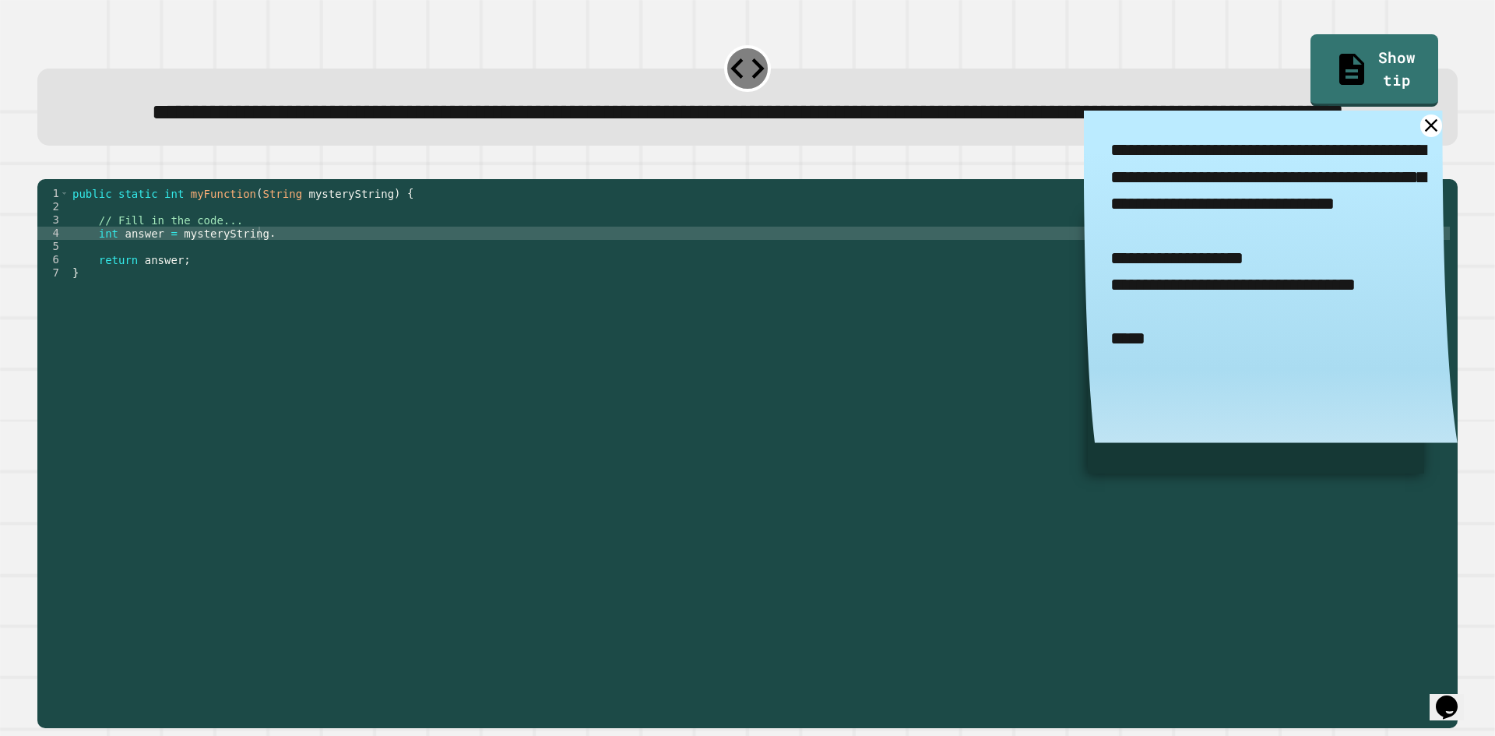
click at [999, 51] on div "**********" at bounding box center [747, 91] width 1435 height 123
click at [1405, 177] on textarea "**********" at bounding box center [1271, 259] width 374 height 296
click at [1418, 139] on link at bounding box center [1431, 125] width 27 height 27
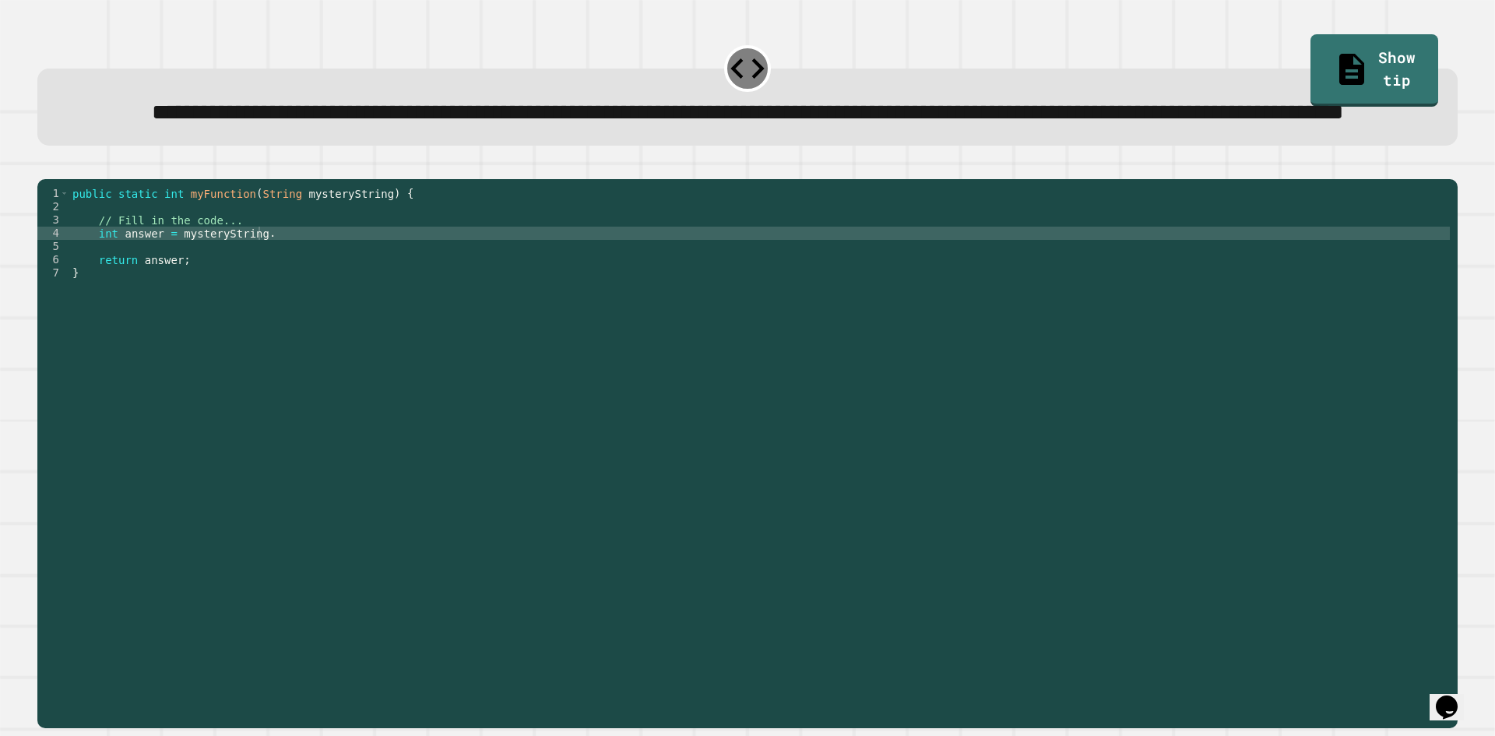
click at [1164, 293] on div "public static int myFunction ( String mysteryString ) { // Fill in the code... …" at bounding box center [759, 418] width 1381 height 463
click at [342, 297] on div "public static int myFunction ( String mysteryString ) { // Fill in the code... …" at bounding box center [759, 418] width 1381 height 463
type textarea "**********"
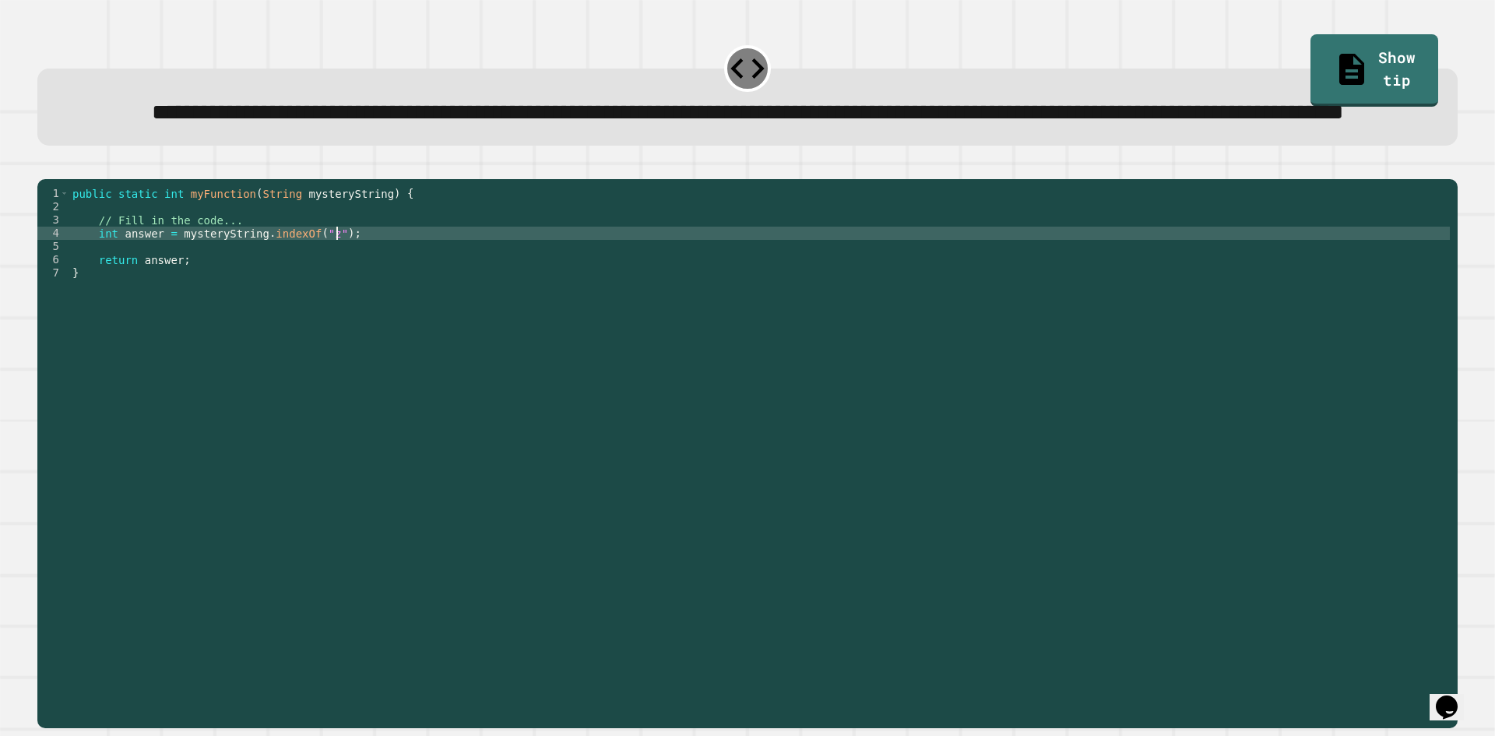
click at [45, 167] on button "button" at bounding box center [45, 167] width 0 height 0
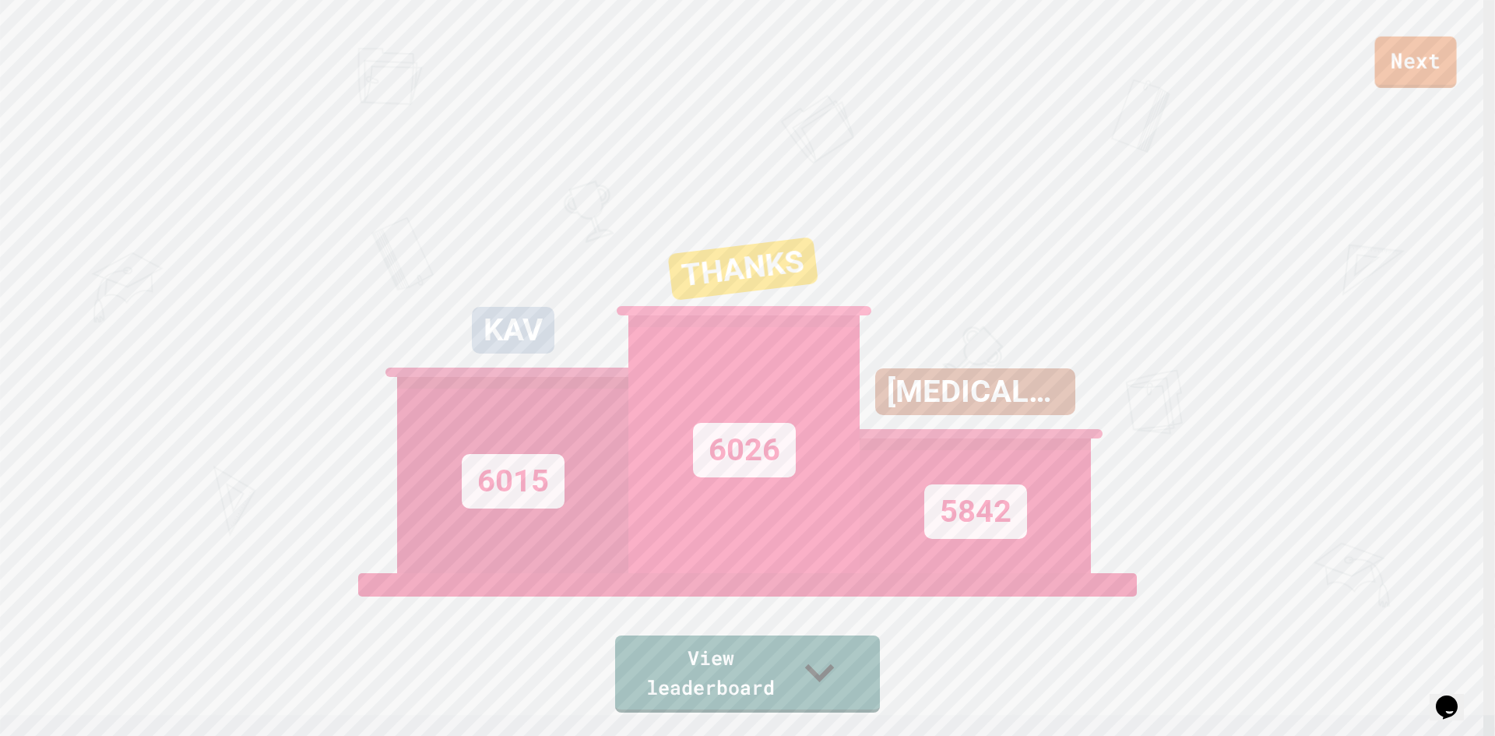
click at [1398, 76] on link "Next" at bounding box center [1416, 62] width 82 height 51
